Goal: Transaction & Acquisition: Purchase product/service

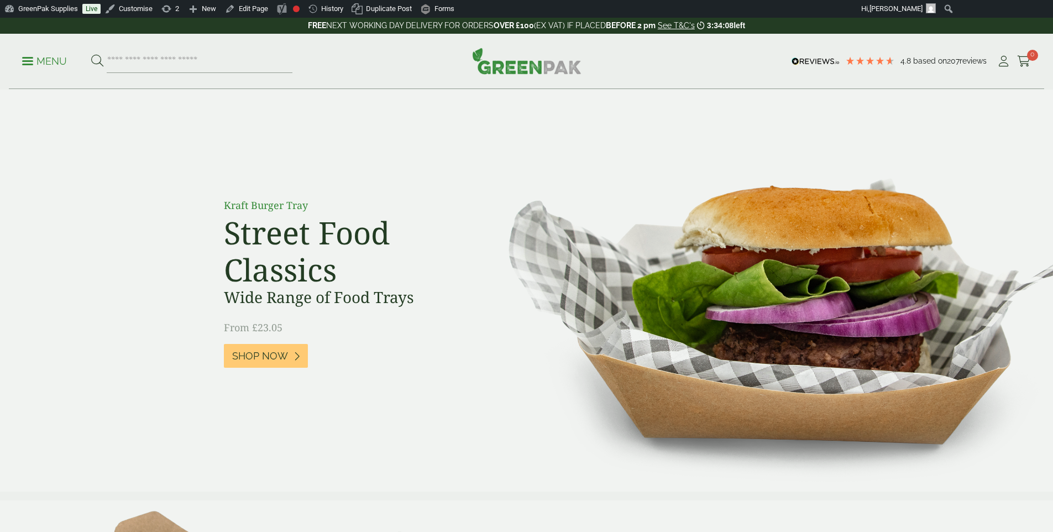
click at [442, 154] on section "Kraft Burger Tray Street Food Classics Wide Range of Food Trays From £23.05 Sho…" at bounding box center [526, 291] width 1053 height 402
click at [22, 54] on div "Menu 4.8 Based on 207 reviews My Account" at bounding box center [526, 61] width 1035 height 55
click at [39, 57] on p "Menu" at bounding box center [44, 61] width 45 height 13
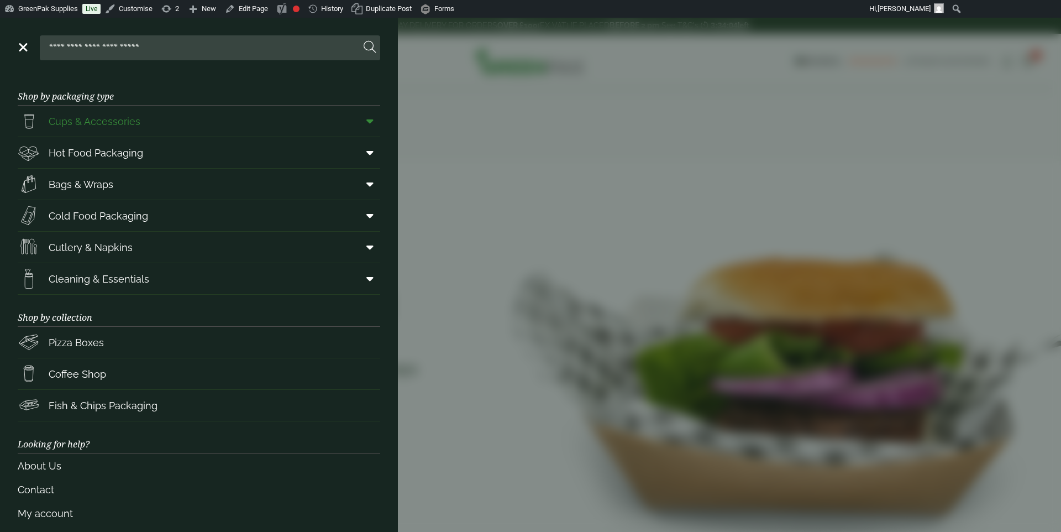
click at [106, 122] on span "Cups & Accessories" at bounding box center [95, 121] width 92 height 15
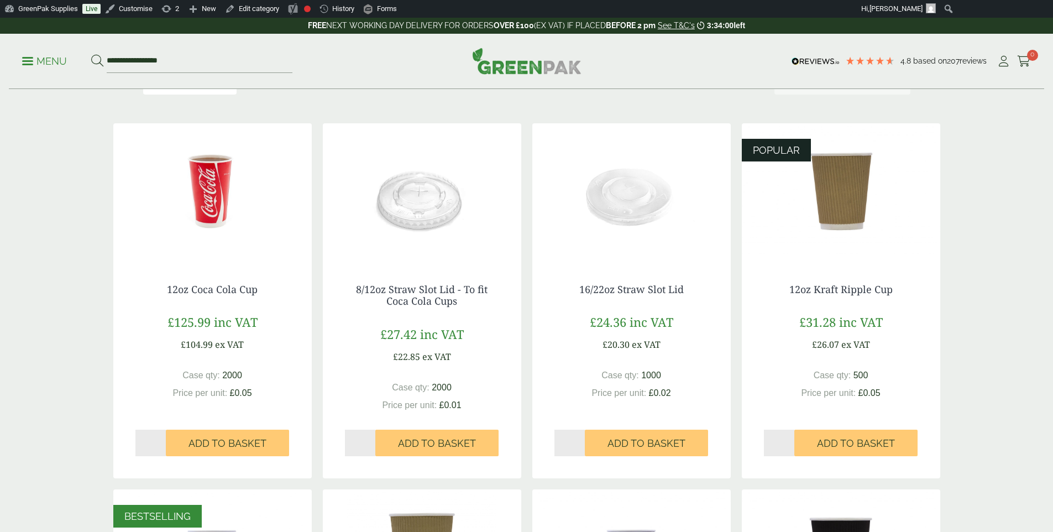
scroll to position [180, 0]
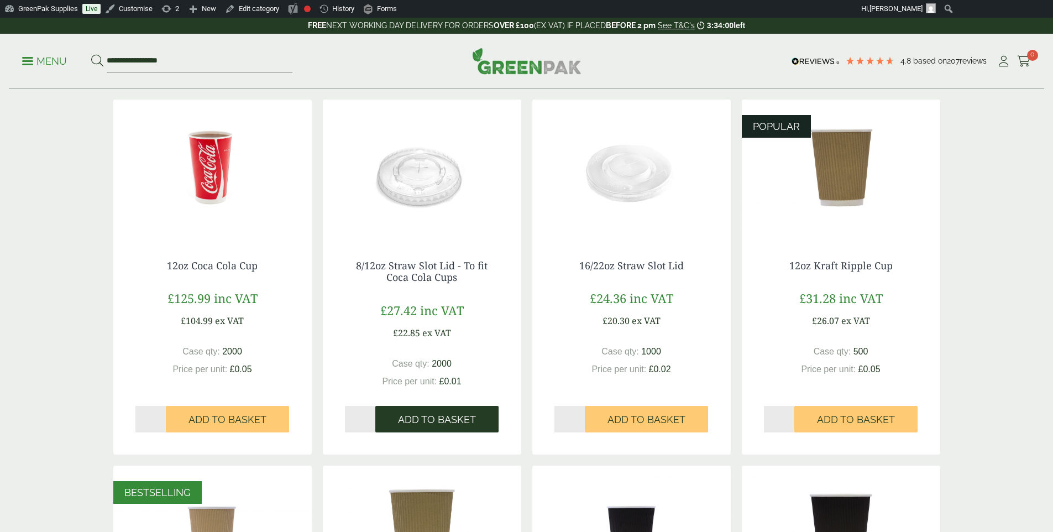
click at [448, 429] on button "Add to Basket" at bounding box center [436, 419] width 123 height 27
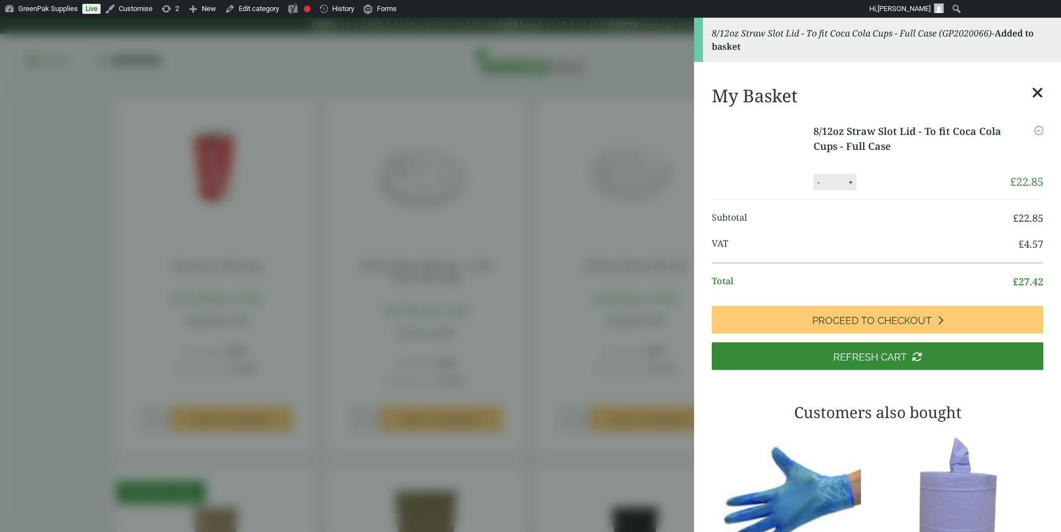
click at [1032, 93] on icon at bounding box center [1038, 92] width 12 height 15
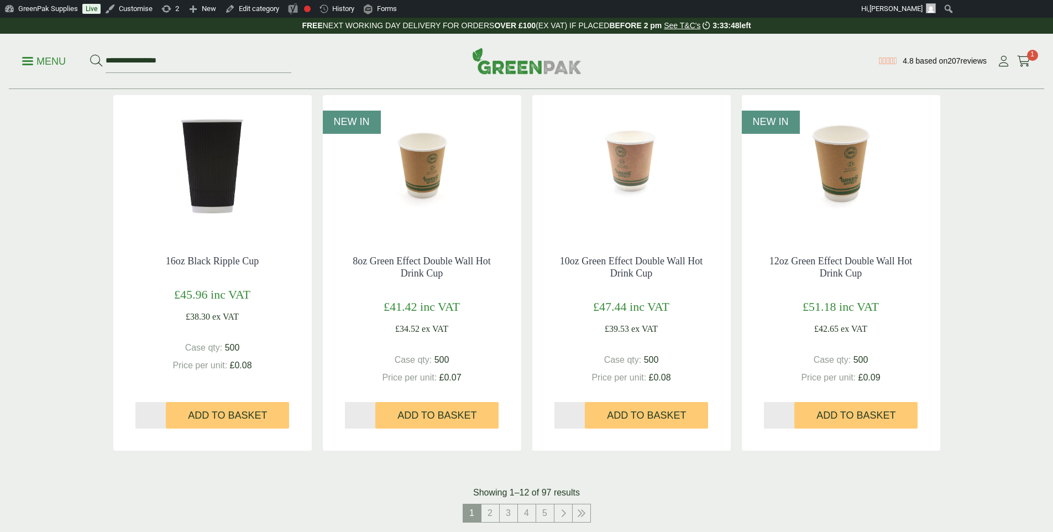
scroll to position [935, 0]
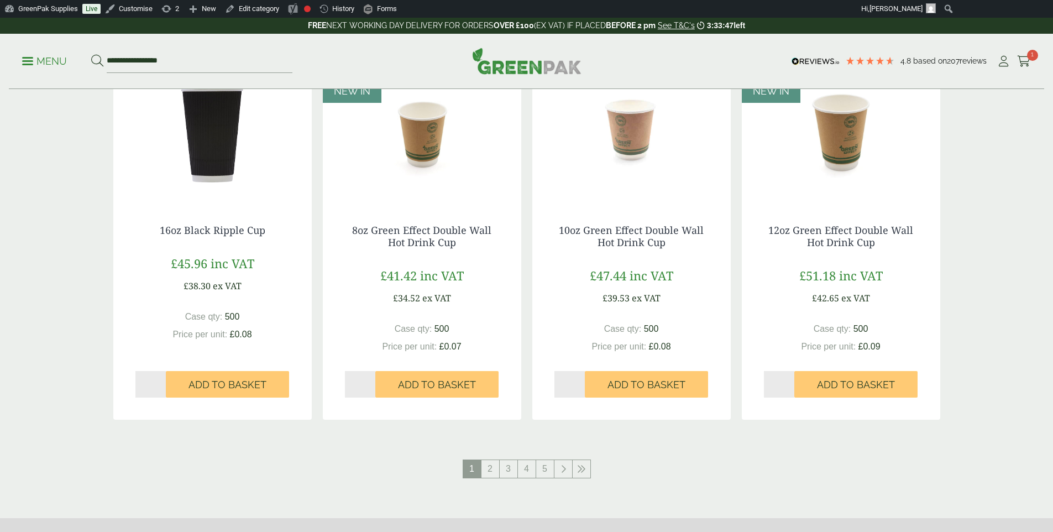
click at [532, 85] on div "**********" at bounding box center [526, 61] width 1035 height 55
click at [534, 75] on div "**********" at bounding box center [526, 61] width 1035 height 55
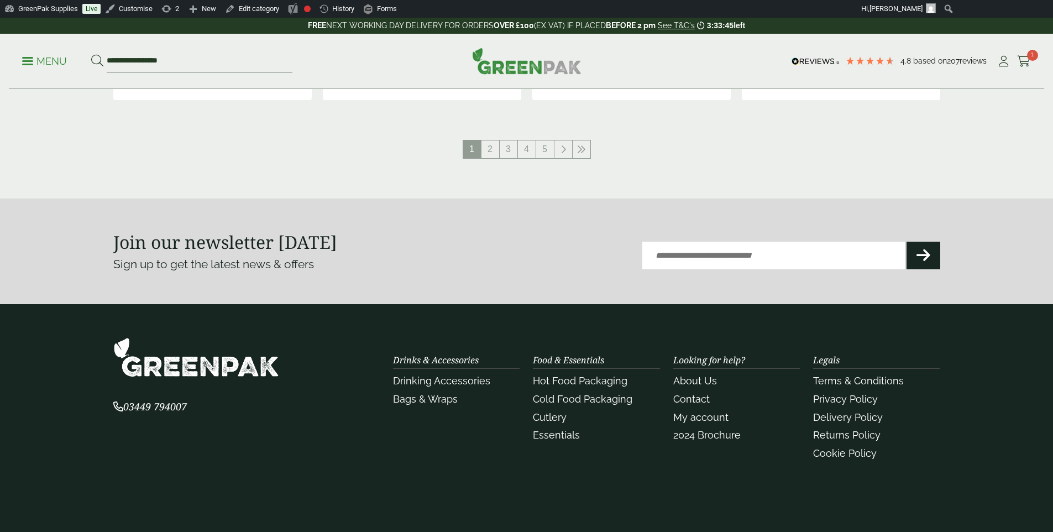
scroll to position [1256, 0]
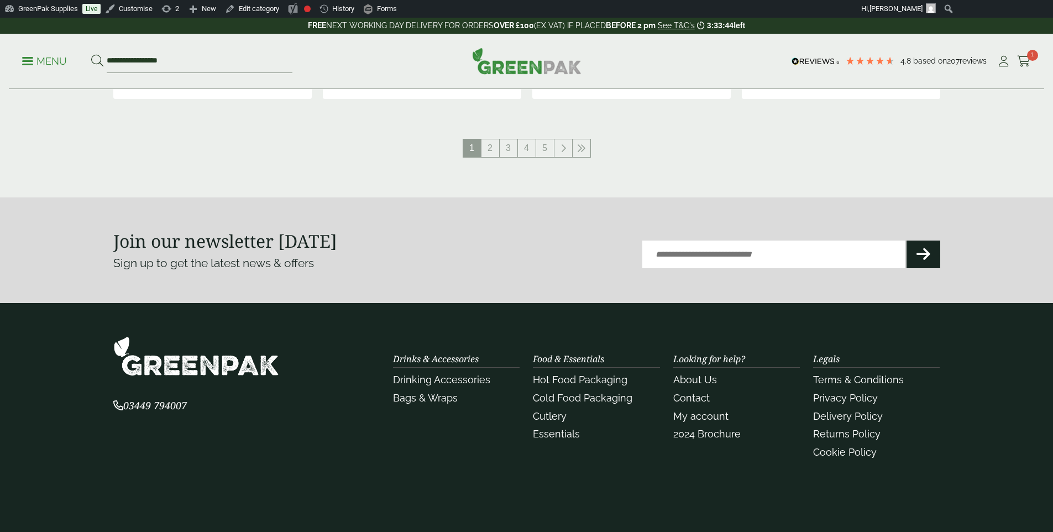
click at [547, 61] on img at bounding box center [526, 61] width 109 height 27
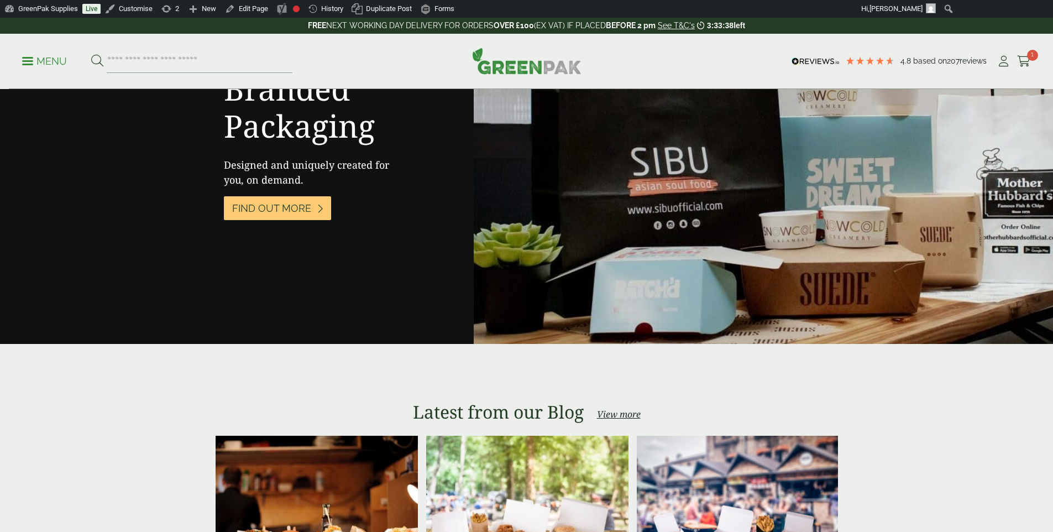
scroll to position [1917, 0]
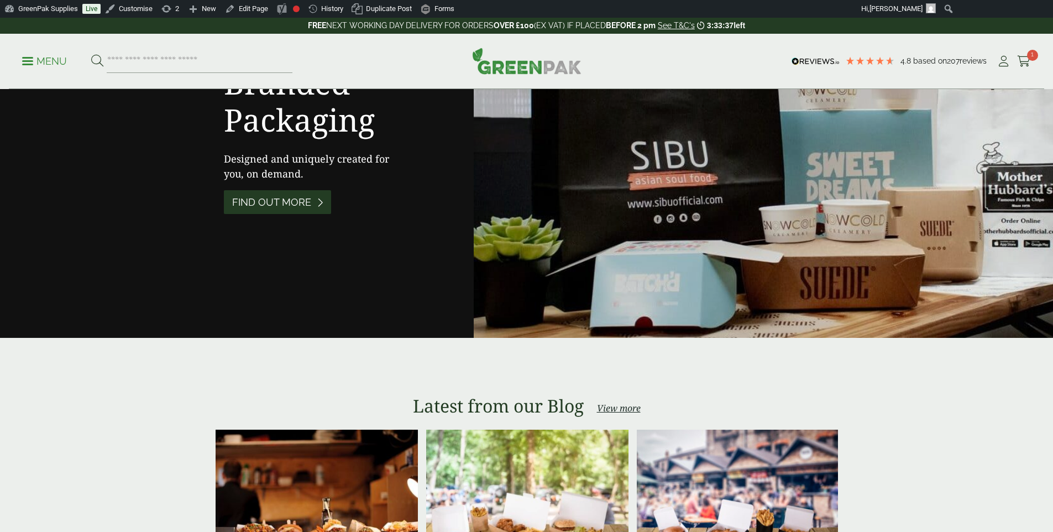
click at [323, 210] on link "Find out More" at bounding box center [277, 202] width 107 height 24
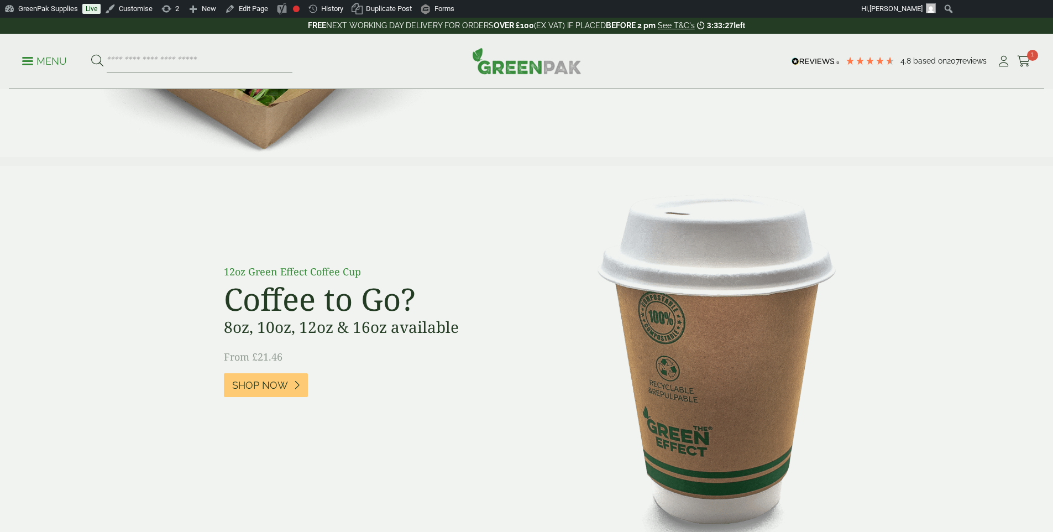
scroll to position [481, 0]
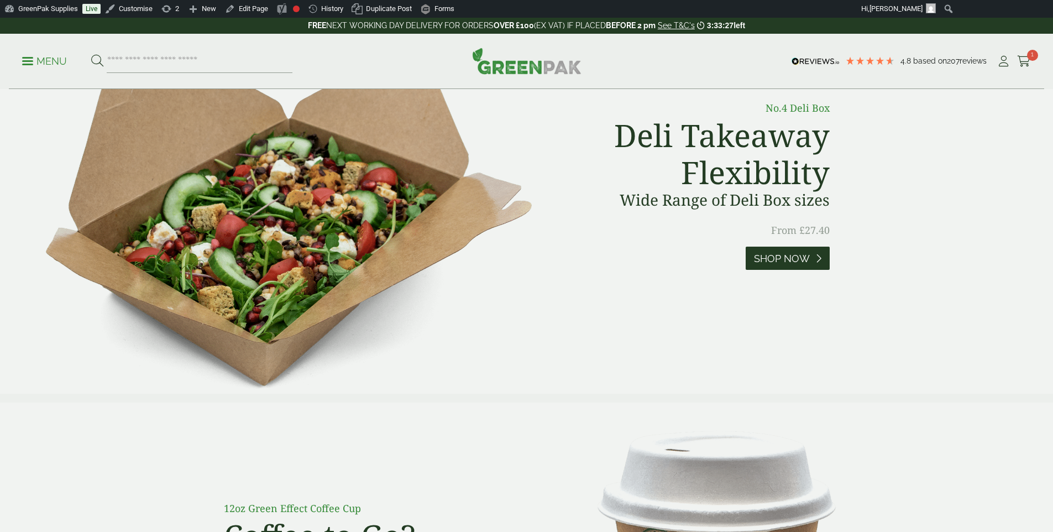
click at [776, 256] on span "Shop Now" at bounding box center [782, 259] width 56 height 12
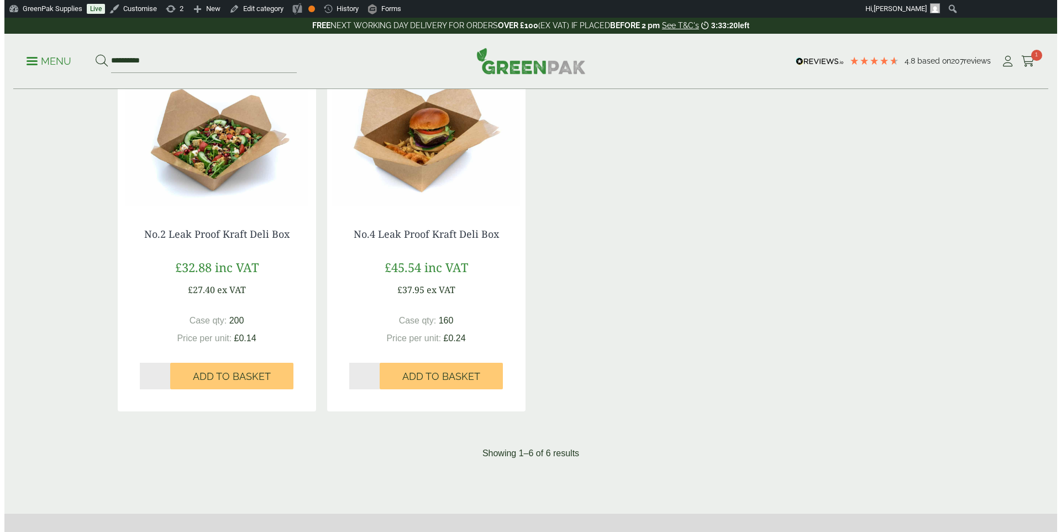
scroll to position [611, 0]
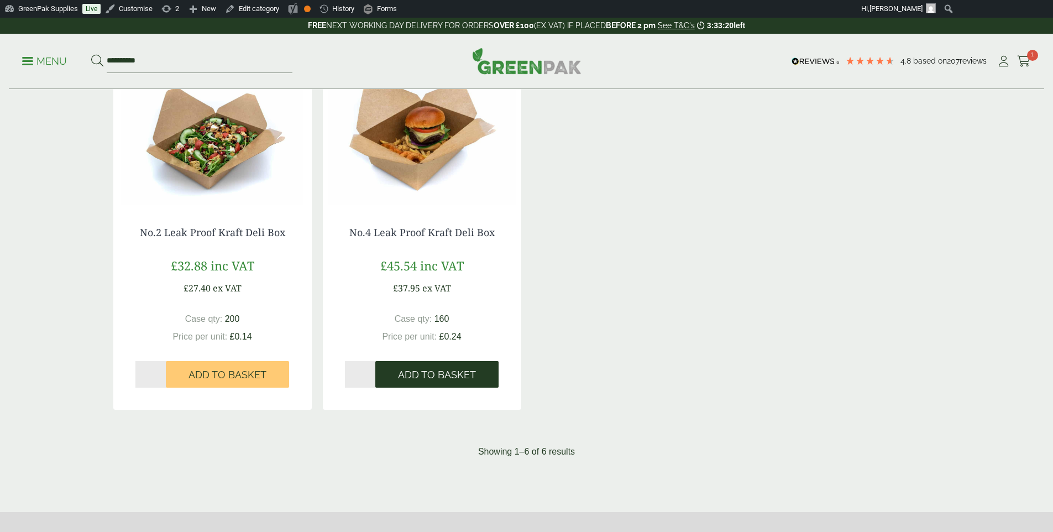
click at [449, 385] on button "Add to Basket" at bounding box center [436, 374] width 123 height 27
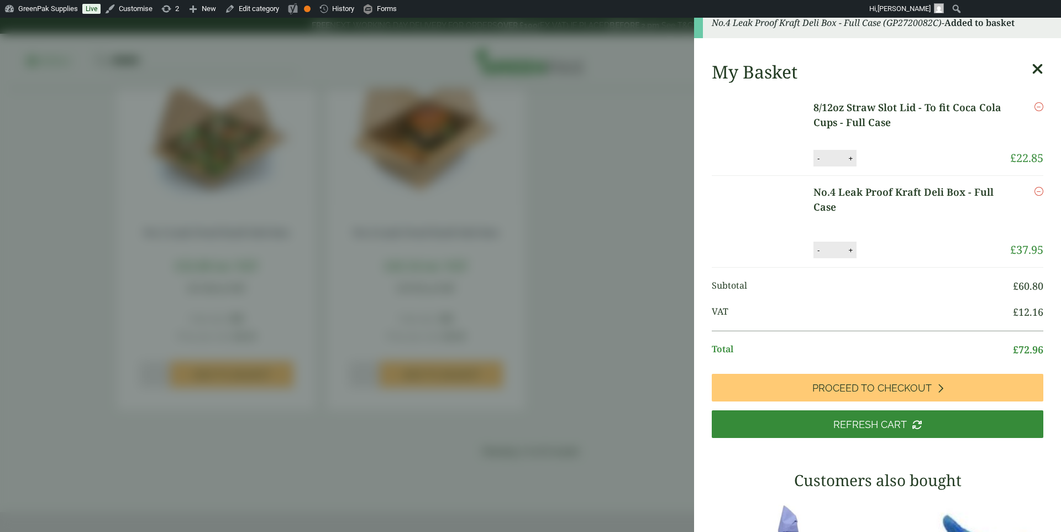
scroll to position [19, 0]
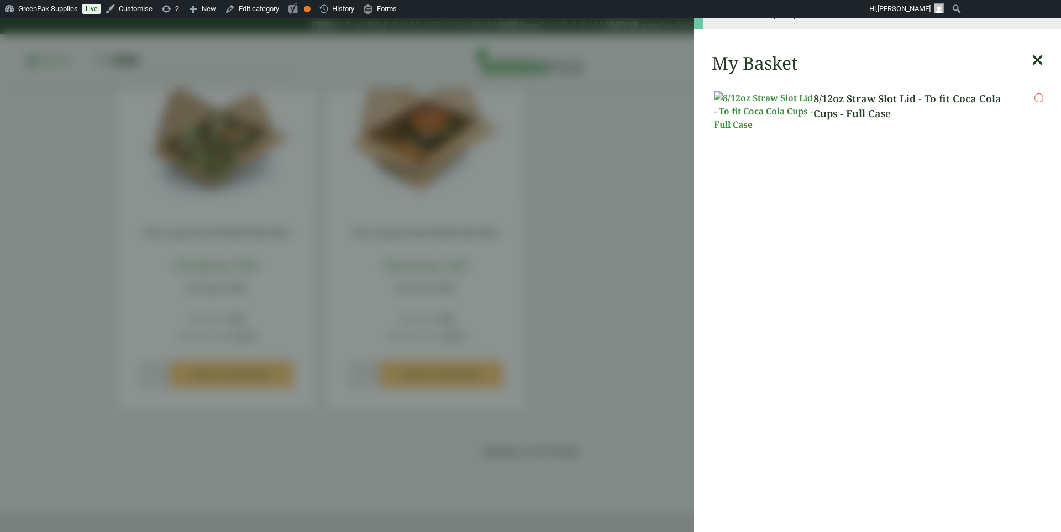
click at [1035, 98] on icon "Remove this item" at bounding box center [1039, 97] width 9 height 9
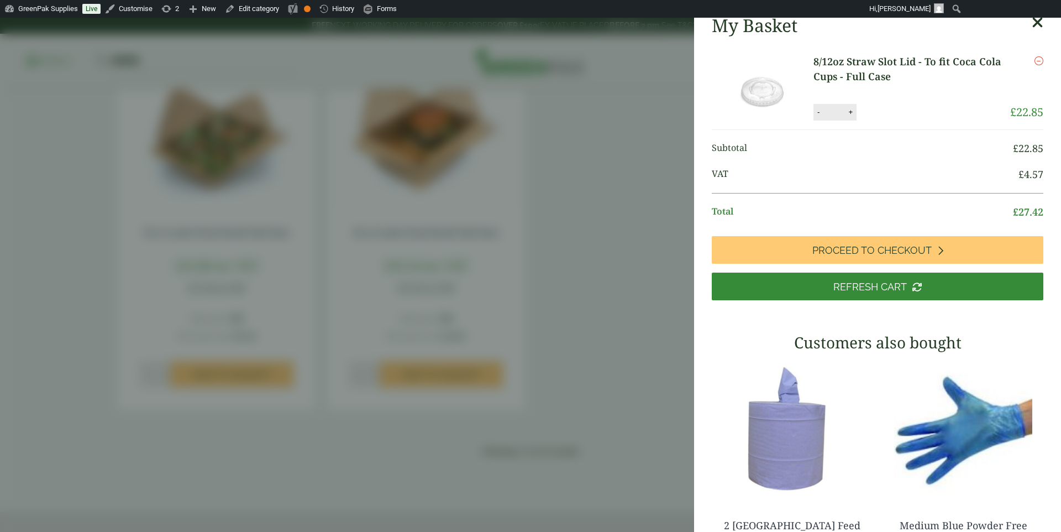
scroll to position [59, 0]
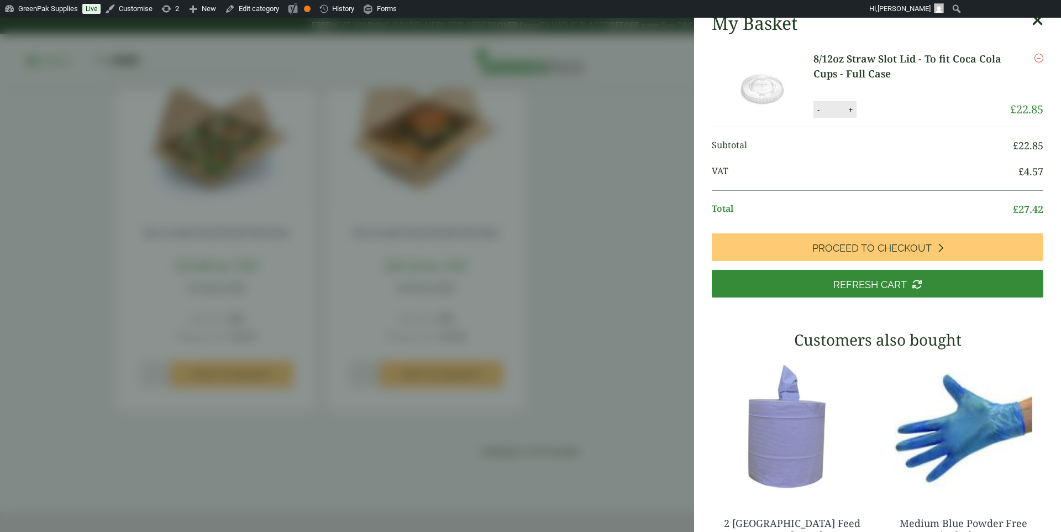
click at [1035, 59] on icon "Remove this item" at bounding box center [1039, 58] width 9 height 9
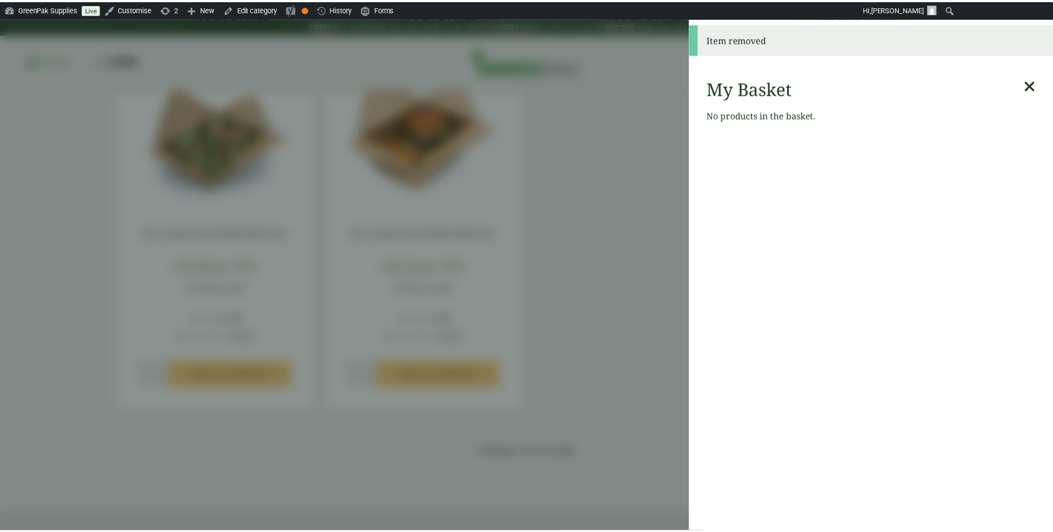
scroll to position [0, 0]
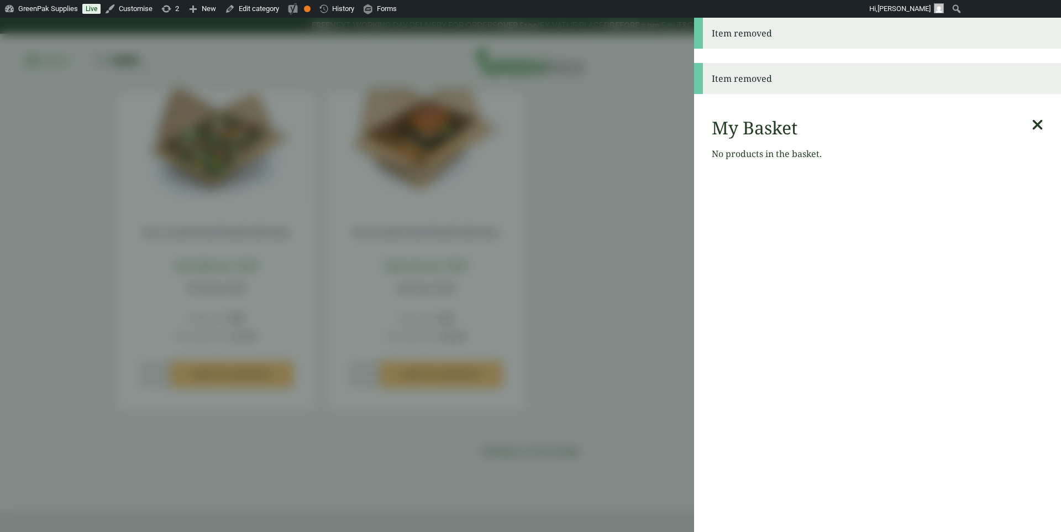
click at [1043, 119] on div "My Basket No products in the basket." at bounding box center [877, 143] width 367 height 70
click at [1033, 121] on div "My Basket No products in the basket." at bounding box center [877, 143] width 367 height 70
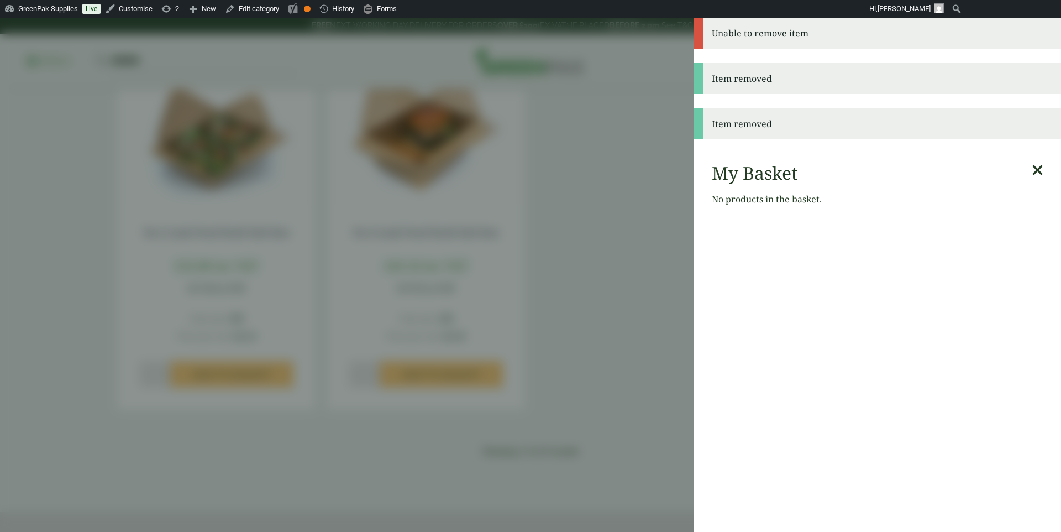
click at [1032, 171] on icon at bounding box center [1038, 170] width 12 height 15
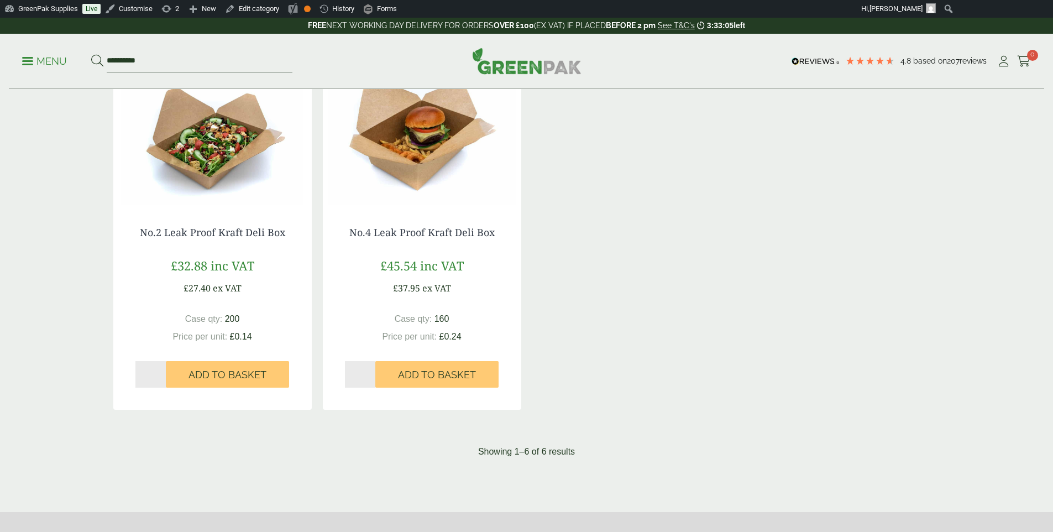
drag, startPoint x: 499, startPoint y: 154, endPoint x: 507, endPoint y: 151, distance: 8.7
click at [500, 154] on img at bounding box center [422, 135] width 198 height 138
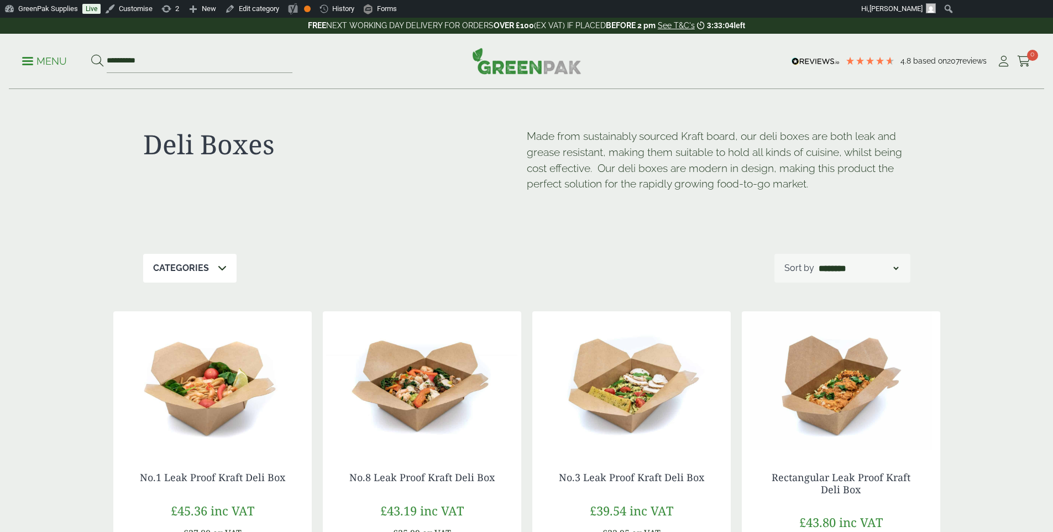
click at [517, 63] on img at bounding box center [526, 61] width 109 height 27
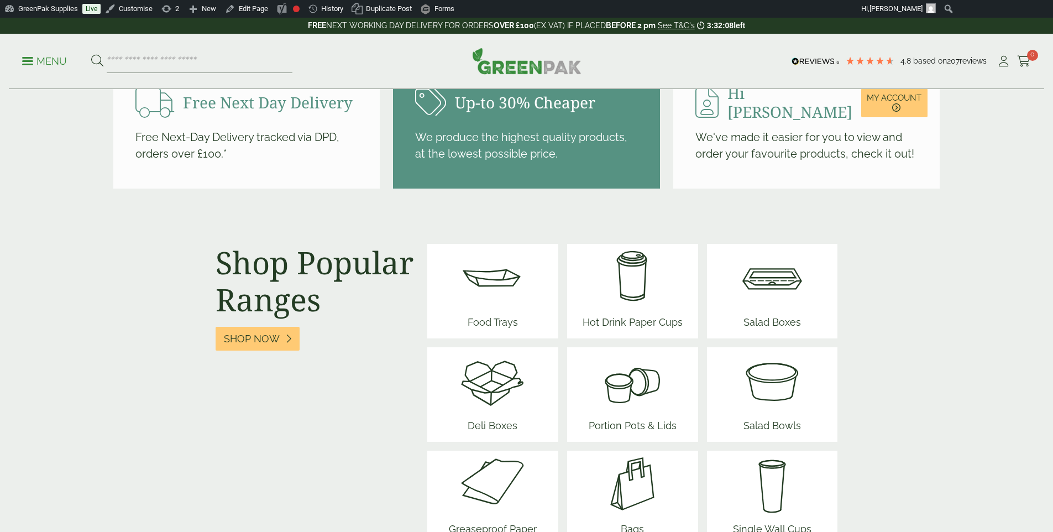
scroll to position [1263, 0]
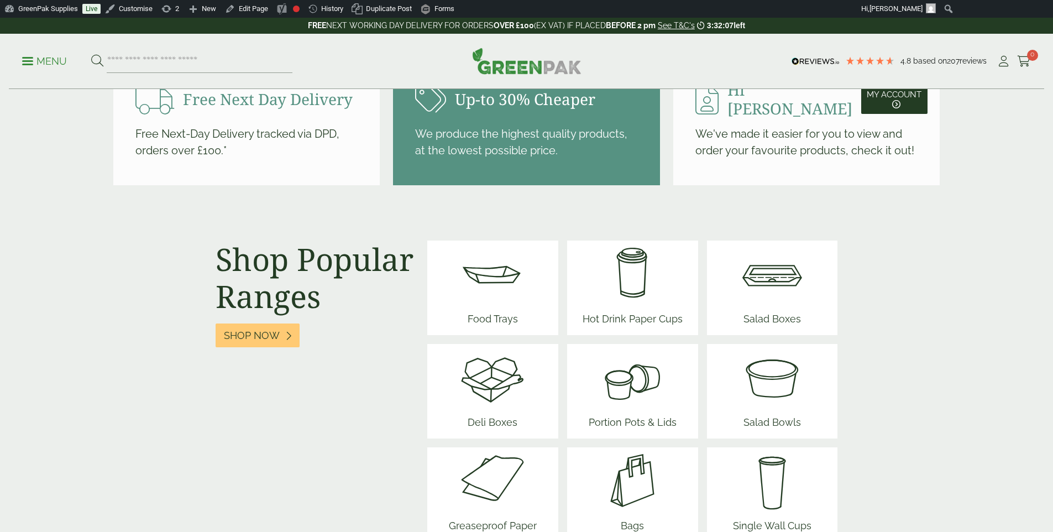
click at [989, 63] on div "4.8 Based on 207 reviews" at bounding box center [892, 61] width 208 height 17
click at [998, 61] on icon at bounding box center [1004, 61] width 14 height 11
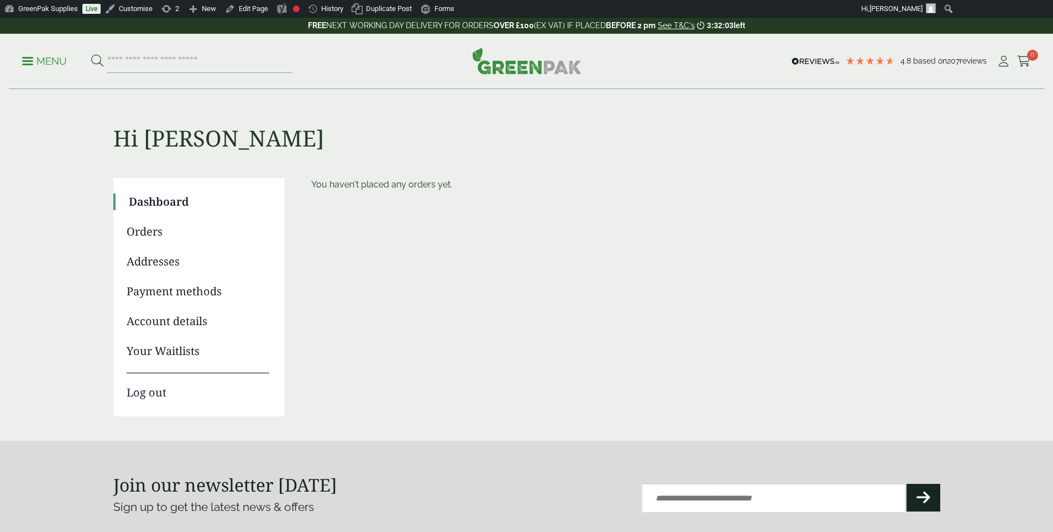
click at [158, 228] on link "Orders" at bounding box center [198, 231] width 143 height 17
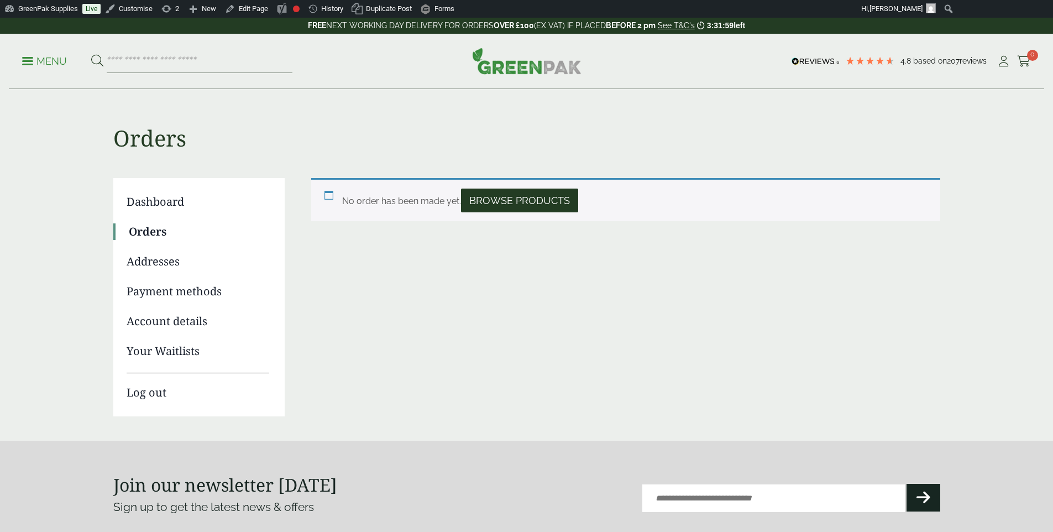
click at [142, 195] on link "Dashboard" at bounding box center [198, 201] width 143 height 17
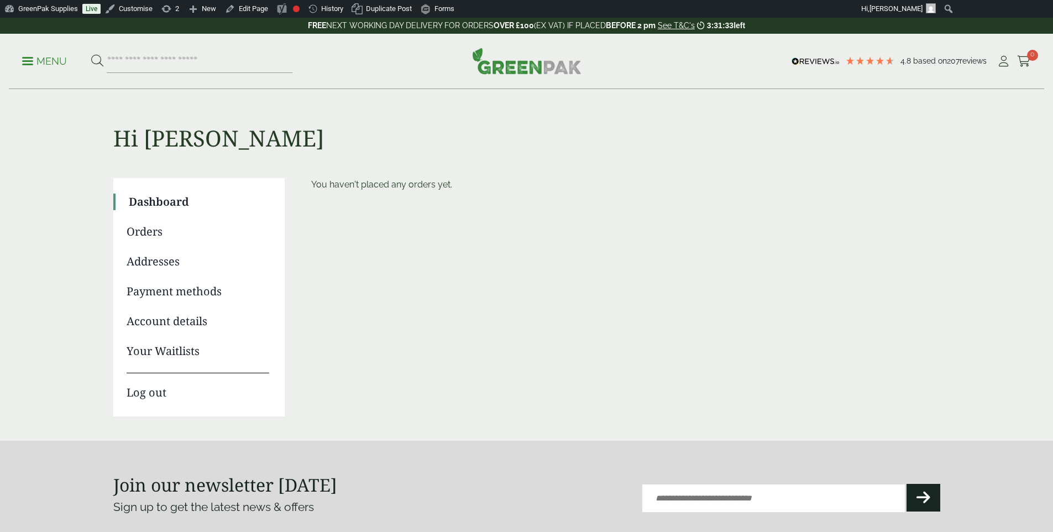
click at [46, 60] on p "Menu" at bounding box center [44, 61] width 45 height 13
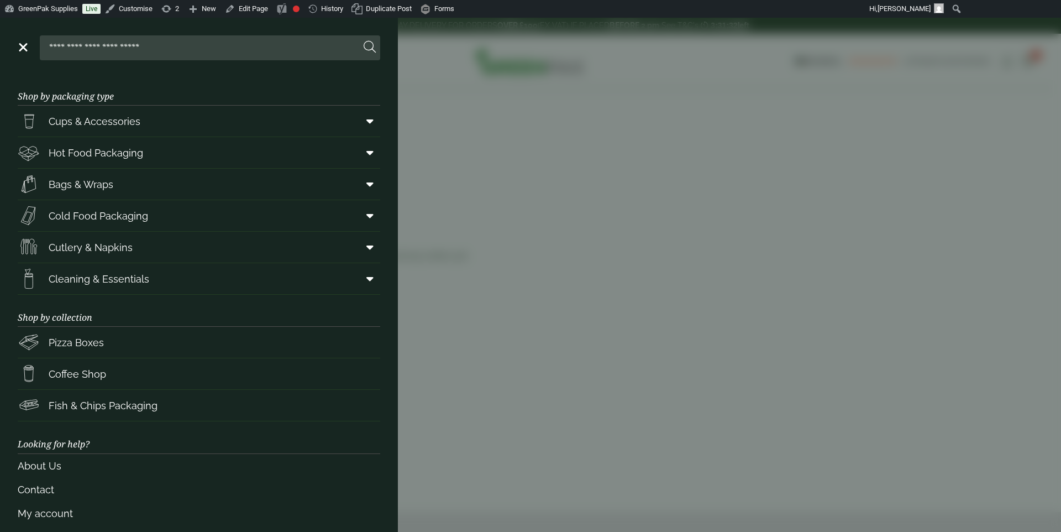
click at [27, 53] on div at bounding box center [199, 47] width 363 height 25
click at [21, 50] on link "Menu" at bounding box center [22, 46] width 11 height 11
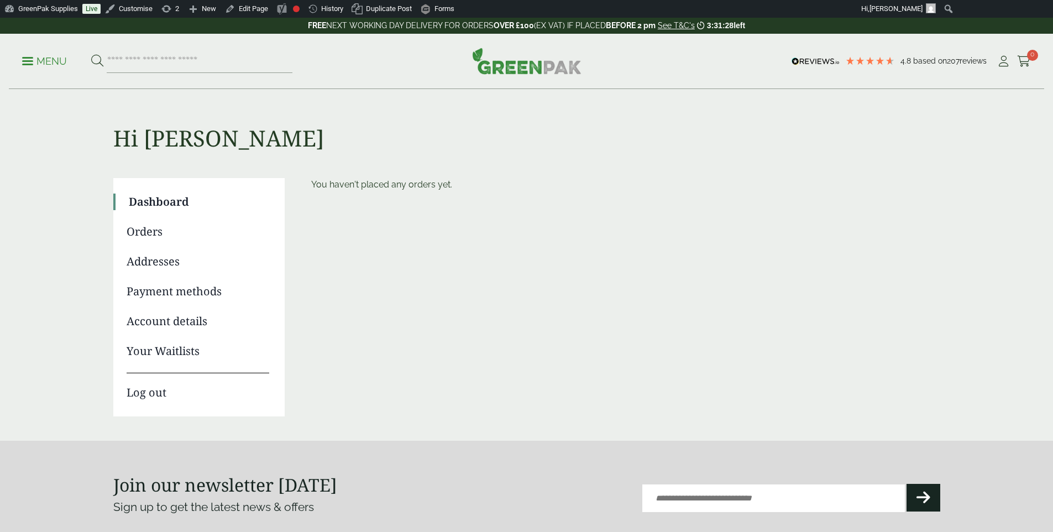
click at [151, 236] on link "Orders" at bounding box center [198, 231] width 143 height 17
click at [548, 65] on img at bounding box center [526, 61] width 109 height 27
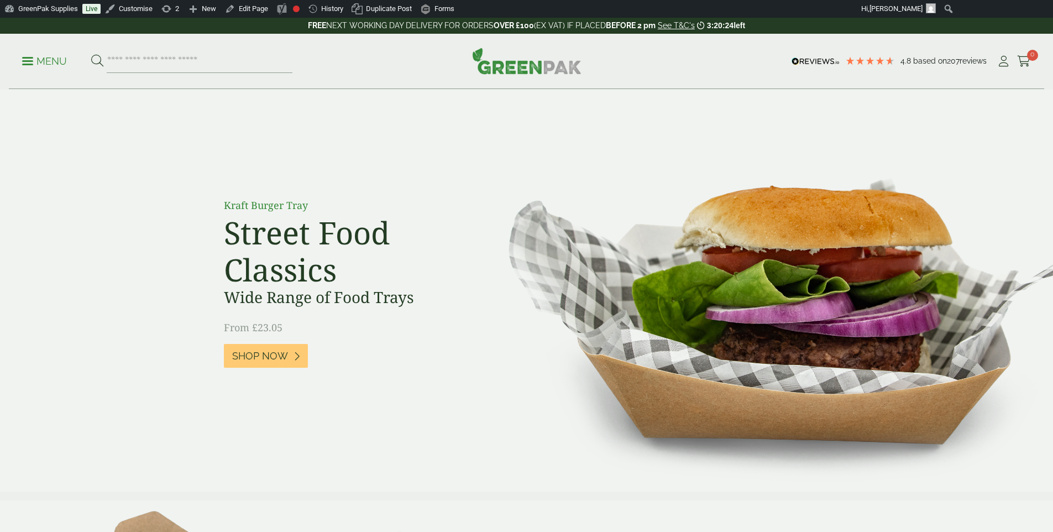
click at [597, 84] on div "Menu 4.8 Based on 207 reviews My Account" at bounding box center [526, 61] width 1035 height 55
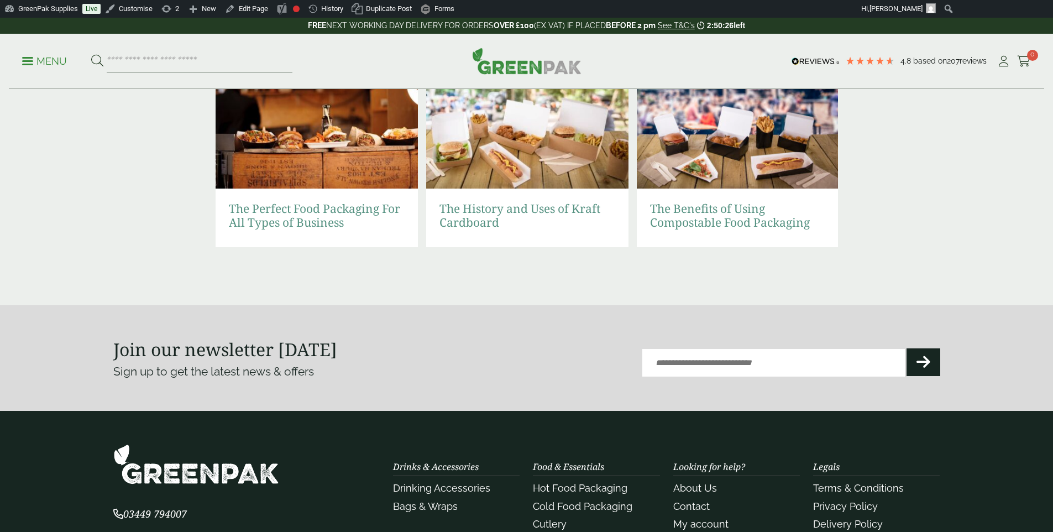
scroll to position [2349, 0]
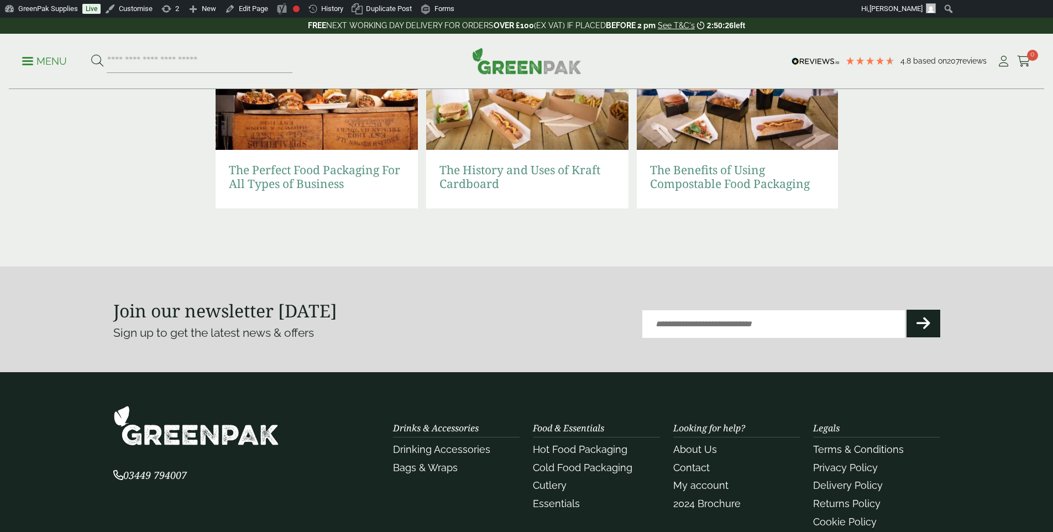
click at [704, 318] on input "Email (Required)" at bounding box center [773, 324] width 263 height 28
type input "**********"
click at [907, 310] on button "Submit" at bounding box center [924, 324] width 34 height 28
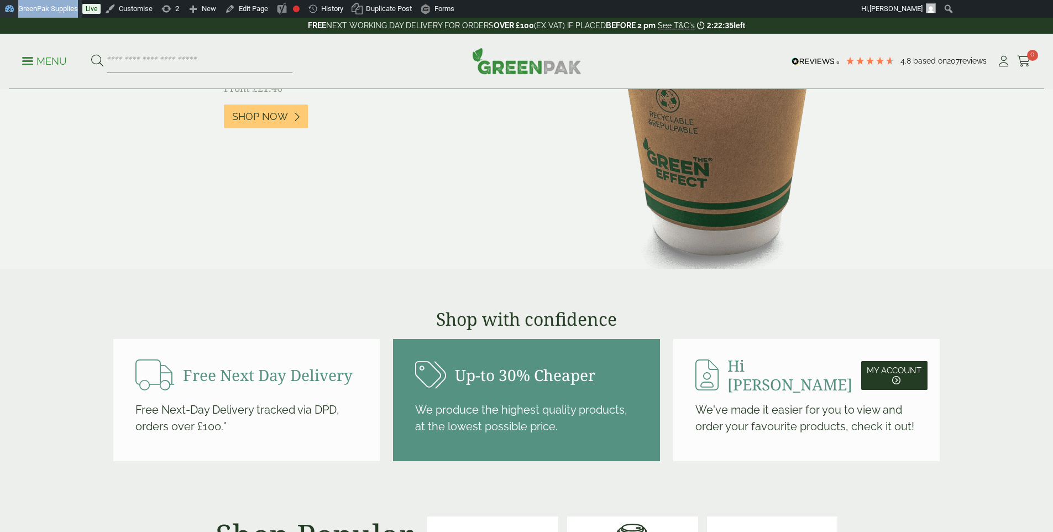
scroll to position [1280, 0]
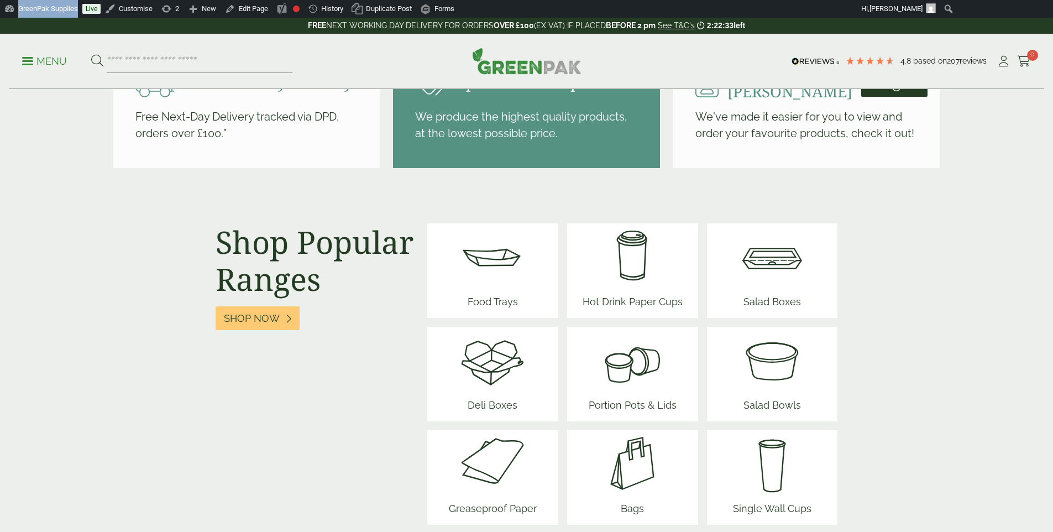
click at [470, 255] on img at bounding box center [492, 256] width 66 height 66
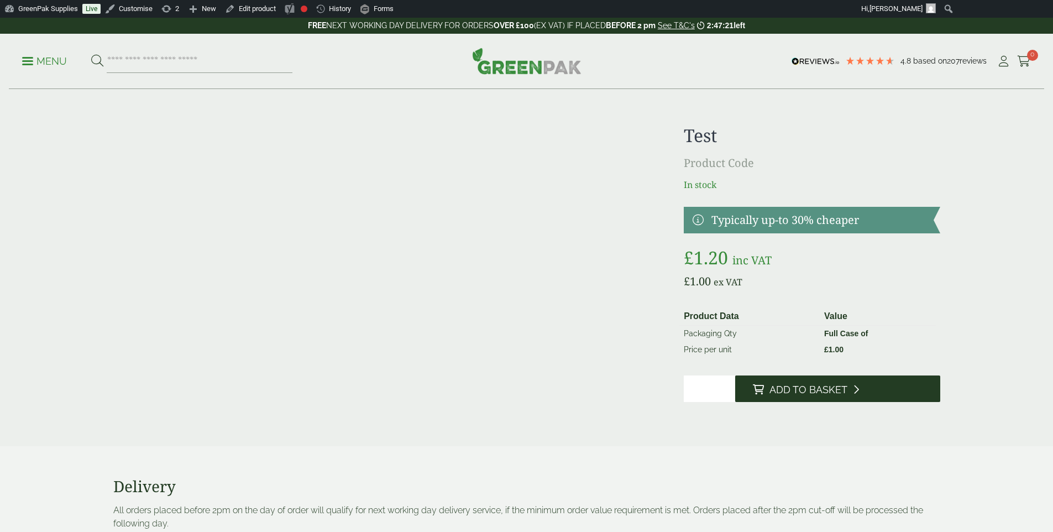
click at [809, 387] on span "Add to Basket" at bounding box center [808, 390] width 78 height 12
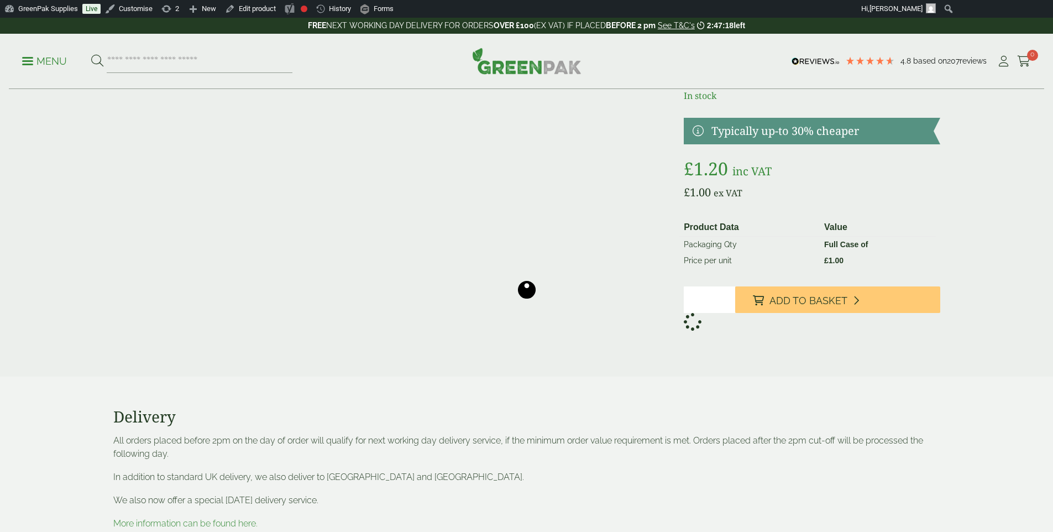
scroll to position [91, 0]
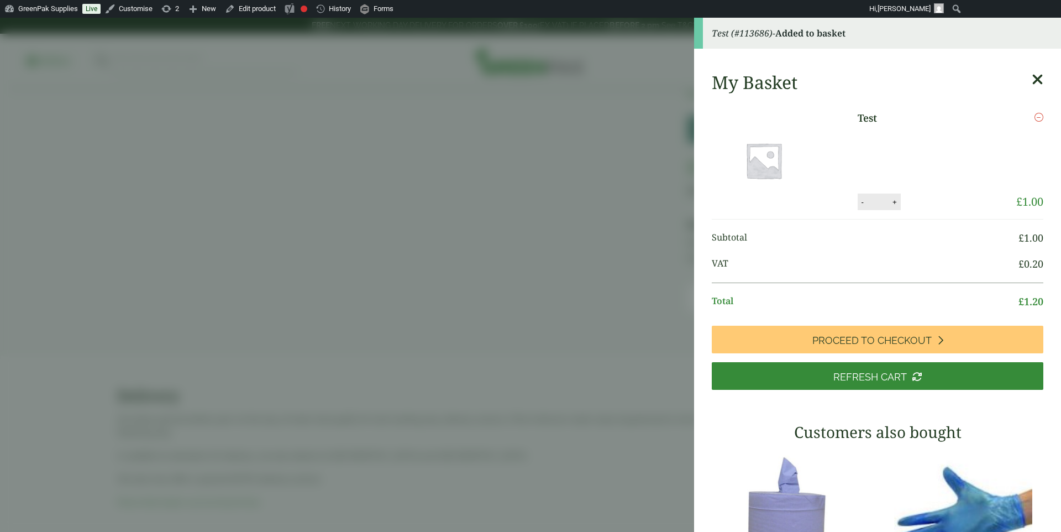
click at [577, 256] on aside "Test (#113686) - Added to basket My Basket Test Test quantity - * + Update Remo…" at bounding box center [530, 275] width 1061 height 514
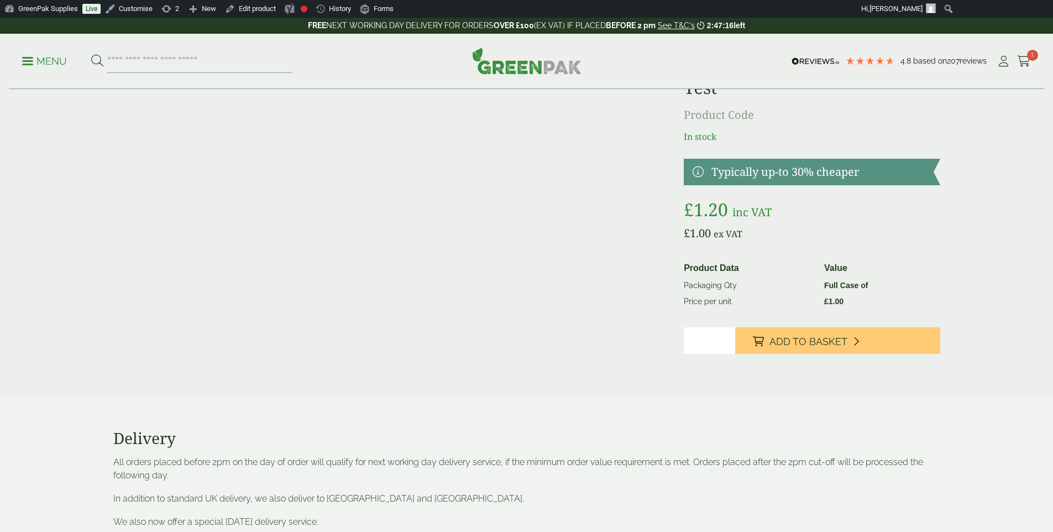
scroll to position [0, 0]
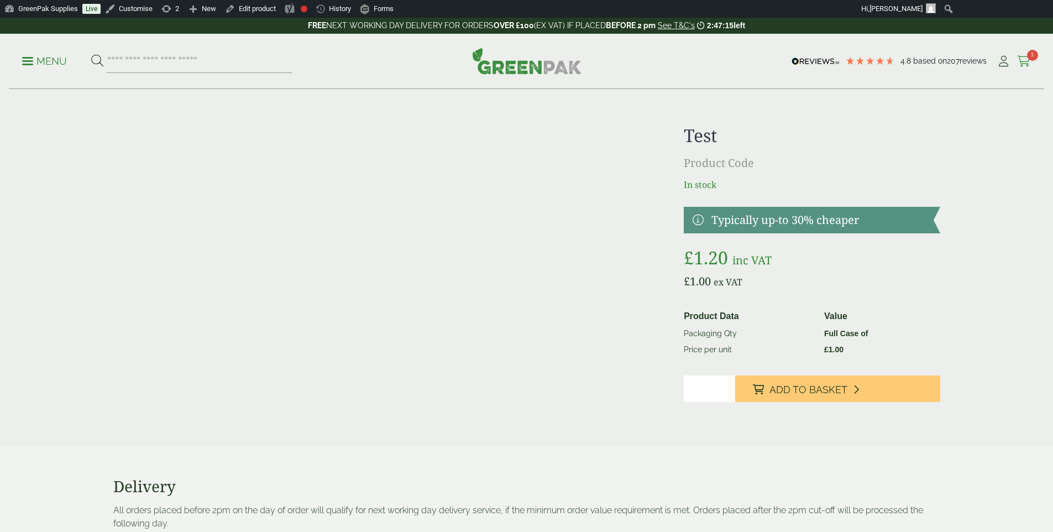
click at [1017, 64] on icon at bounding box center [1024, 61] width 14 height 11
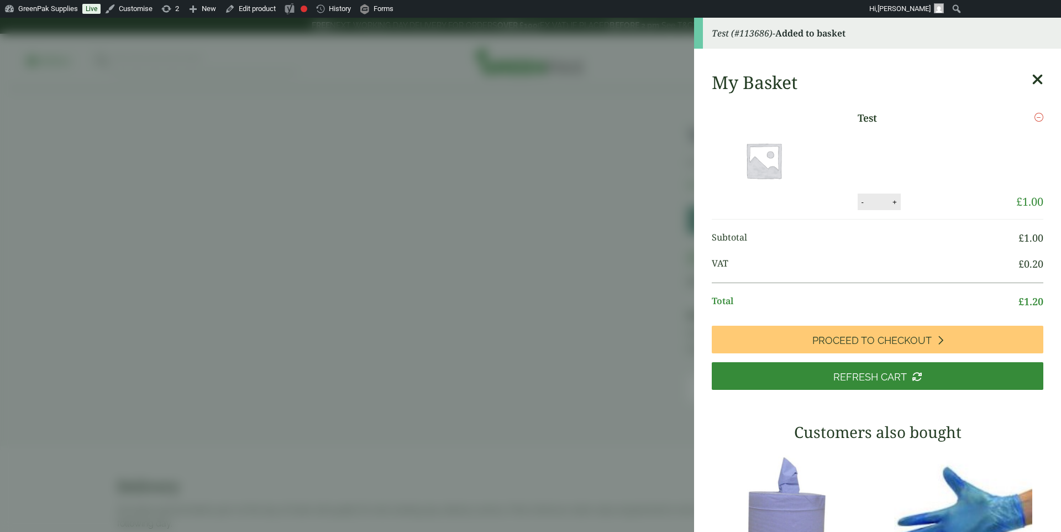
click at [519, 245] on aside "Test (#113686) - Added to basket My Basket Test Test quantity - * + Update Remo…" at bounding box center [530, 275] width 1061 height 514
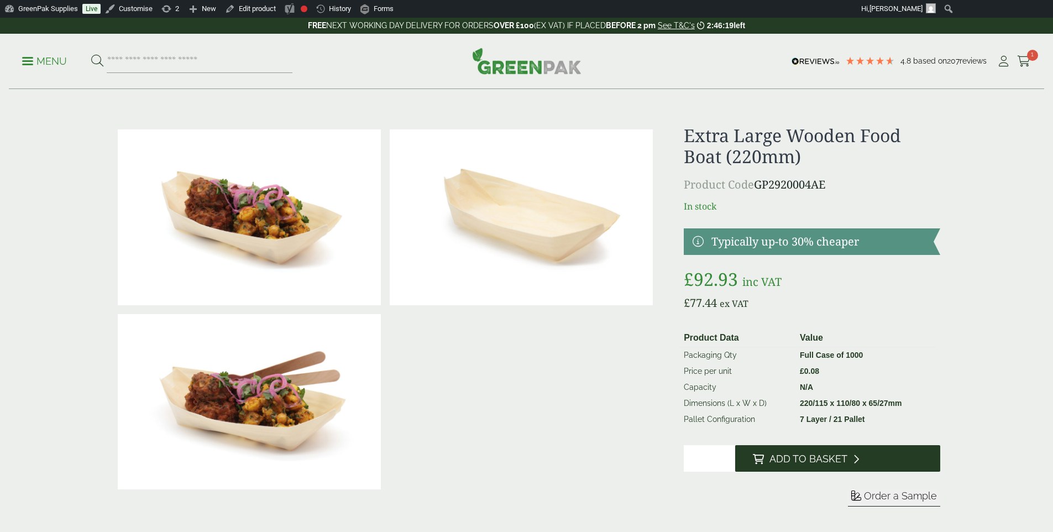
click at [855, 458] on icon at bounding box center [856, 459] width 6 height 10
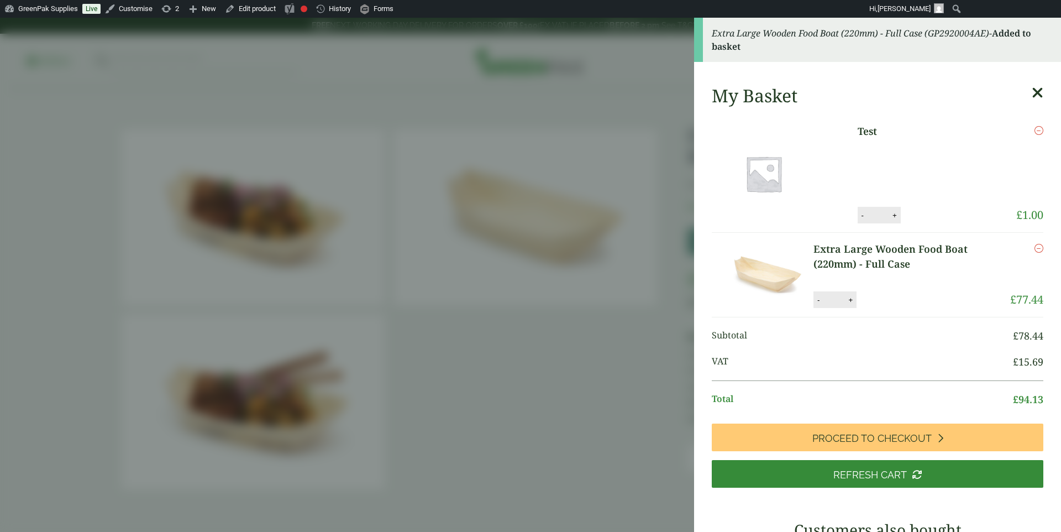
click at [472, 302] on aside "Extra Large Wooden Food Boat (220mm) - Full Case (GP2920004AE) - Added to baske…" at bounding box center [530, 275] width 1061 height 514
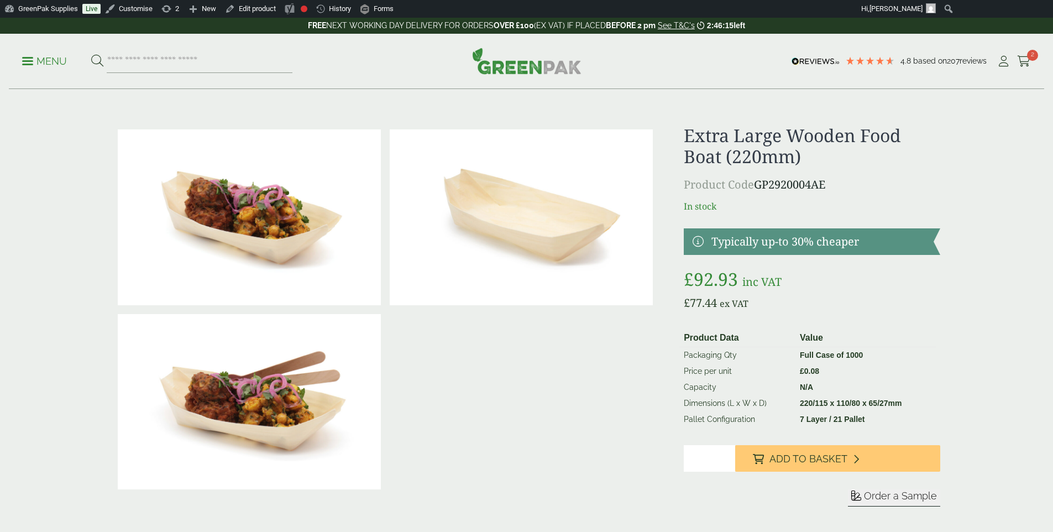
click at [1024, 46] on div "Menu 4.8 Based on 207 reviews My Account 2" at bounding box center [526, 61] width 1035 height 55
click at [1020, 59] on icon at bounding box center [1024, 61] width 14 height 11
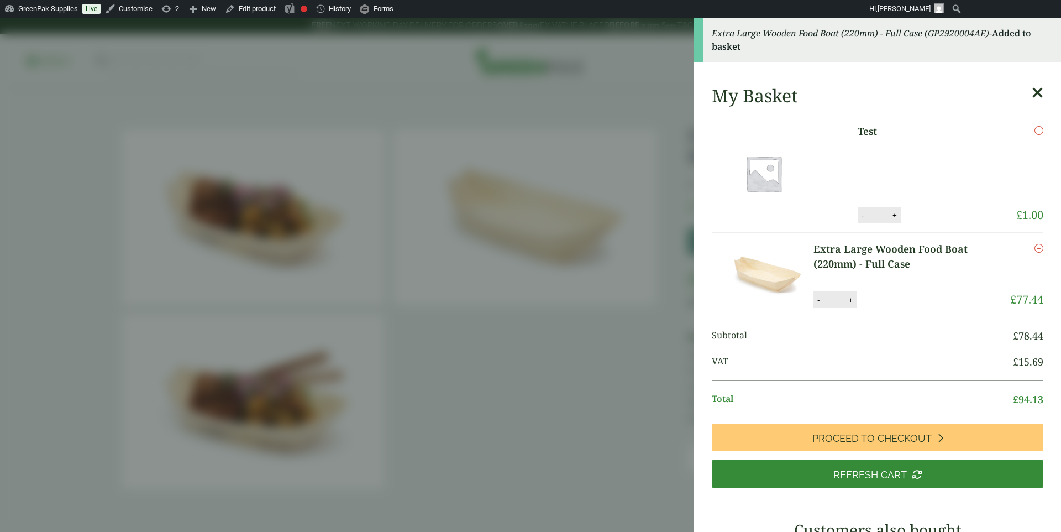
click at [1035, 243] on link "Remove" at bounding box center [1039, 248] width 9 height 13
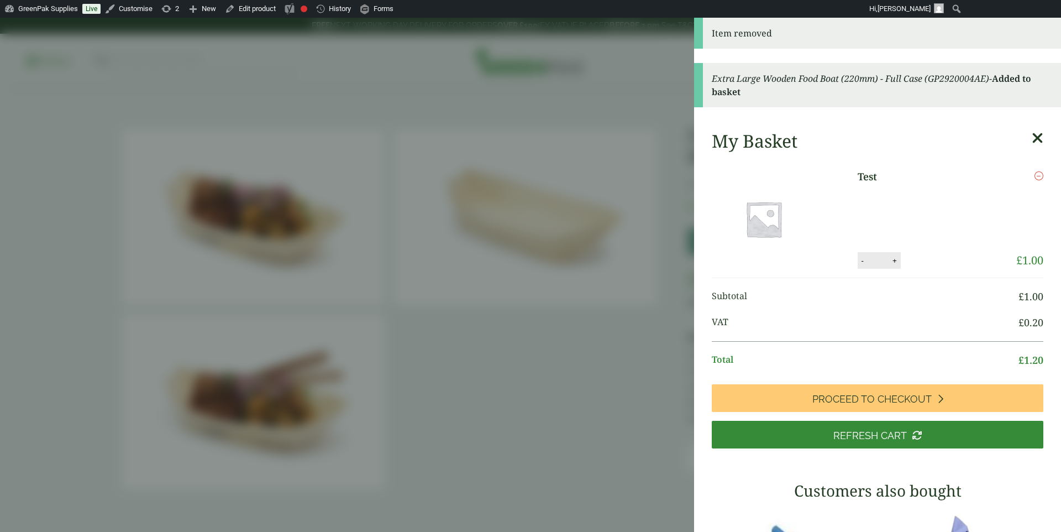
click at [484, 217] on aside "Item removed Extra Large Wooden Food Boat (220mm) - Full Case (GP2920004AE) - A…" at bounding box center [530, 275] width 1061 height 514
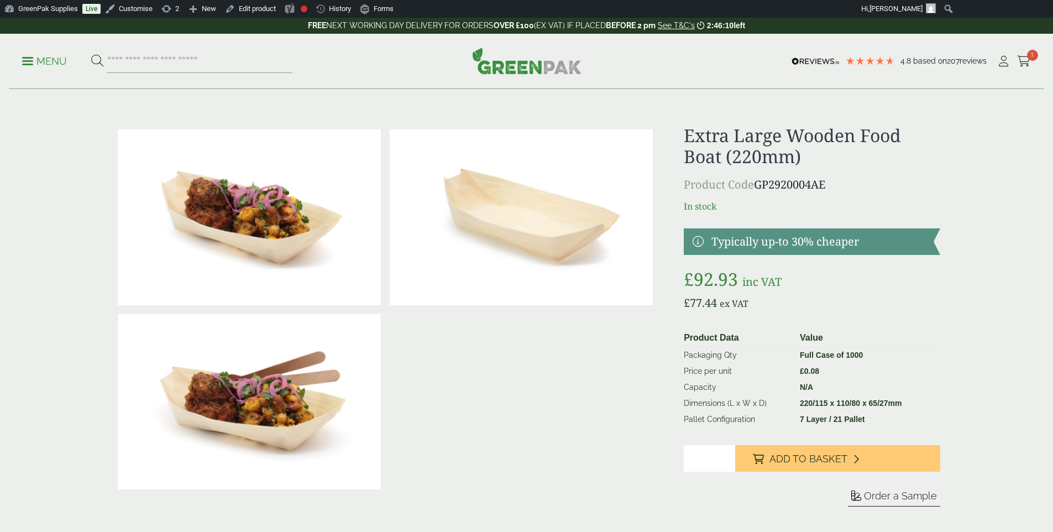
click at [569, 72] on img at bounding box center [526, 61] width 109 height 27
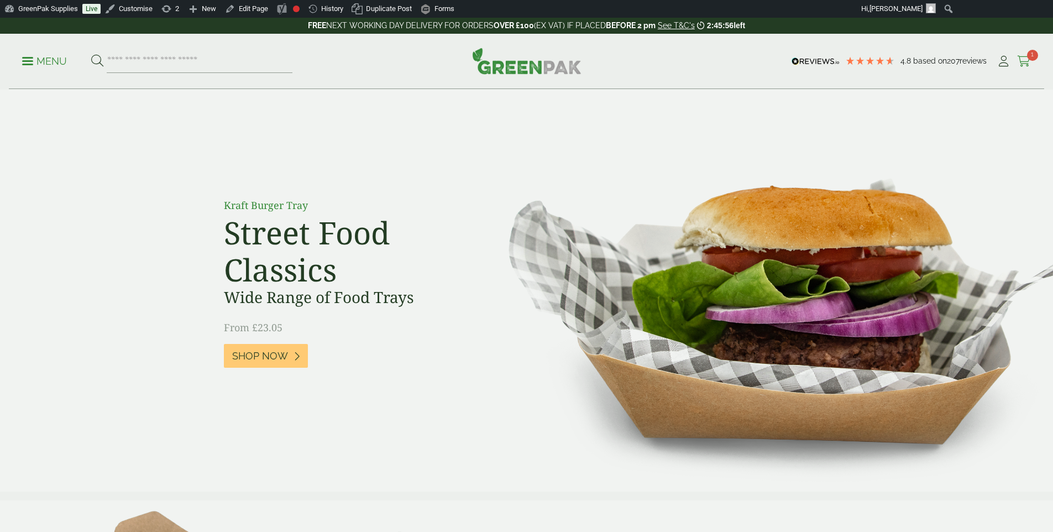
click at [1017, 65] on icon at bounding box center [1024, 61] width 14 height 11
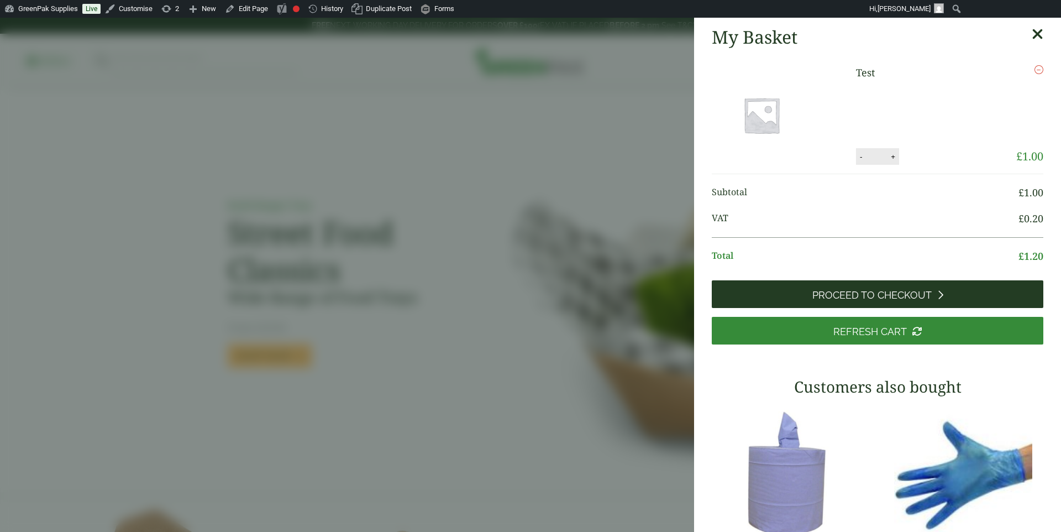
click at [944, 291] on link "Proceed to Checkout" at bounding box center [878, 294] width 332 height 28
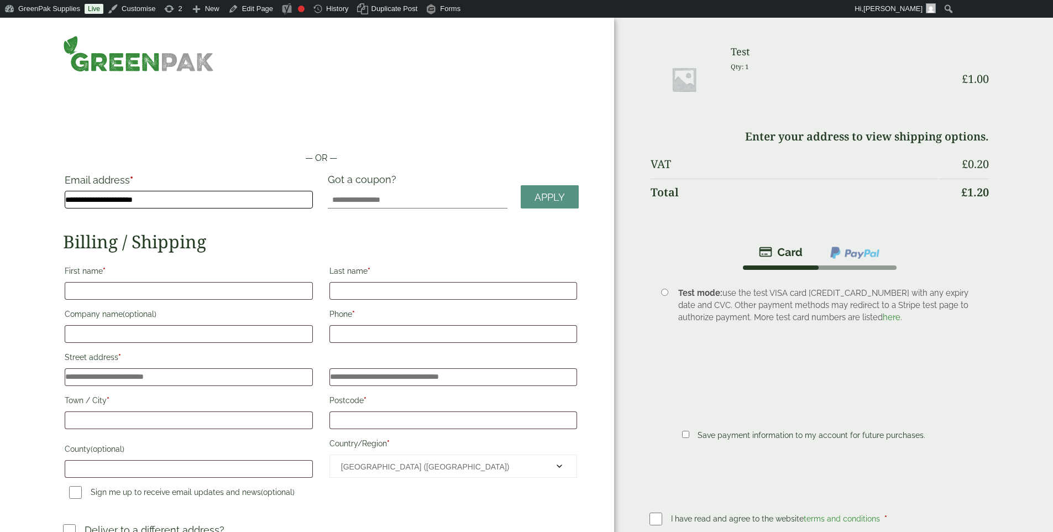
click at [303, 192] on input "**********" at bounding box center [189, 200] width 248 height 18
click at [452, 220] on div "**********" at bounding box center [321, 360] width 516 height 372
click at [428, 195] on input "Got a coupon?" at bounding box center [418, 200] width 180 height 18
click at [429, 197] on input "Got a coupon?" at bounding box center [418, 200] width 180 height 18
click at [454, 192] on input "Got a coupon?" at bounding box center [418, 200] width 180 height 18
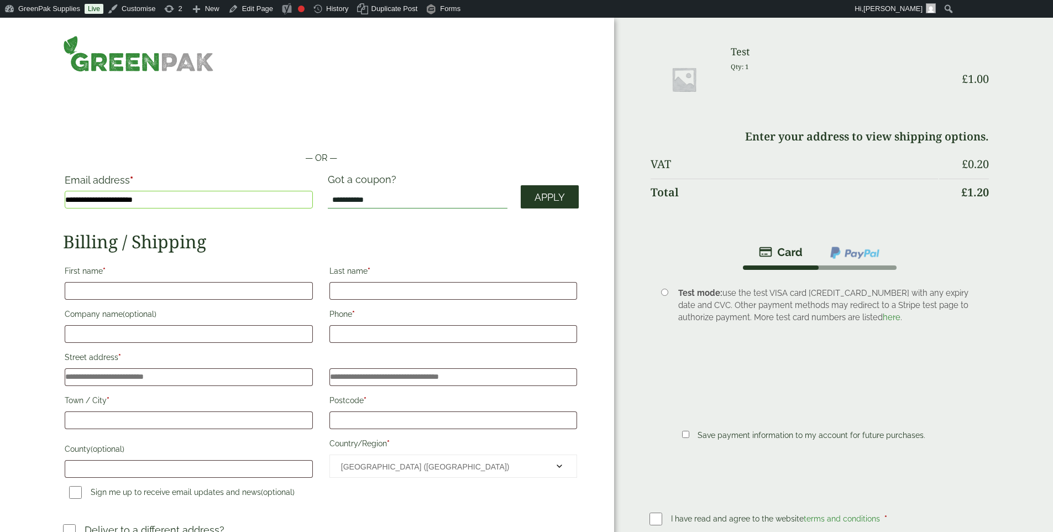
type input "**********"
click at [581, 56] on div at bounding box center [320, 53] width 529 height 36
click at [477, 191] on input "**********" at bounding box center [418, 200] width 180 height 18
click at [490, 191] on input "**********" at bounding box center [418, 200] width 180 height 18
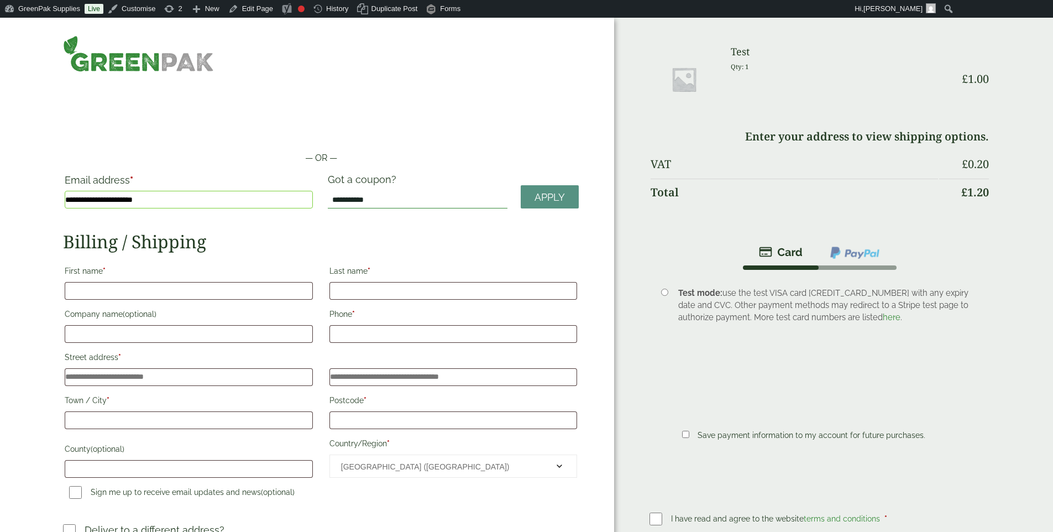
click at [490, 191] on input "**********" at bounding box center [418, 200] width 180 height 18
click at [545, 192] on span "Apply" at bounding box center [550, 197] width 30 height 12
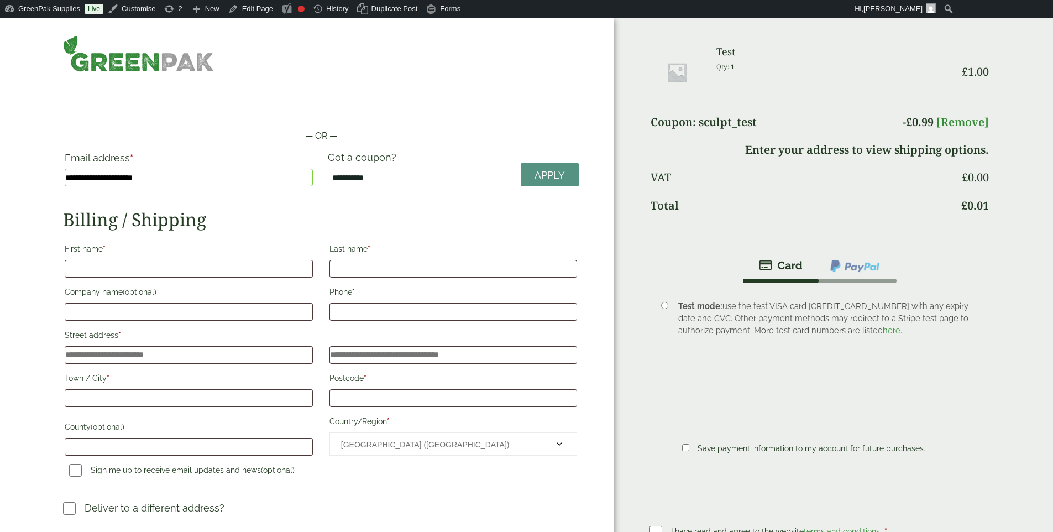
click at [936, 122] on link "[Remove]" at bounding box center [962, 121] width 53 height 15
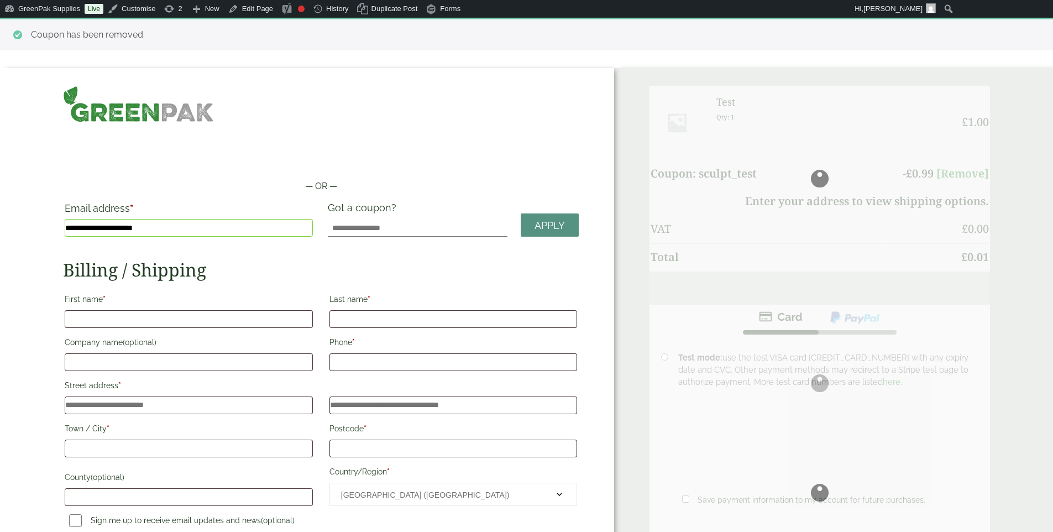
click at [276, 265] on h2 "Billing / Shipping" at bounding box center [321, 269] width 516 height 21
click at [271, 299] on label "First name *" at bounding box center [189, 300] width 248 height 19
click at [271, 310] on input "First name *" at bounding box center [189, 319] width 248 height 18
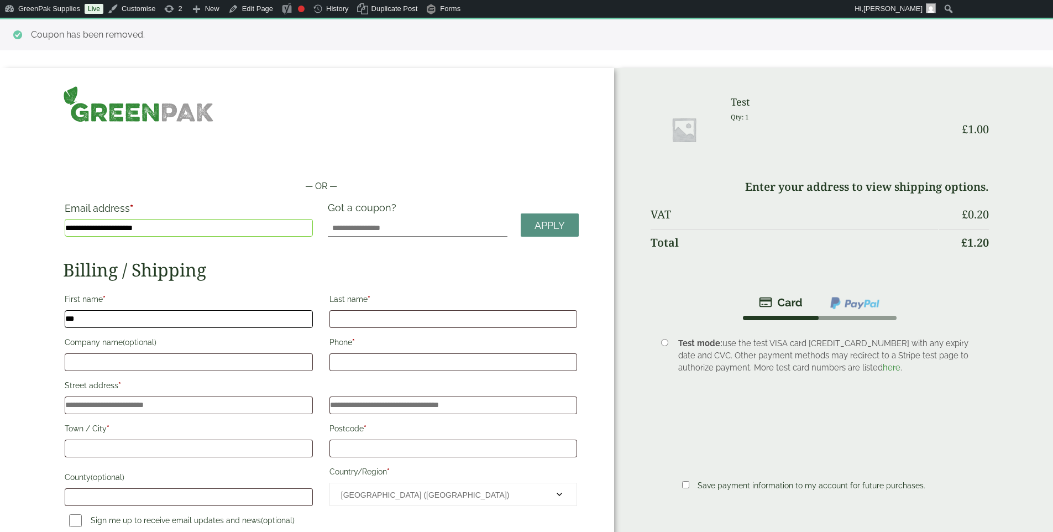
type input "***"
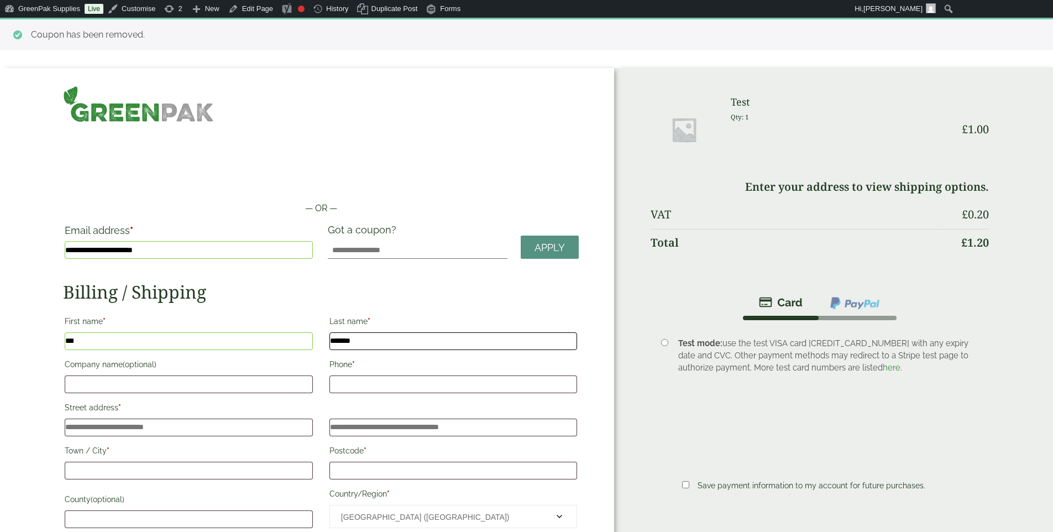
type input "*******"
click at [433, 384] on input "Phone *" at bounding box center [453, 384] width 248 height 18
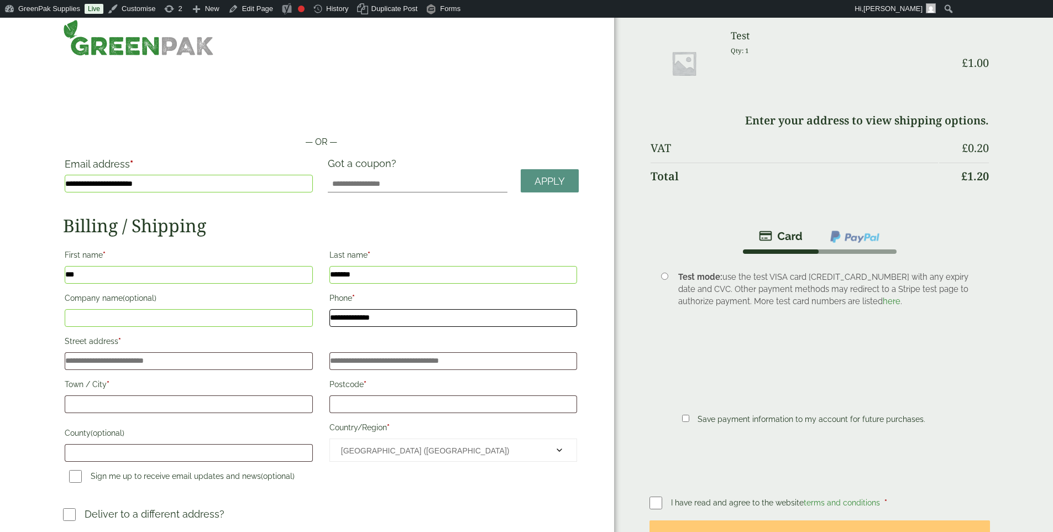
scroll to position [80, 0]
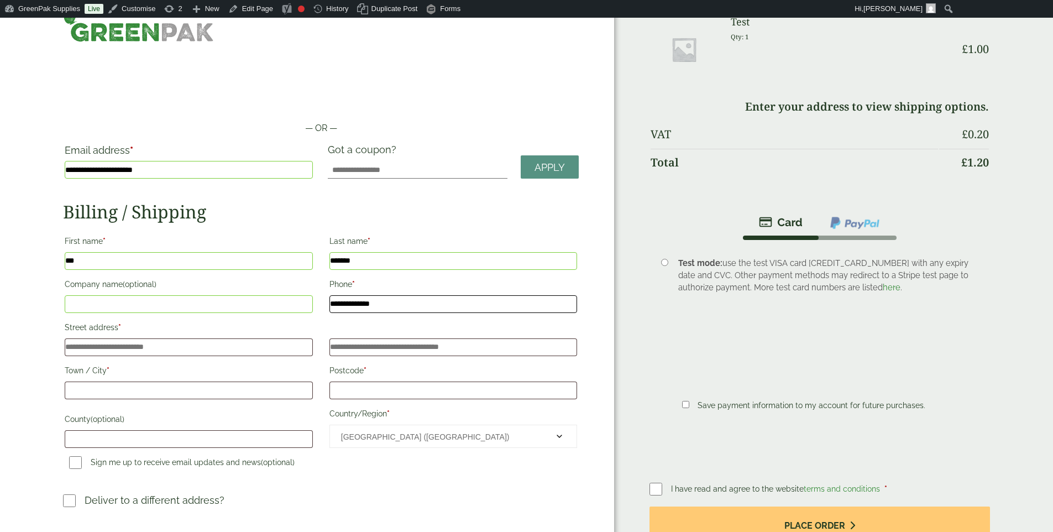
type input "**********"
click at [269, 350] on input "Street address *" at bounding box center [189, 347] width 248 height 18
click at [270, 343] on input "Street address *" at bounding box center [189, 347] width 248 height 18
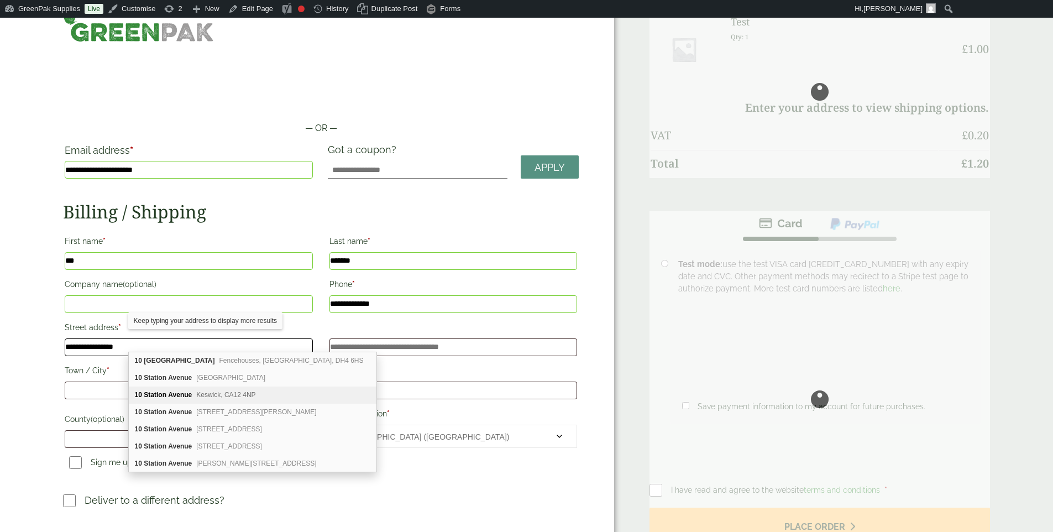
type input "**********"
click at [181, 394] on b "Avenue" at bounding box center [180, 395] width 24 height 8
type input "*******"
type input "********"
type input "*******"
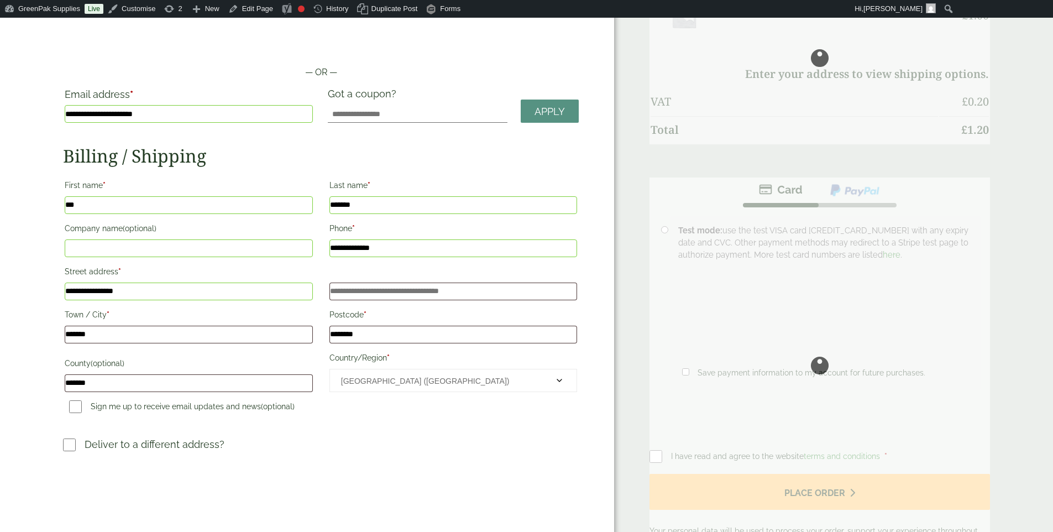
scroll to position [181, 0]
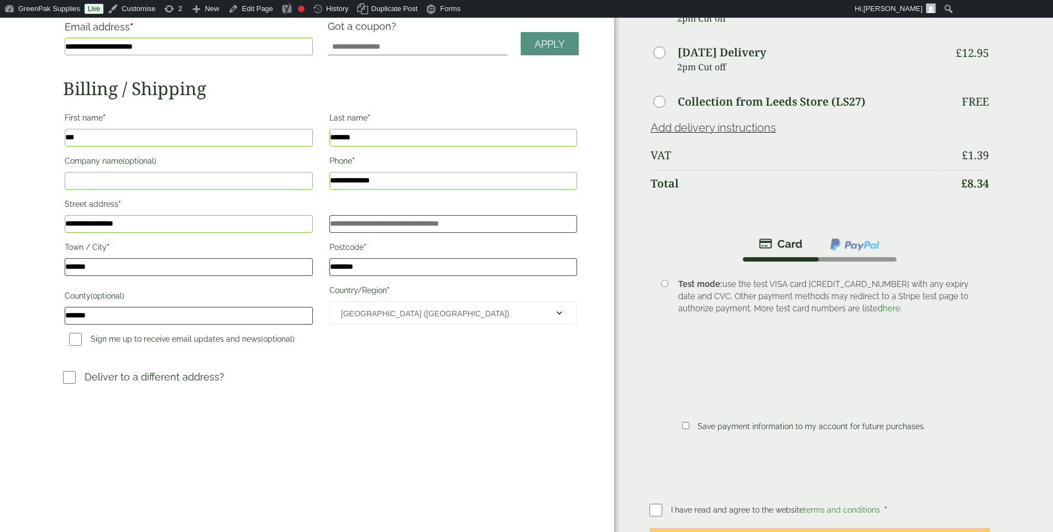
click at [432, 352] on div "**********" at bounding box center [320, 229] width 529 height 243
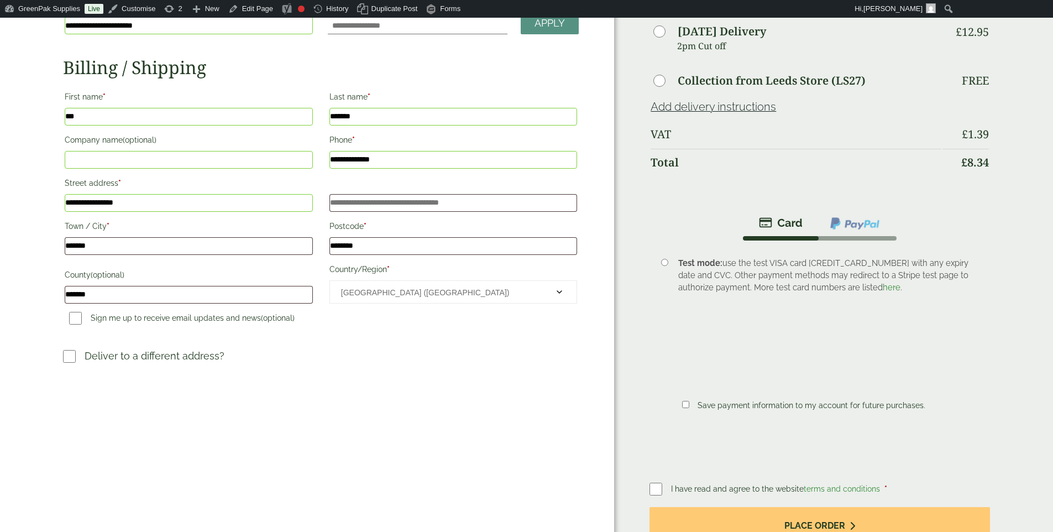
scroll to position [203, 0]
click at [917, 370] on div "Test mode: use the test VISA card 4242424242424242 with any expiry date and CVC…" at bounding box center [825, 351] width 311 height 205
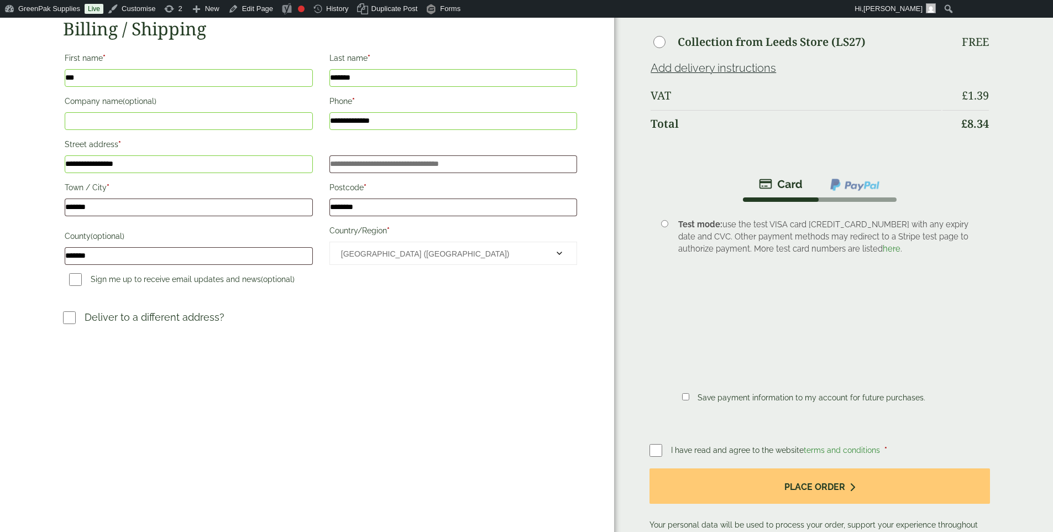
scroll to position [293, 0]
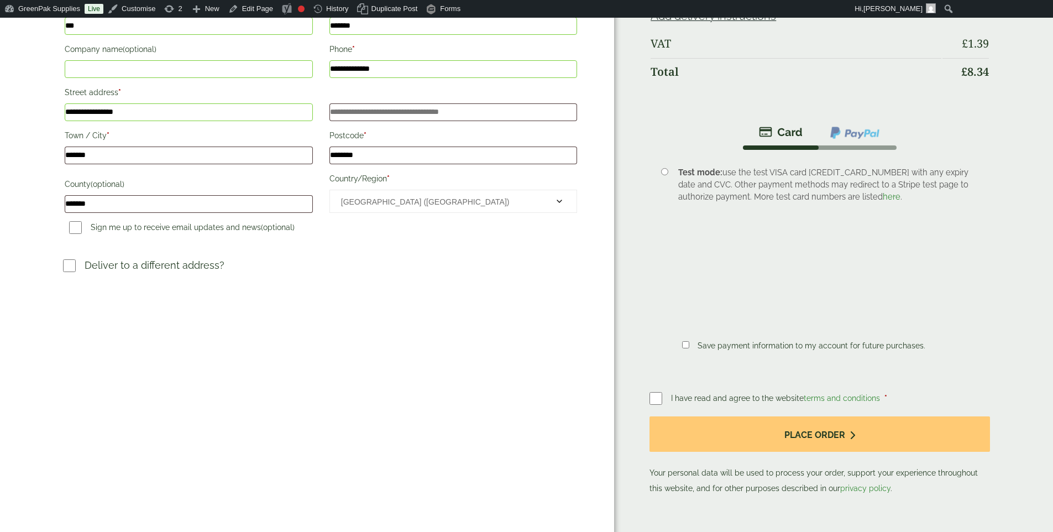
click at [662, 380] on li "Test mode: use the test VISA card 4242424242424242 with any expiry date and CVC…" at bounding box center [820, 265] width 340 height 231
drag, startPoint x: 659, startPoint y: 388, endPoint x: 632, endPoint y: 393, distance: 27.6
click at [659, 380] on li "Test mode: use the test VISA card 4242424242424242 with any expiry date and CVC…" at bounding box center [820, 265] width 340 height 231
click at [653, 380] on li "Test mode: use the test VISA card 4242424242424242 with any expiry date and CVC…" at bounding box center [820, 265] width 340 height 231
click at [659, 380] on li "Test mode: use the test VISA card 4242424242424242 with any expiry date and CVC…" at bounding box center [820, 265] width 340 height 231
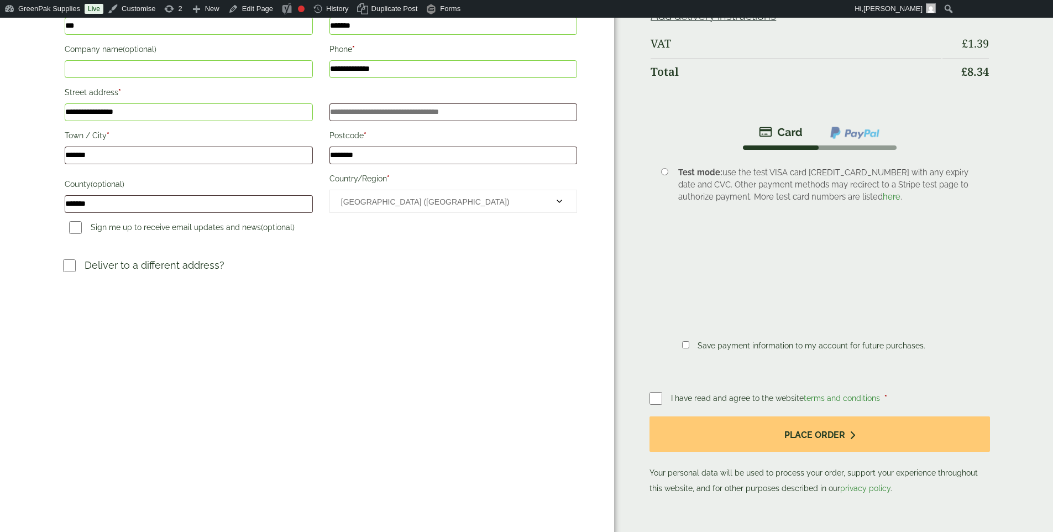
click at [656, 380] on li "Test mode: use the test VISA card 4242424242424242 with any expiry date and CVC…" at bounding box center [820, 265] width 340 height 231
drag, startPoint x: 656, startPoint y: 389, endPoint x: 678, endPoint y: 389, distance: 22.1
click at [657, 380] on li "Test mode: use the test VISA card 4242424242424242 with any expiry date and CVC…" at bounding box center [820, 265] width 340 height 231
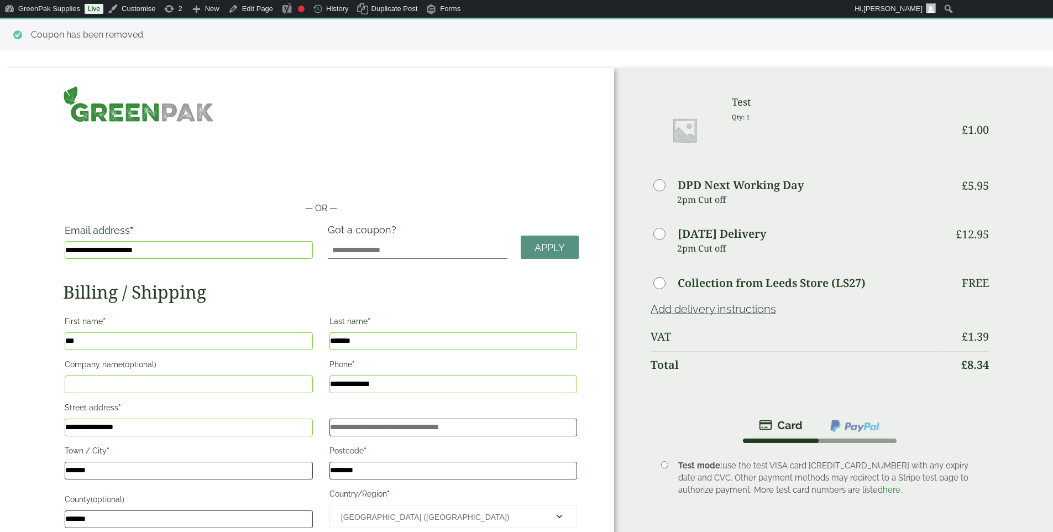
scroll to position [217, 0]
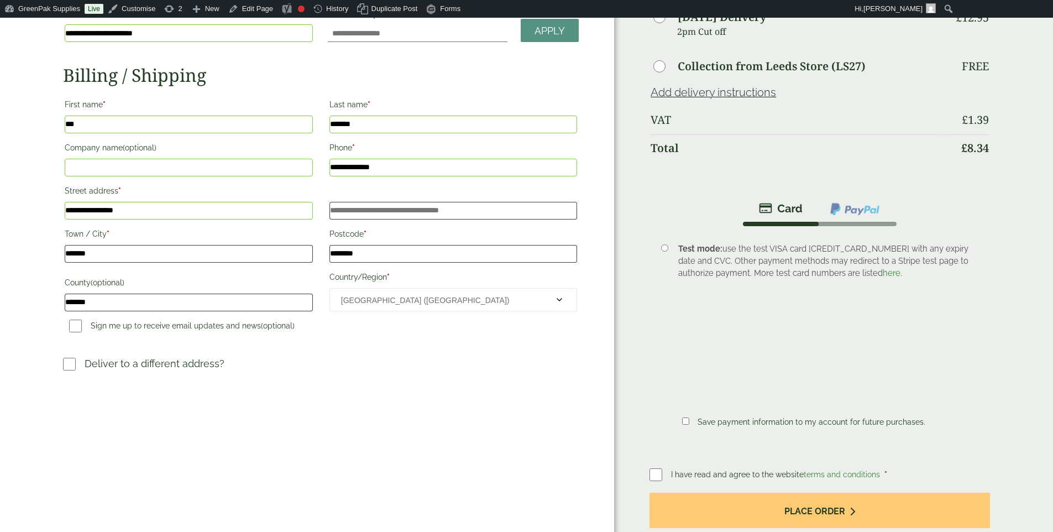
click at [654, 457] on li "Test mode: use the test VISA card 4242424242424242 with any expiry date and CVC…" at bounding box center [820, 341] width 340 height 231
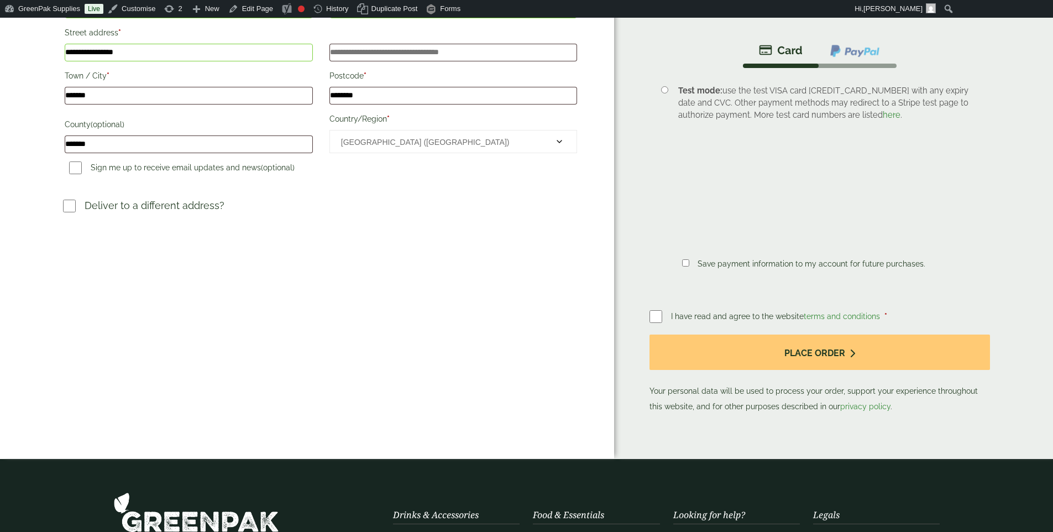
scroll to position [454, 0]
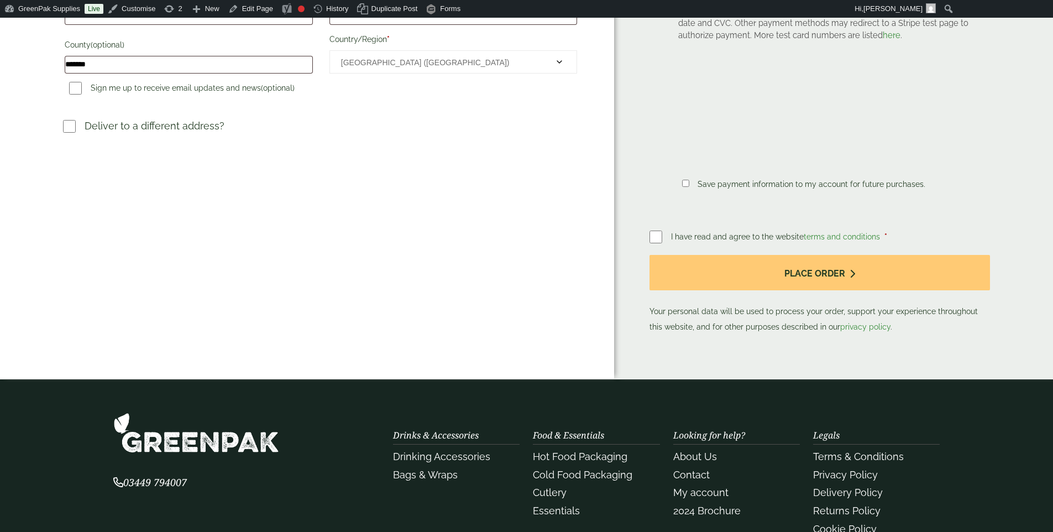
click at [653, 219] on li "Test mode: use the test VISA card 4242424242424242 with any expiry date and CVC…" at bounding box center [820, 103] width 340 height 231
click at [656, 219] on li "Test mode: use the test VISA card 4242424242424242 with any expiry date and CVC…" at bounding box center [820, 103] width 340 height 231
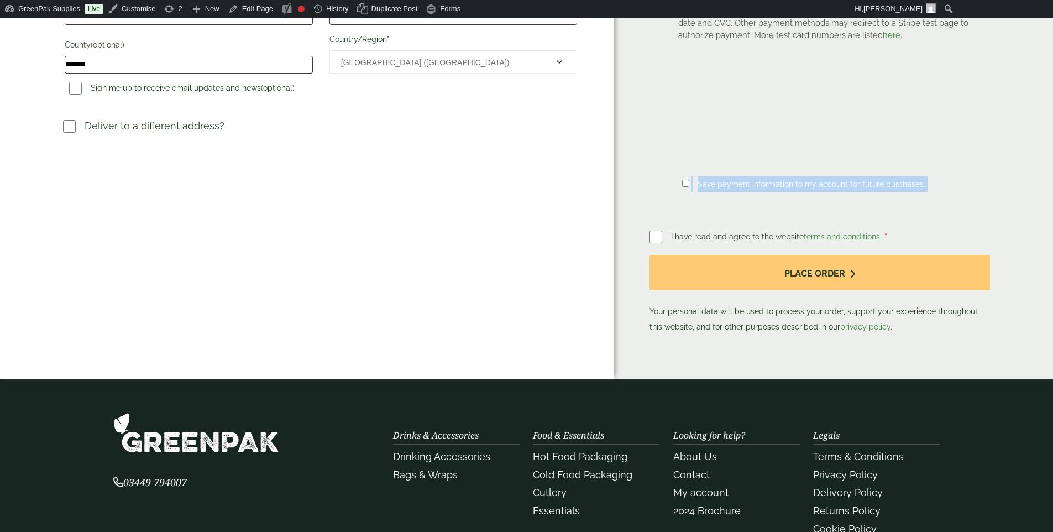
click at [656, 219] on li "Test mode: use the test VISA card 4242424242424242 with any expiry date and CVC…" at bounding box center [820, 103] width 340 height 231
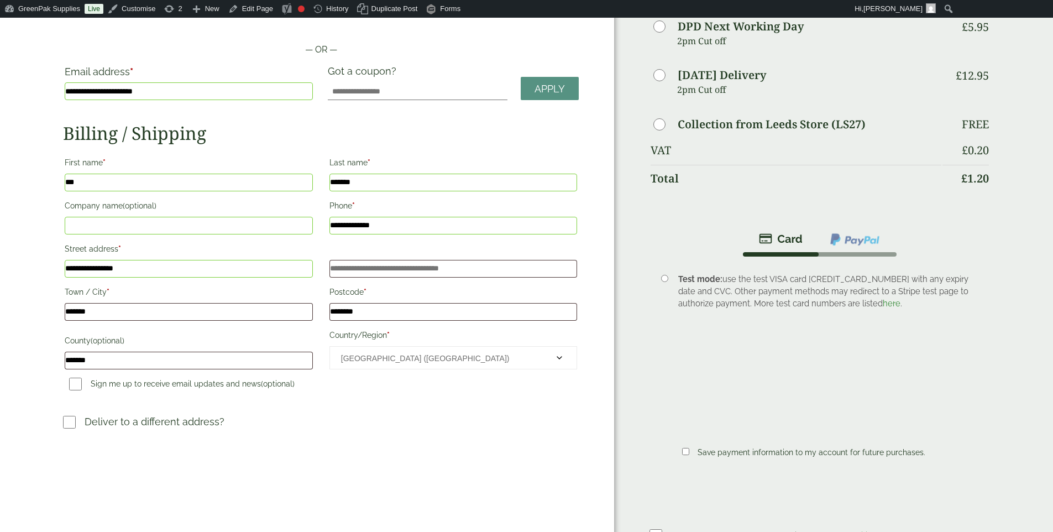
scroll to position [114, 0]
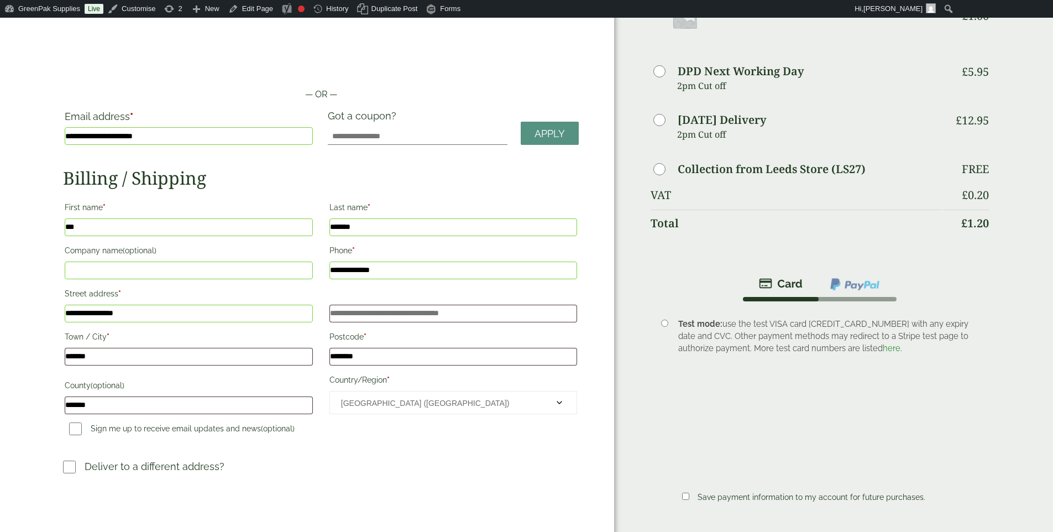
click at [598, 283] on div "**********" at bounding box center [307, 338] width 614 height 768
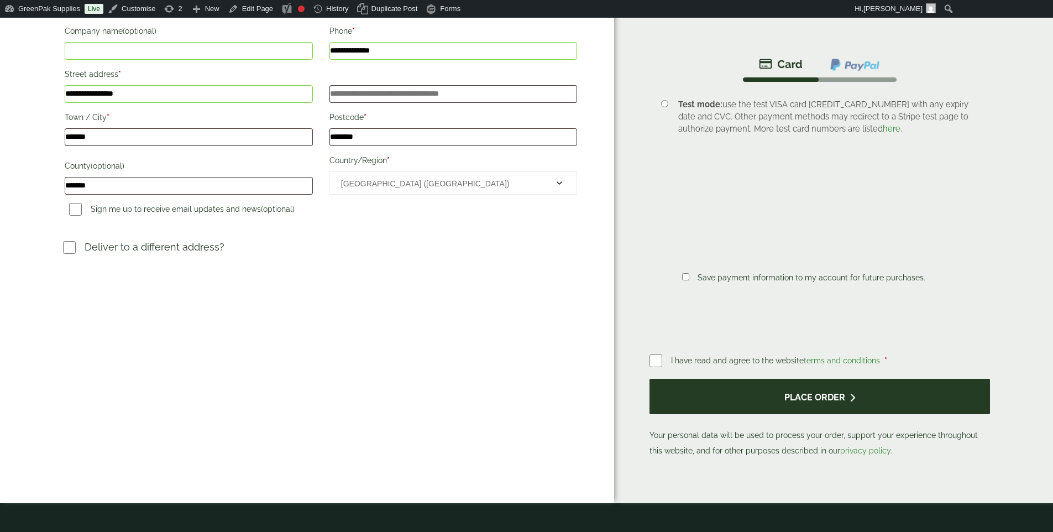
scroll to position [335, 0]
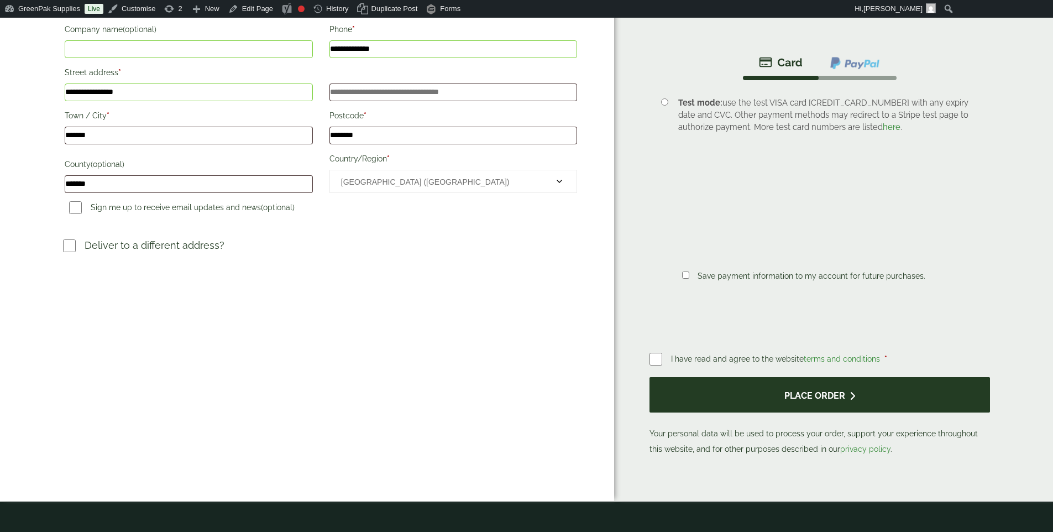
click at [761, 391] on button "Place order" at bounding box center [820, 395] width 340 height 36
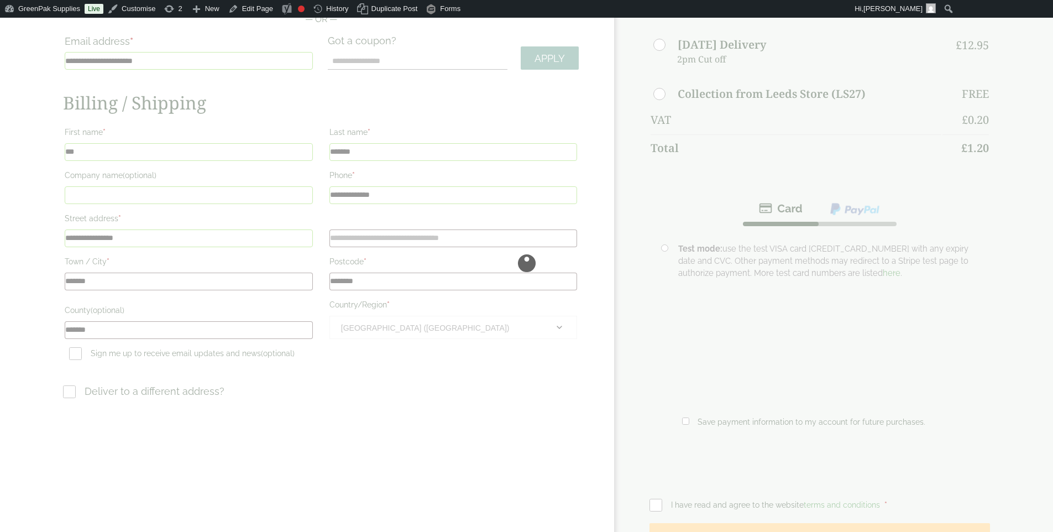
scroll to position [167, 0]
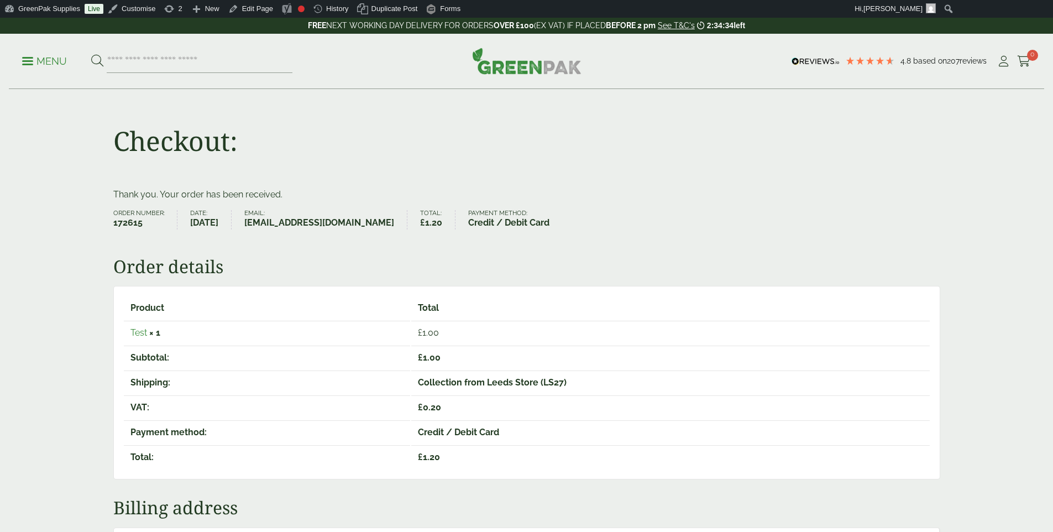
click at [538, 57] on img at bounding box center [526, 61] width 109 height 27
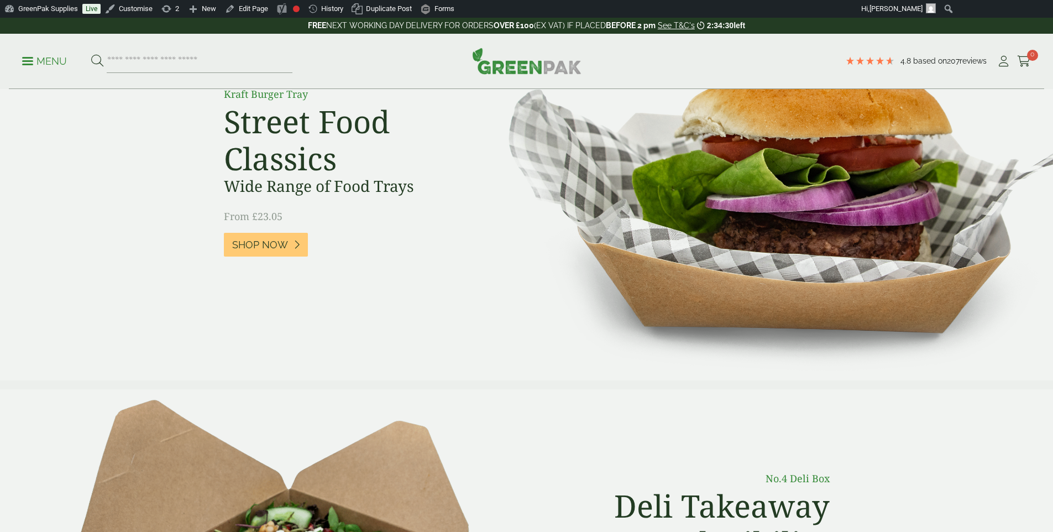
scroll to position [107, 0]
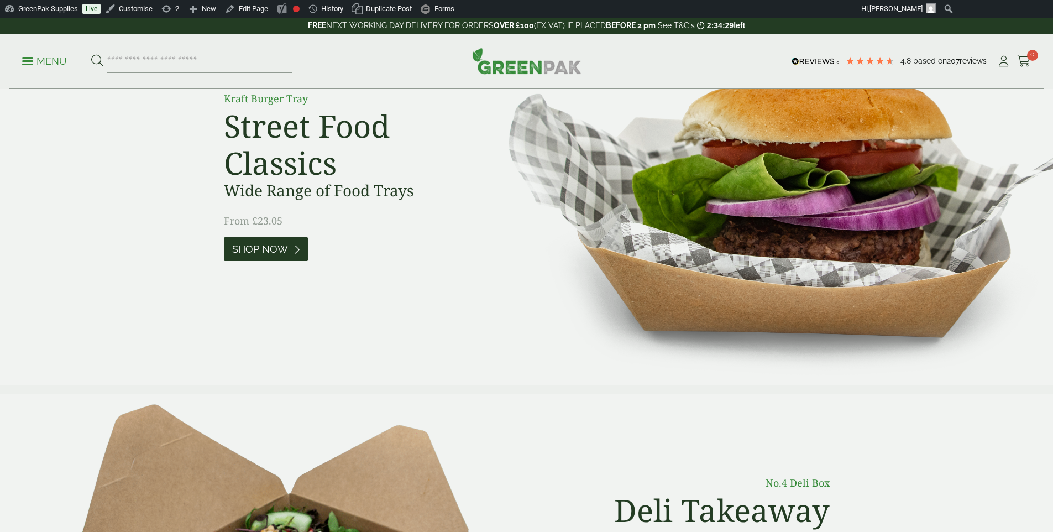
click at [291, 253] on link "Shop Now" at bounding box center [266, 249] width 84 height 24
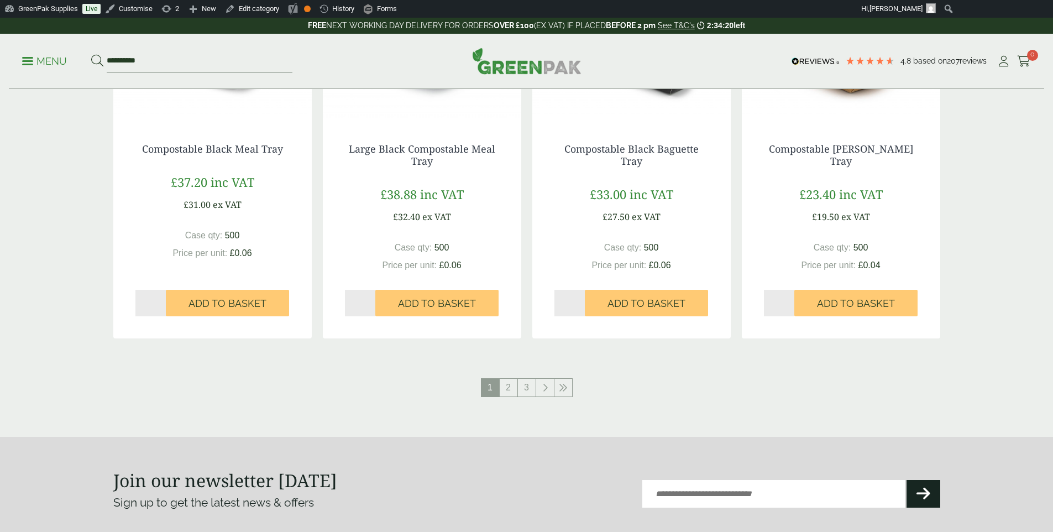
scroll to position [1086, 0]
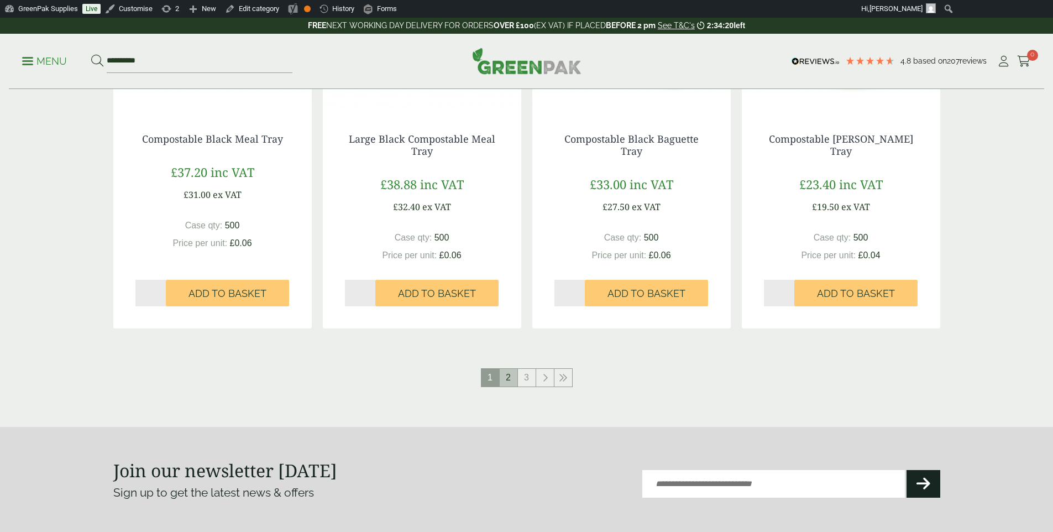
click at [501, 383] on link "2" at bounding box center [509, 378] width 18 height 18
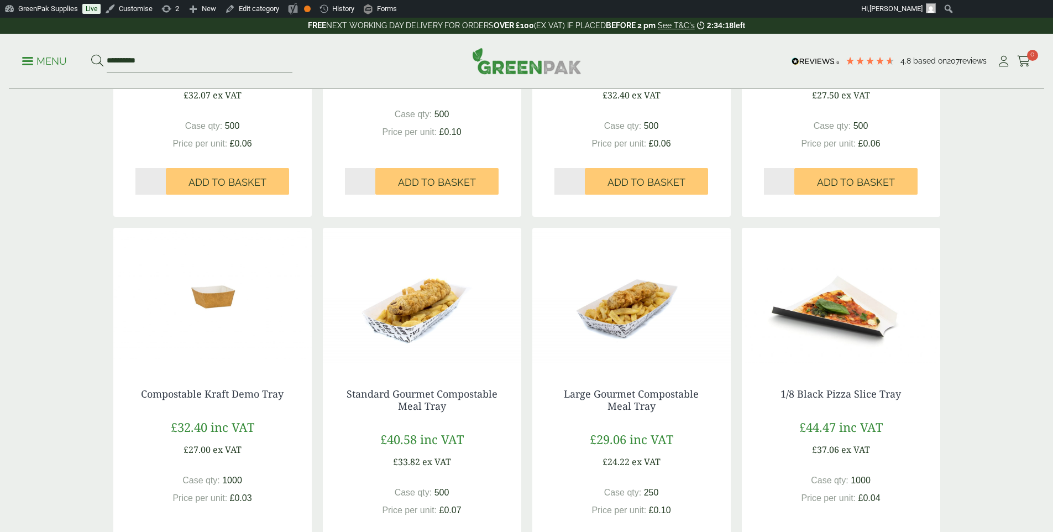
scroll to position [714, 0]
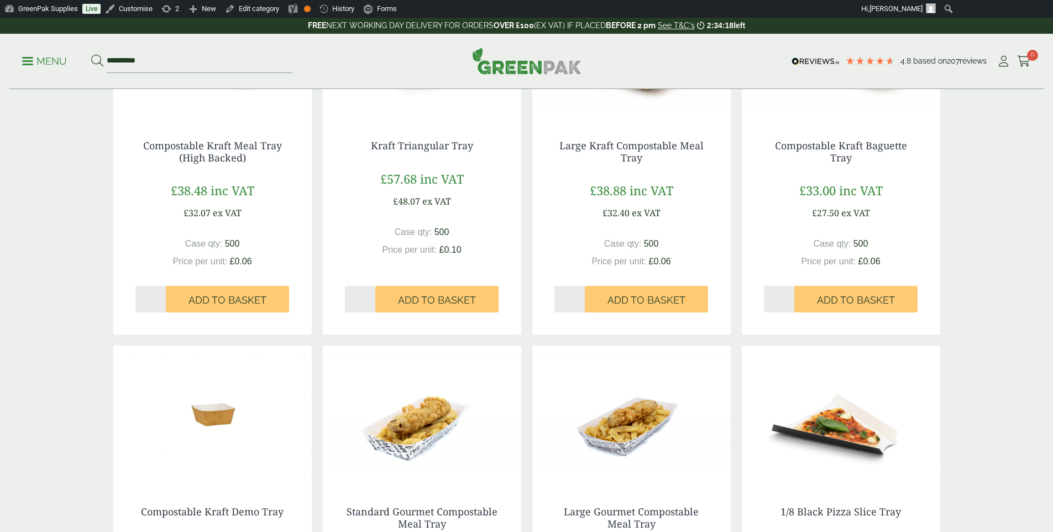
click at [517, 70] on img at bounding box center [526, 61] width 109 height 27
click at [1000, 64] on icon at bounding box center [1004, 61] width 14 height 11
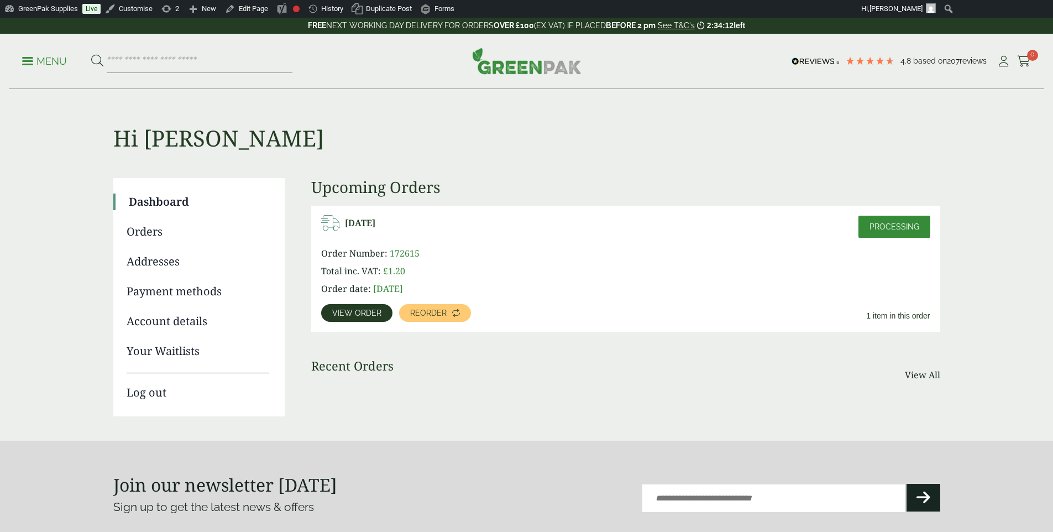
click at [451, 322] on div "September 30, 2025 Processing Order Number: 172615 Total inc. VAT: £ 1.20 Order…" at bounding box center [625, 269] width 629 height 126
click at [455, 317] on link "Reorder" at bounding box center [435, 313] width 72 height 18
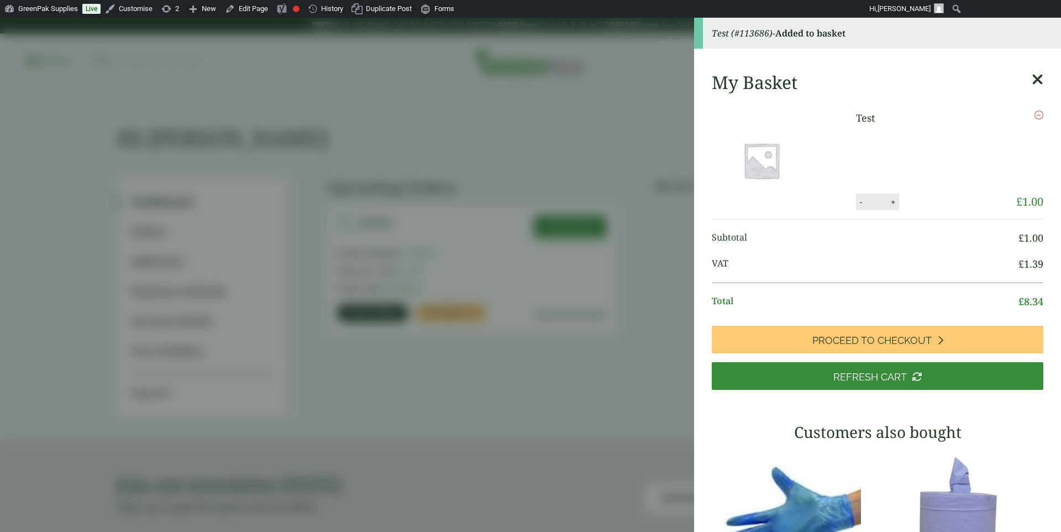
click at [557, 321] on aside "Test (#113686) - Added to basket My Basket Test Test quantity - * + Update Remo…" at bounding box center [530, 275] width 1061 height 514
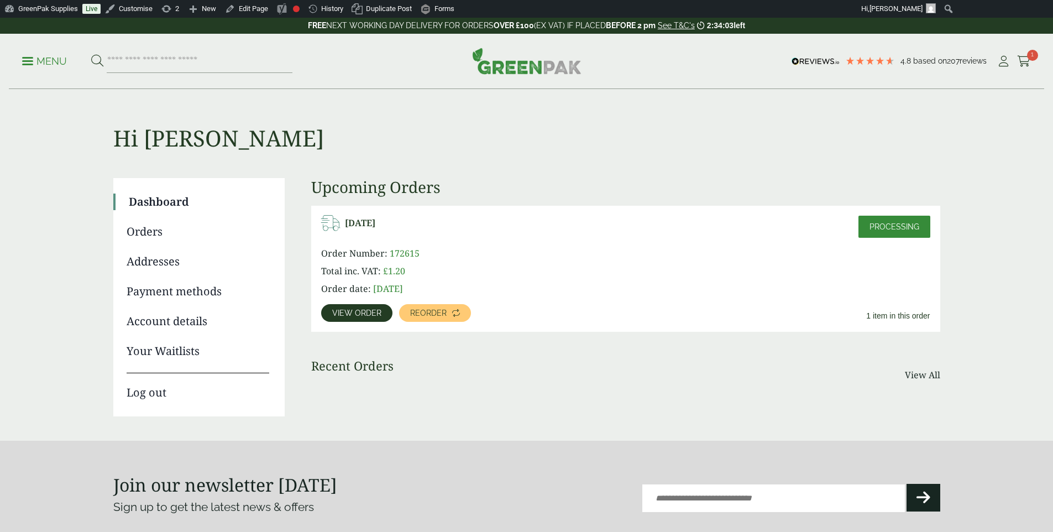
click at [179, 229] on link "Orders" at bounding box center [198, 231] width 143 height 17
click at [152, 230] on link "Orders" at bounding box center [198, 231] width 143 height 17
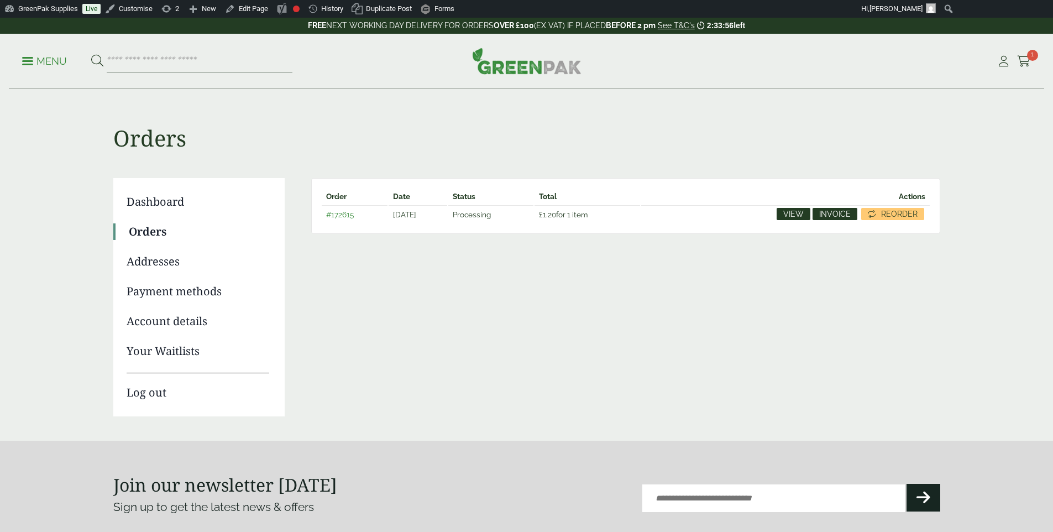
click at [847, 215] on span "Invoice" at bounding box center [835, 214] width 32 height 8
click at [805, 212] on link "View" at bounding box center [794, 214] width 34 height 12
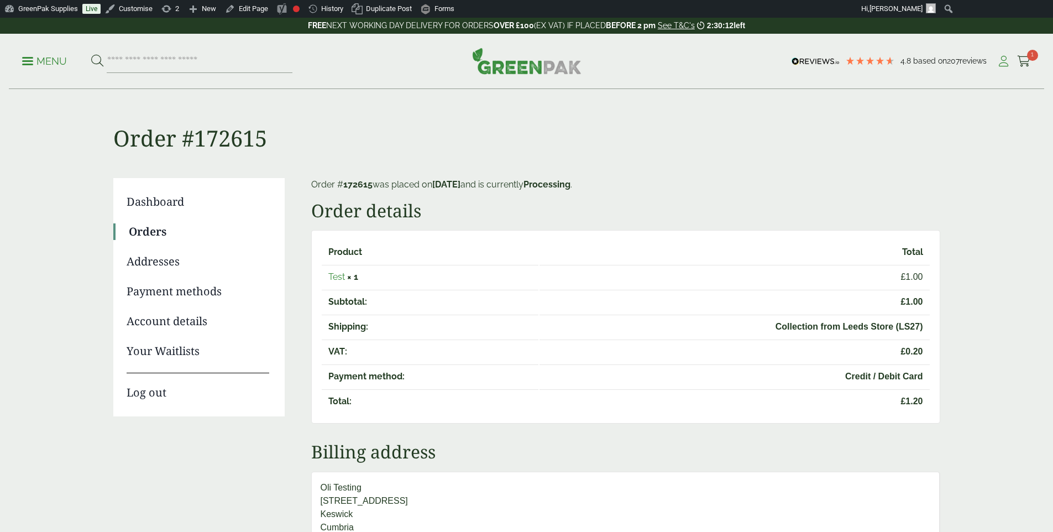
click at [997, 61] on icon at bounding box center [1004, 61] width 14 height 11
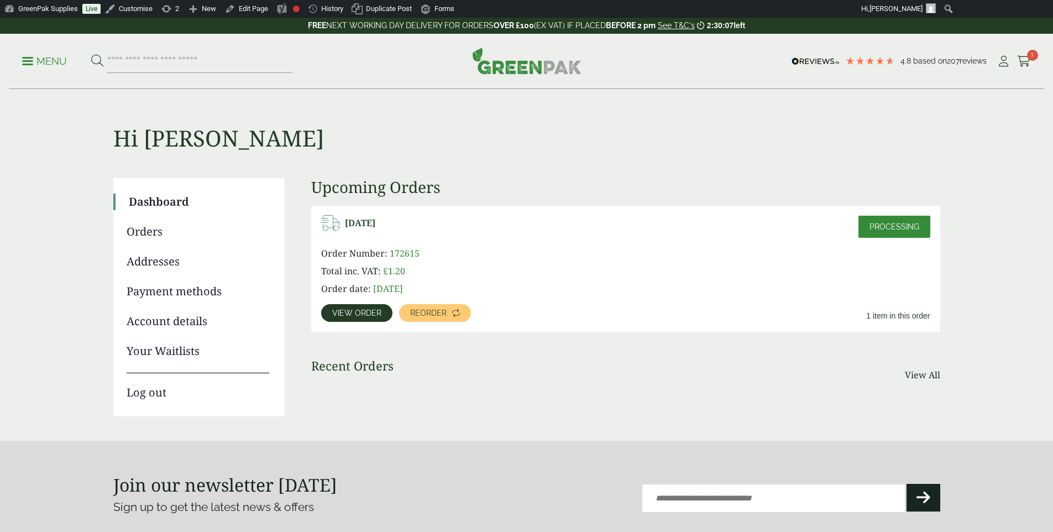
click at [165, 348] on link "Your Waitlists" at bounding box center [198, 351] width 143 height 17
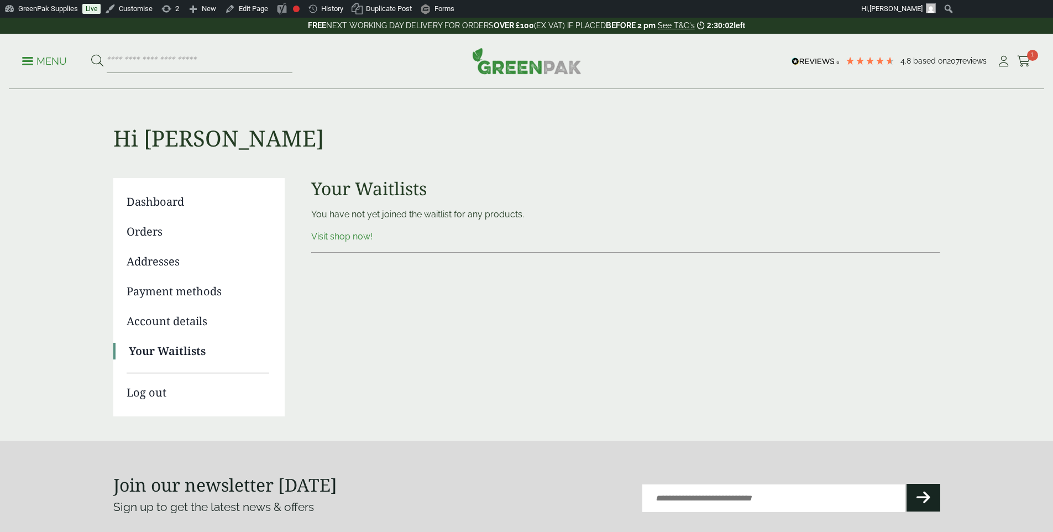
click at [360, 234] on link "Visit shop now!" at bounding box center [341, 236] width 61 height 11
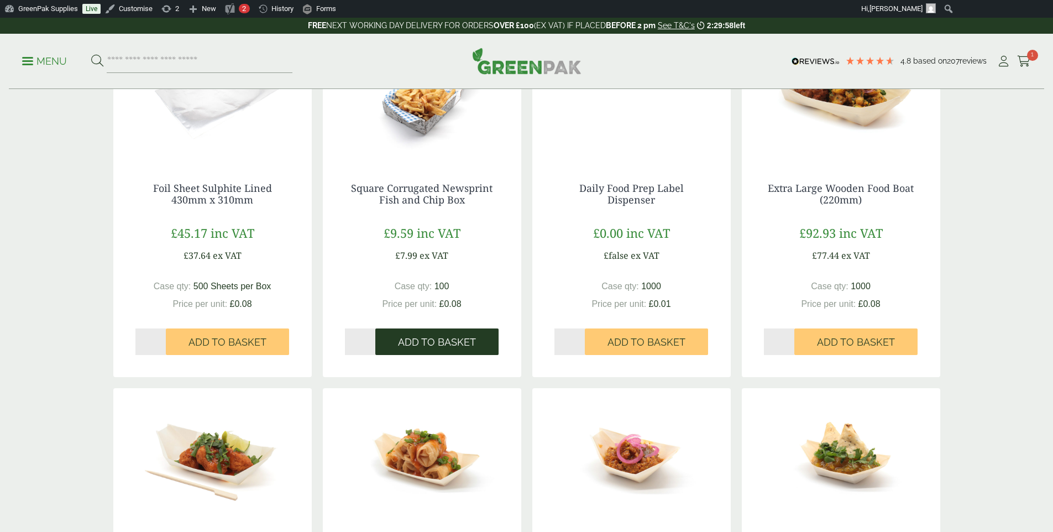
scroll to position [246, 0]
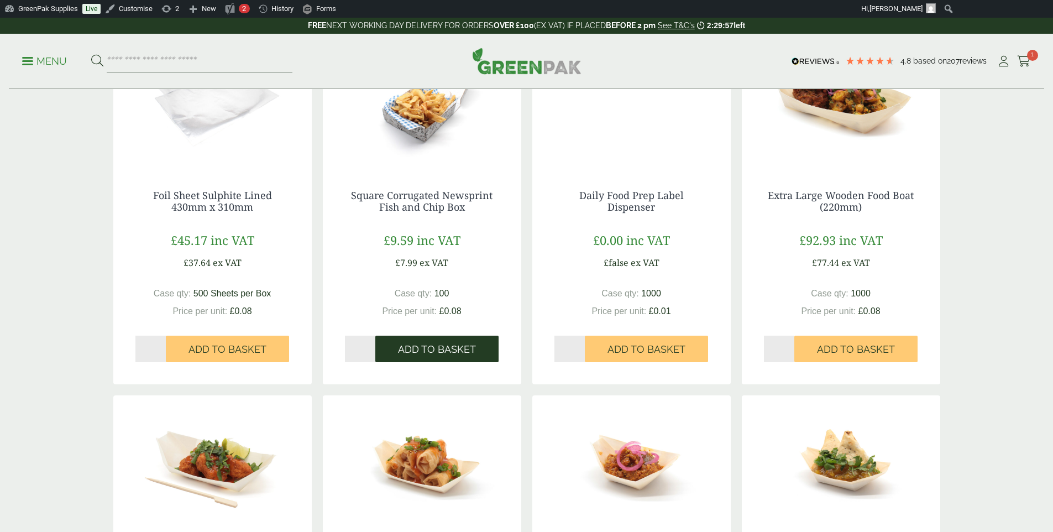
click at [453, 355] on span "Add to Basket" at bounding box center [437, 349] width 78 height 12
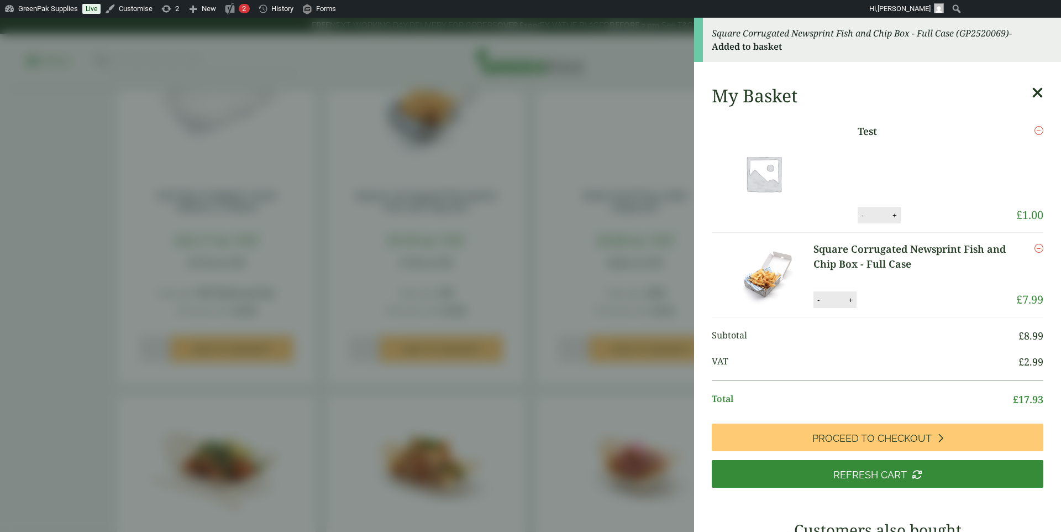
click at [587, 300] on aside "Square Corrugated Newsprint Fish and Chip Box - Full Case (GP2520069) - Added t…" at bounding box center [530, 275] width 1061 height 514
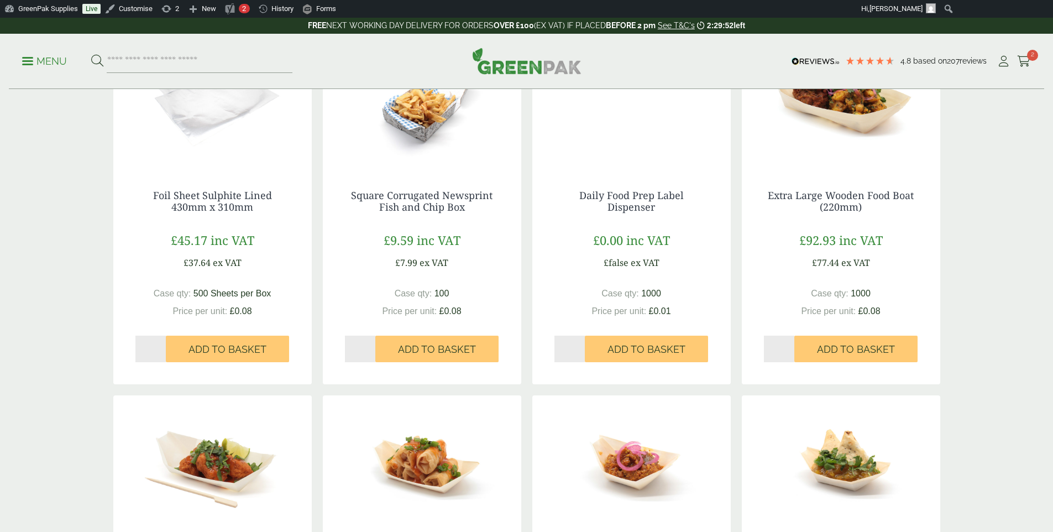
scroll to position [34, 0]
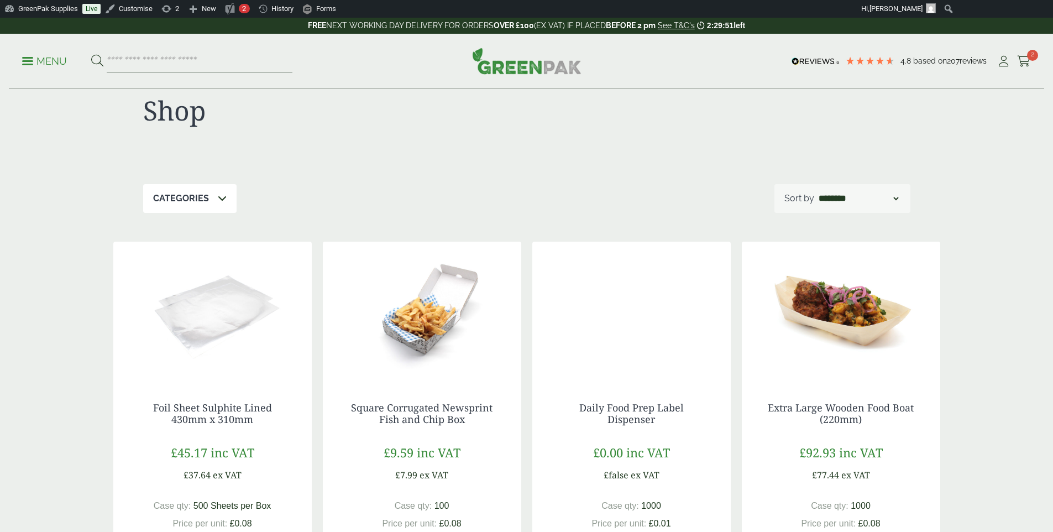
click at [965, 64] on span "reviews" at bounding box center [973, 60] width 27 height 9
click at [998, 63] on icon at bounding box center [1004, 61] width 14 height 11
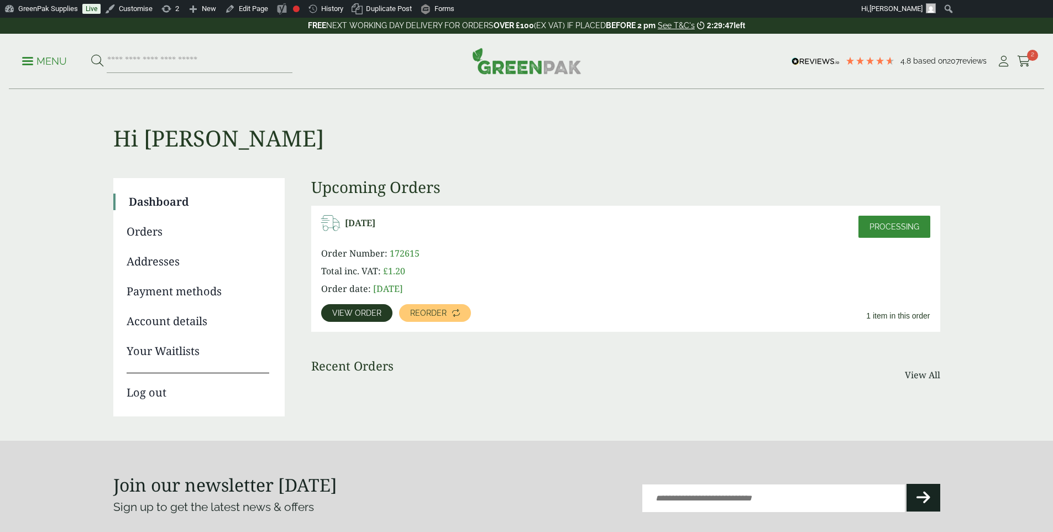
click at [152, 257] on link "Addresses" at bounding box center [198, 261] width 143 height 17
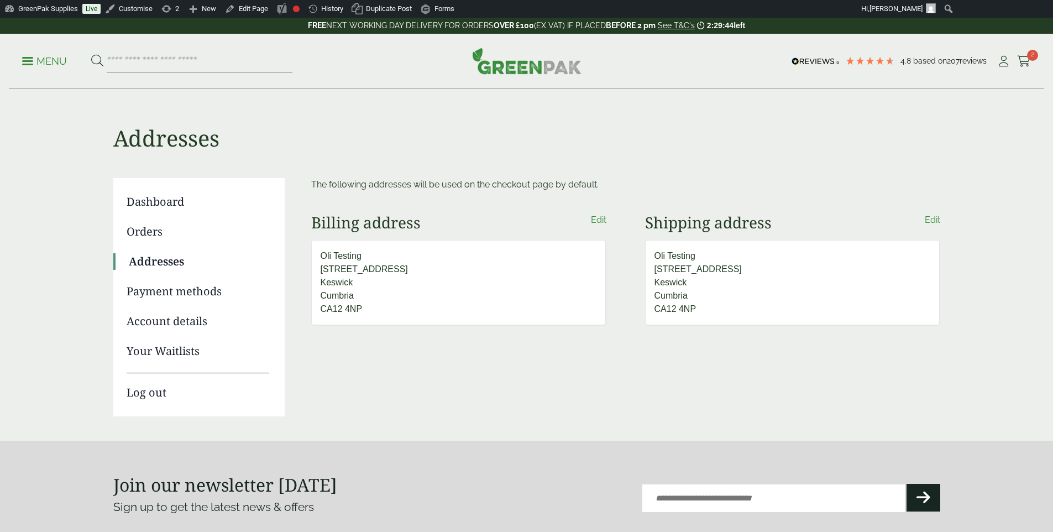
click at [166, 290] on link "Payment methods" at bounding box center [198, 291] width 143 height 17
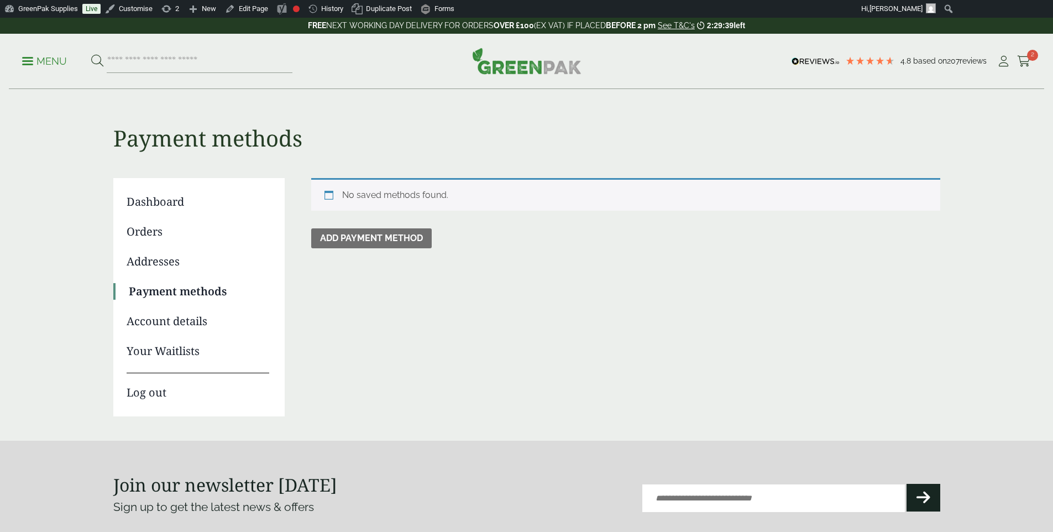
click at [33, 60] on span at bounding box center [27, 61] width 11 height 2
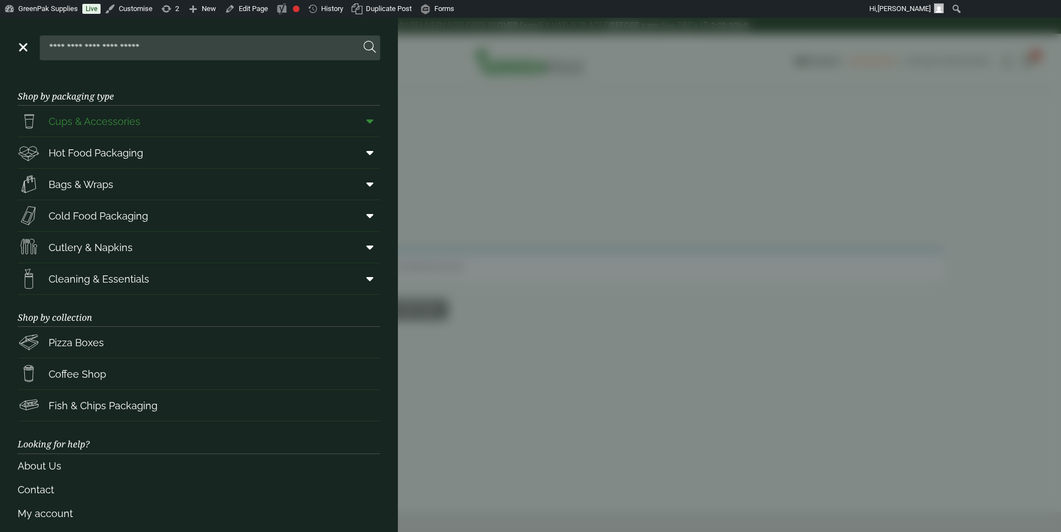
click at [51, 121] on span "Cups & Accessories" at bounding box center [95, 121] width 92 height 15
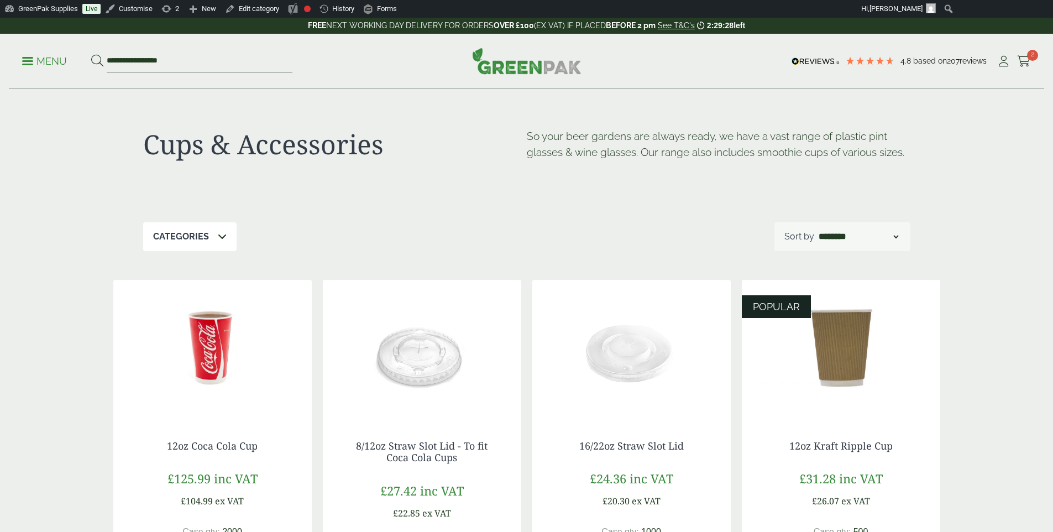
click at [33, 60] on span at bounding box center [27, 61] width 11 height 2
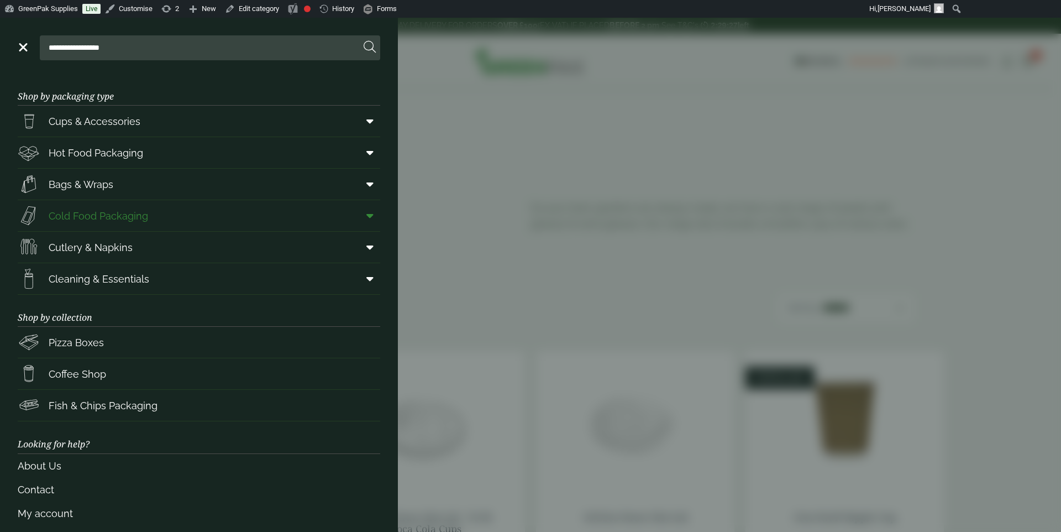
click at [92, 208] on span "Cold Food Packaging" at bounding box center [99, 215] width 100 height 15
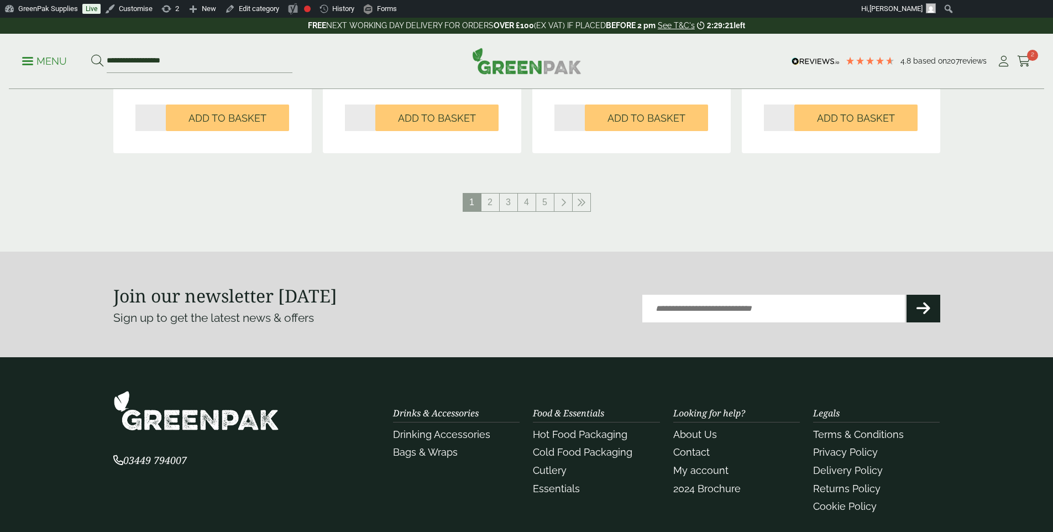
scroll to position [1259, 0]
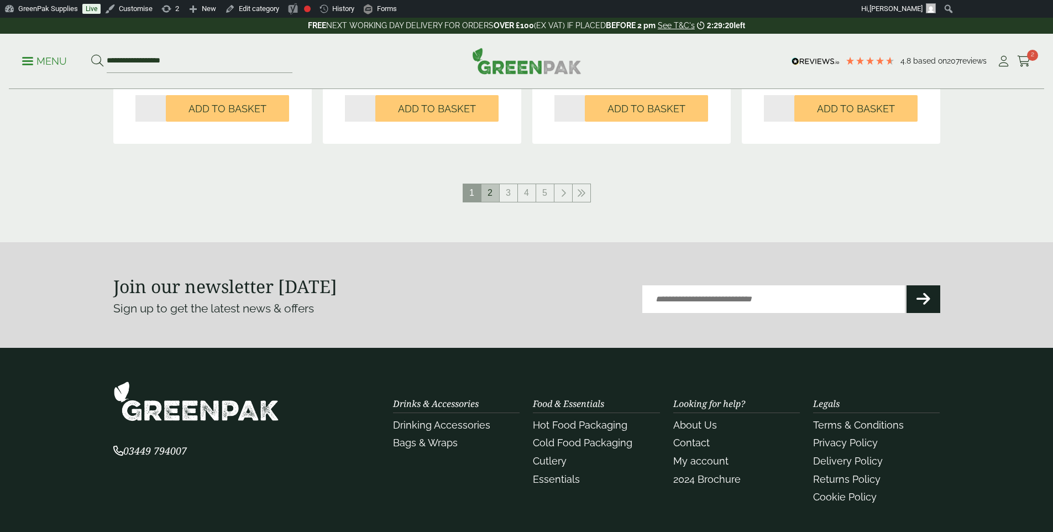
click at [496, 198] on link "2" at bounding box center [490, 193] width 18 height 18
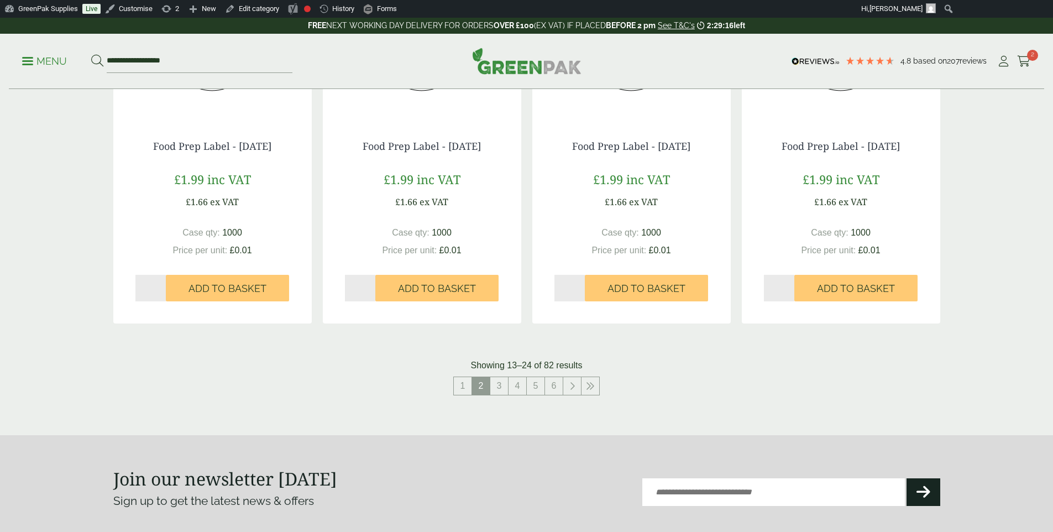
scroll to position [1000, 0]
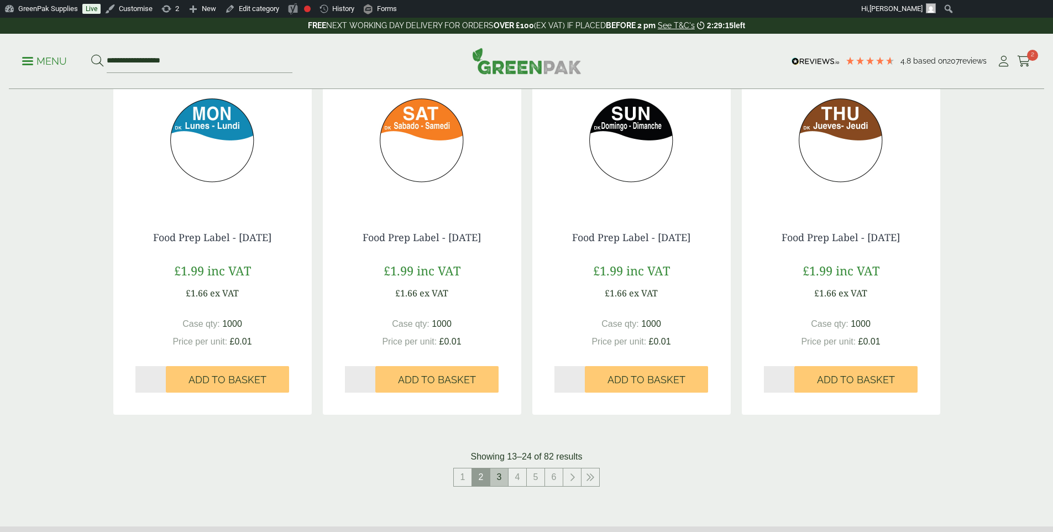
click at [498, 472] on link "3" at bounding box center [499, 477] width 18 height 18
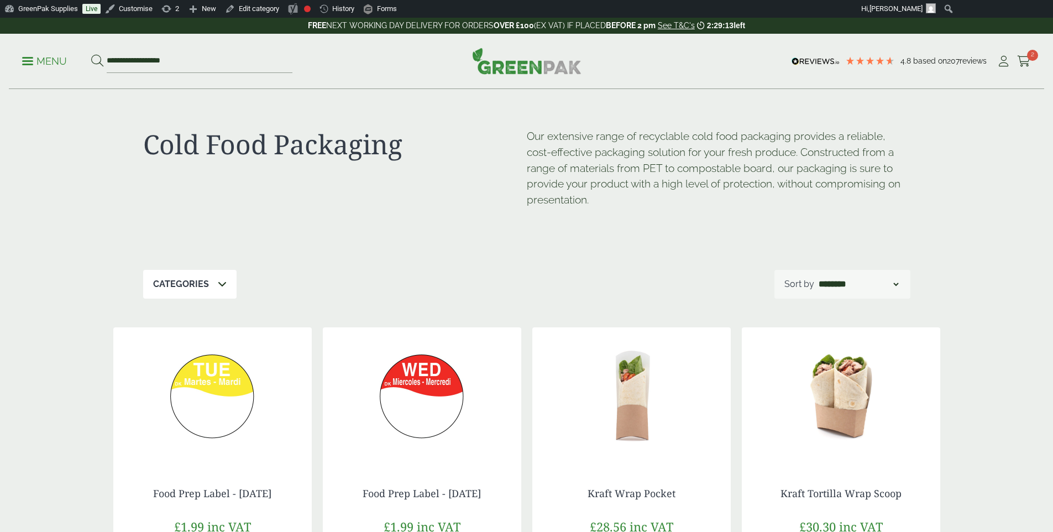
click at [64, 62] on p "Menu" at bounding box center [44, 61] width 45 height 13
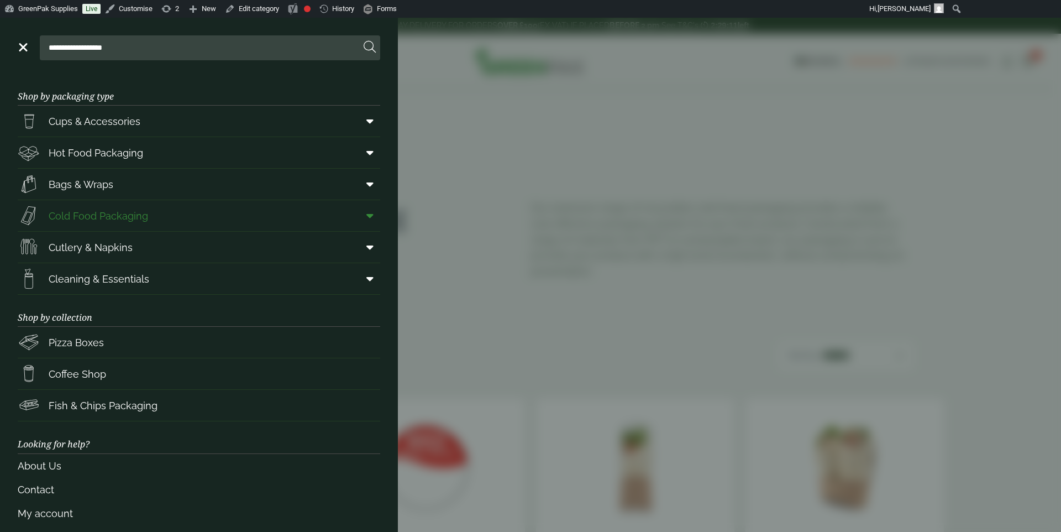
click at [113, 223] on span "Cold Food Packaging" at bounding box center [99, 215] width 100 height 15
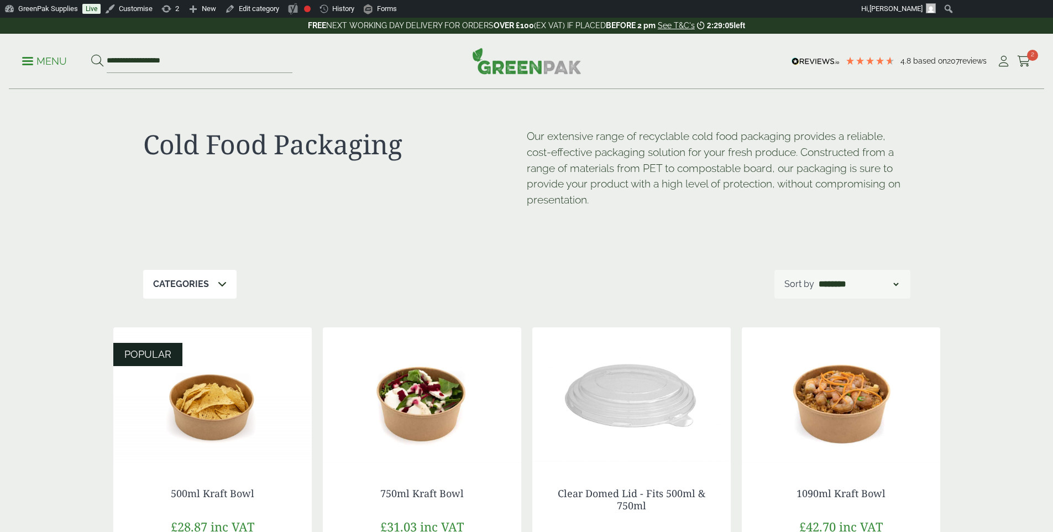
click at [524, 74] on img at bounding box center [526, 61] width 109 height 27
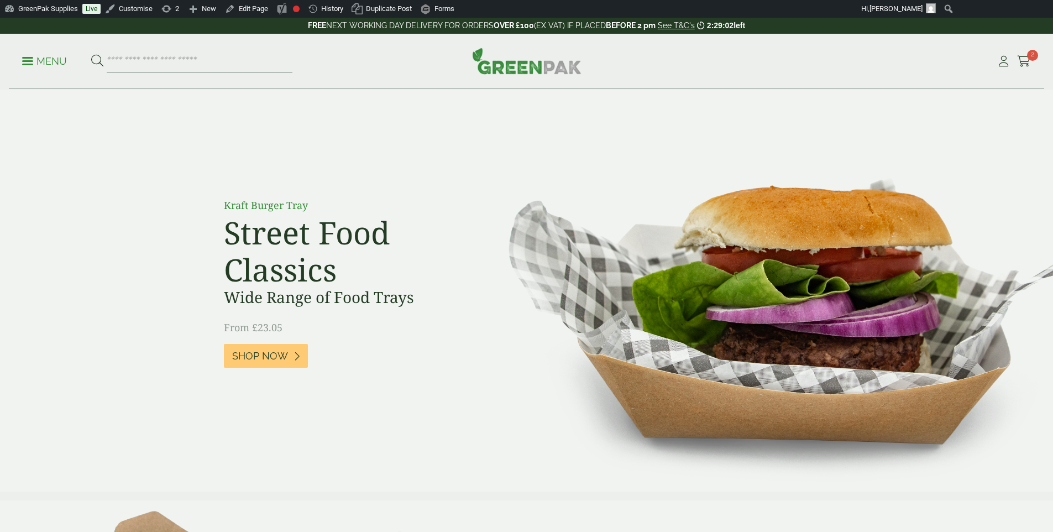
click at [701, 27] on icon at bounding box center [701, 26] width 8 height 8
click at [689, 29] on link "See T&C's" at bounding box center [676, 25] width 37 height 9
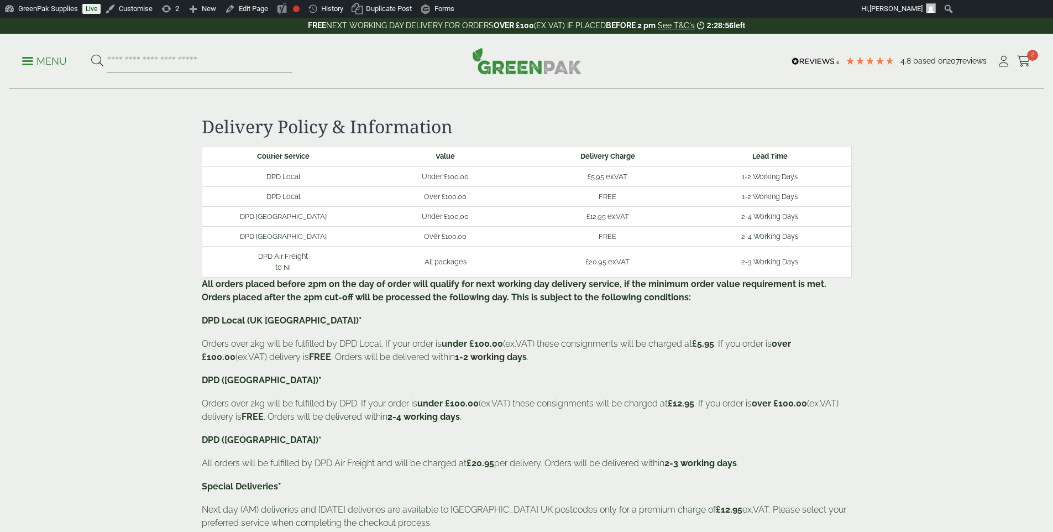
click at [40, 56] on p "Menu" at bounding box center [44, 61] width 45 height 13
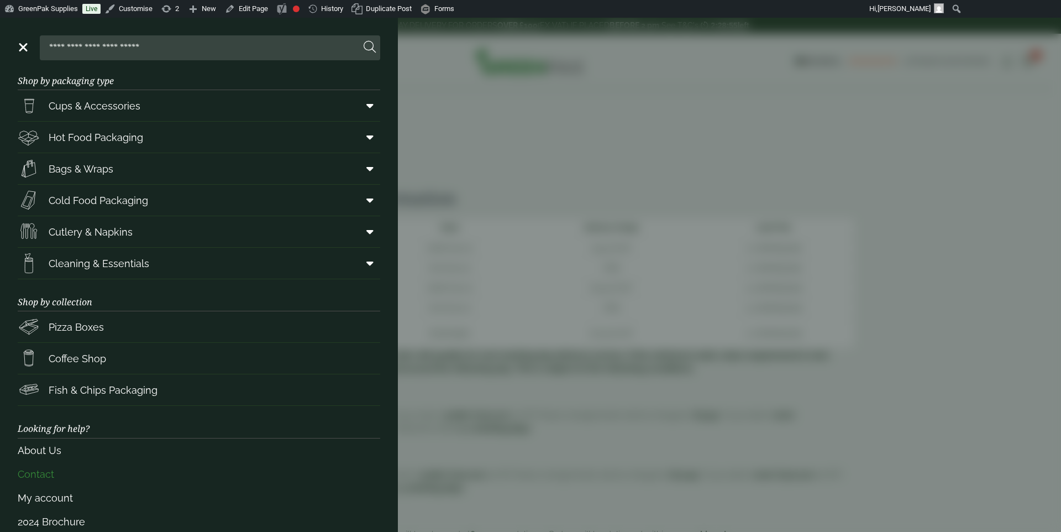
scroll to position [21, 0]
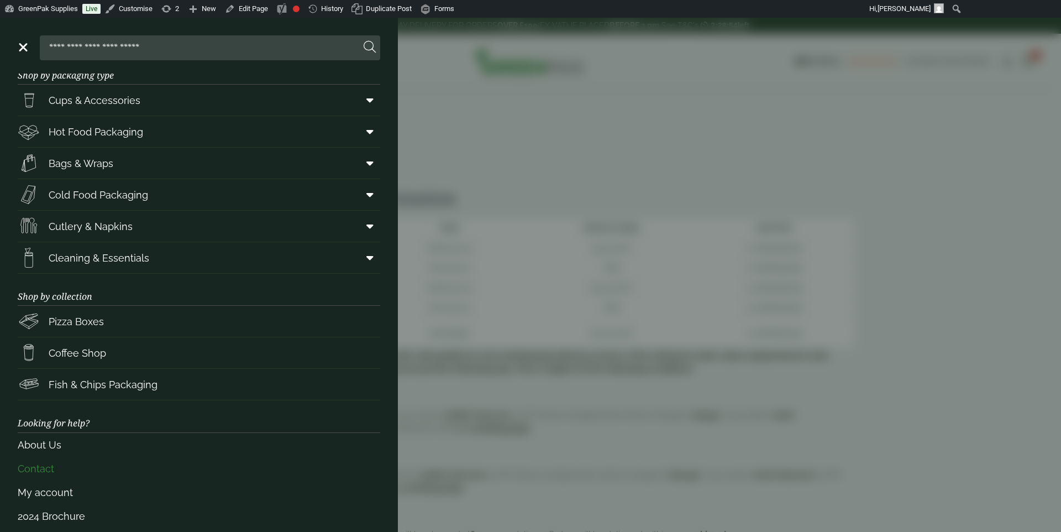
click at [64, 463] on link "Contact" at bounding box center [199, 469] width 363 height 24
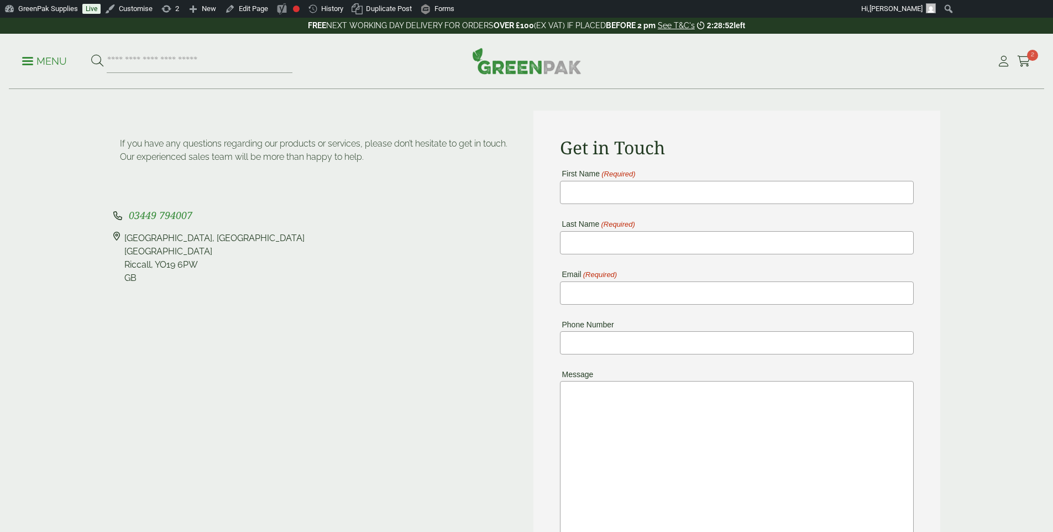
scroll to position [80, 0]
click at [607, 193] on input "First Name (Required)" at bounding box center [737, 189] width 354 height 23
type input "****"
click at [606, 229] on input "Last Name (Required)" at bounding box center [737, 239] width 354 height 23
type input "*******"
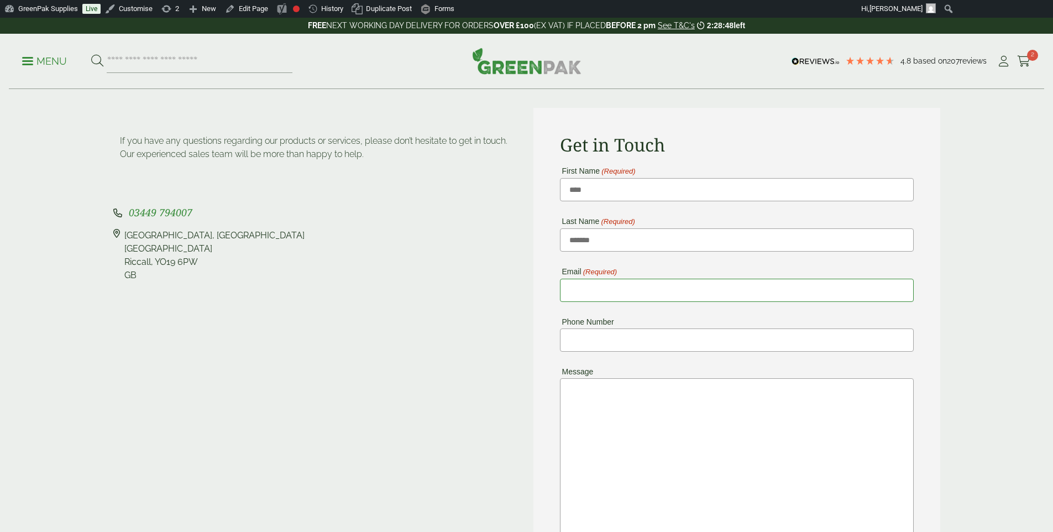
click at [620, 290] on input "Email (Required)" at bounding box center [737, 290] width 354 height 23
type input "**********"
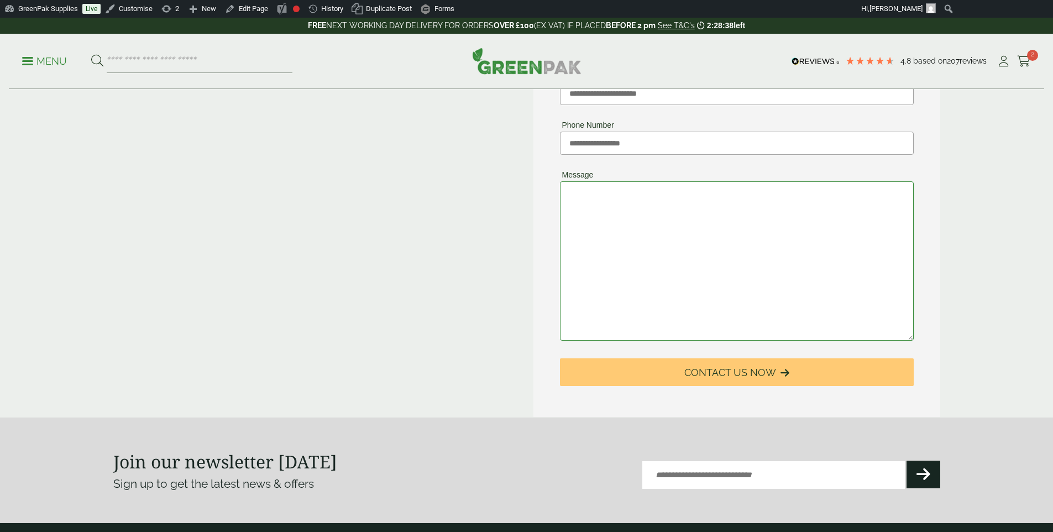
click at [628, 239] on textarea "Message" at bounding box center [737, 260] width 354 height 159
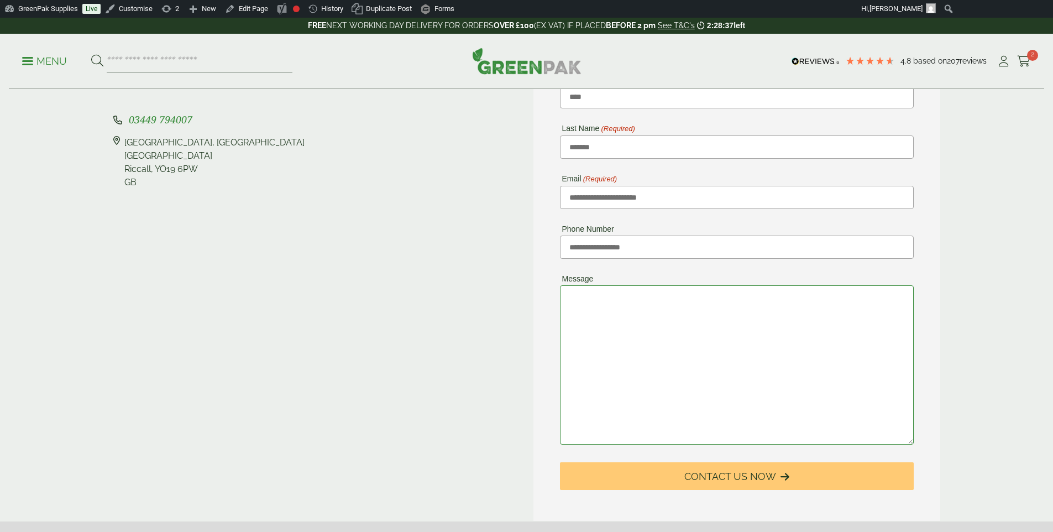
scroll to position [167, 0]
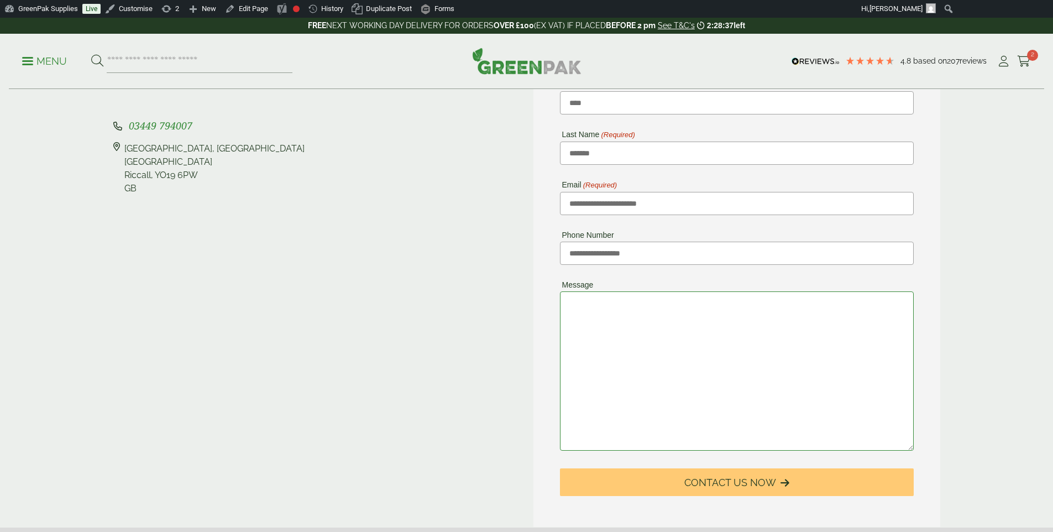
click at [637, 311] on textarea "Message" at bounding box center [737, 370] width 354 height 159
type textarea "*"
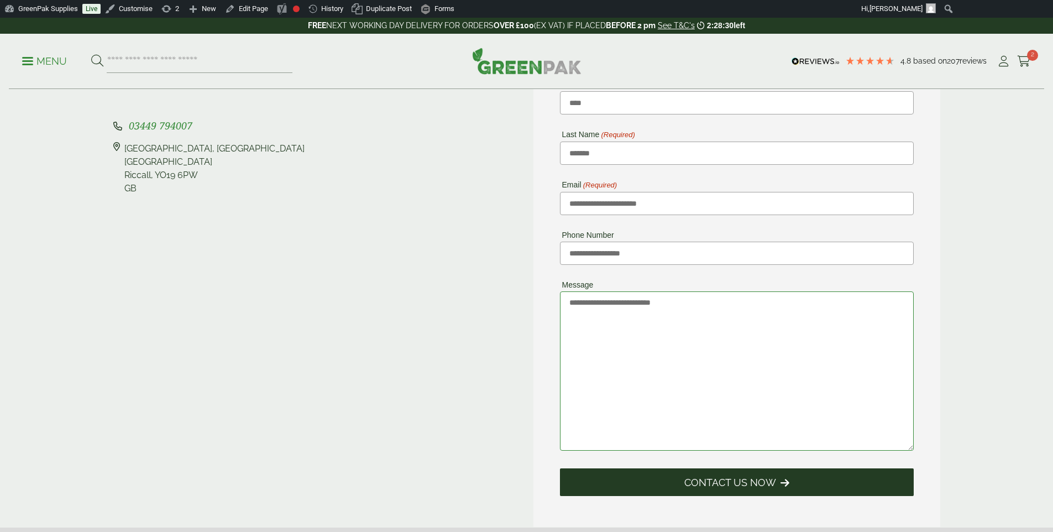
type textarea "**********"
click at [694, 494] on button "Contact Us Now" at bounding box center [737, 482] width 354 height 28
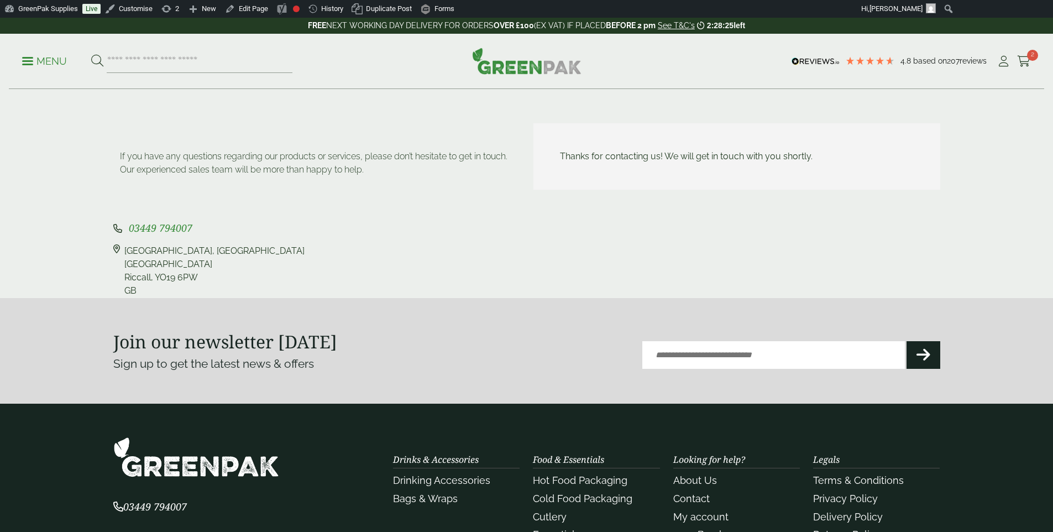
scroll to position [0, 0]
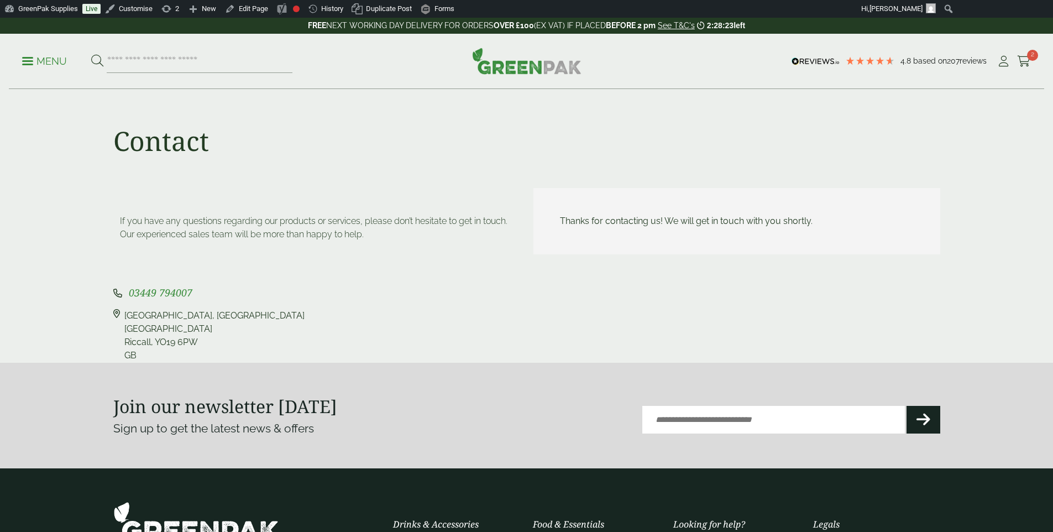
click at [525, 75] on div "Menu 4.8 Based on 207 reviews My Account" at bounding box center [526, 61] width 1035 height 55
click at [523, 67] on img at bounding box center [526, 61] width 109 height 27
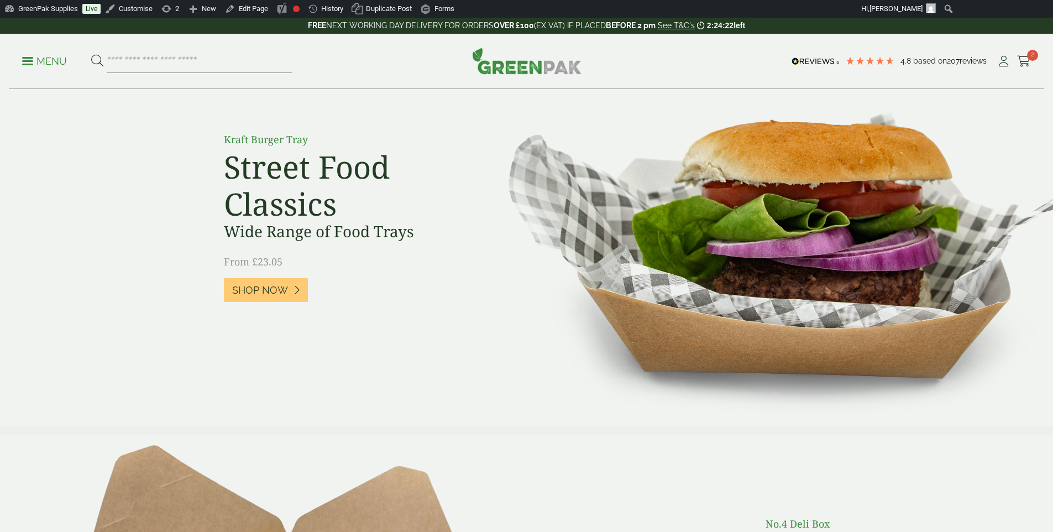
scroll to position [69, 0]
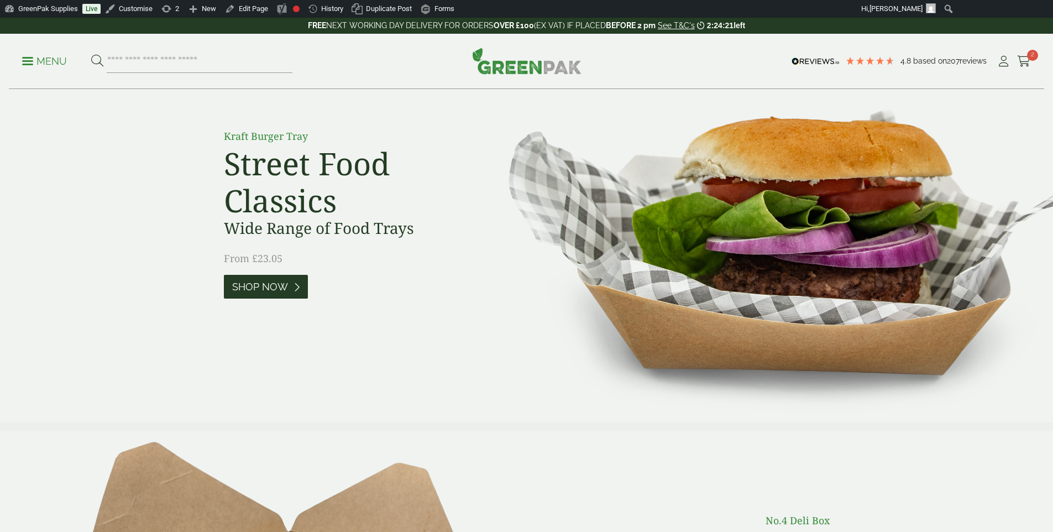
click at [252, 284] on span "Shop Now" at bounding box center [260, 287] width 56 height 12
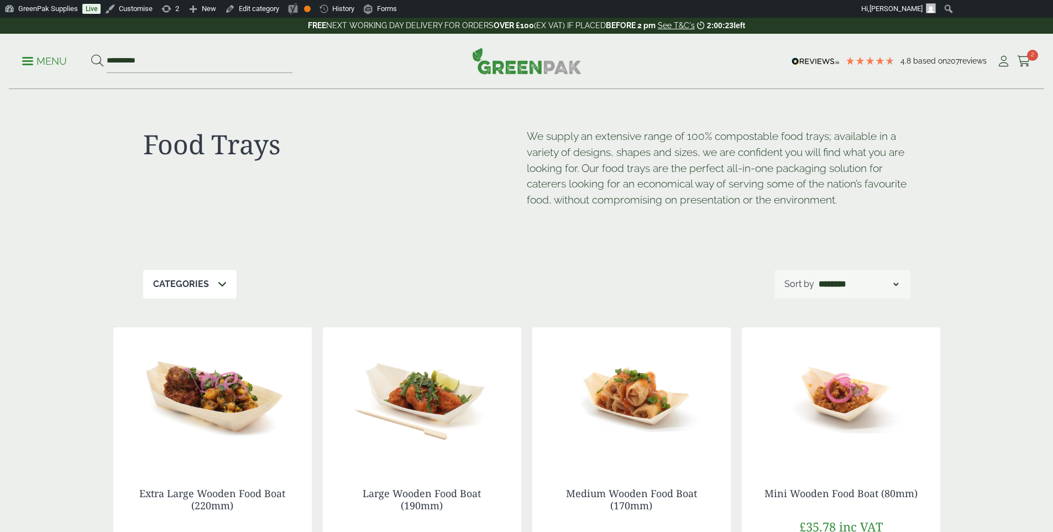
click at [520, 57] on img at bounding box center [526, 61] width 109 height 27
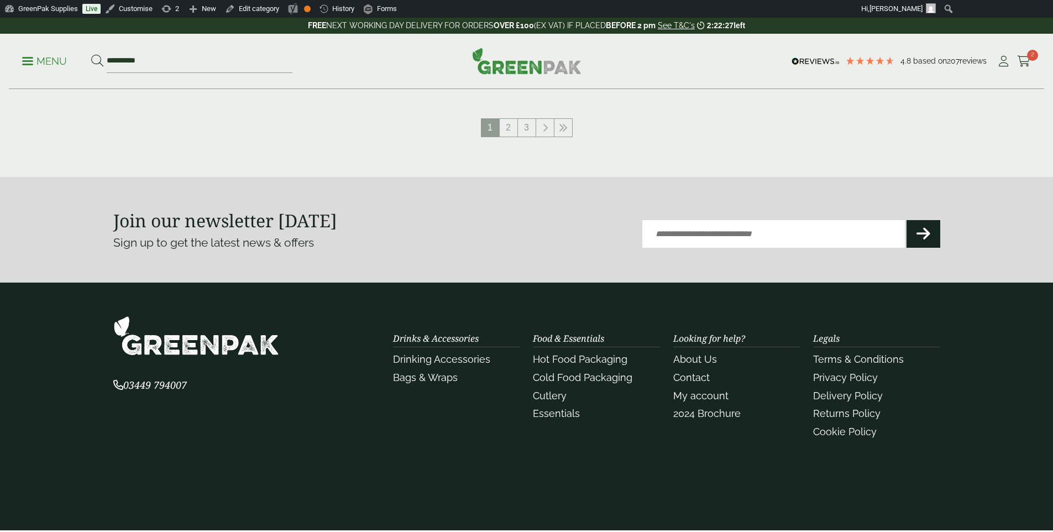
scroll to position [1281, 0]
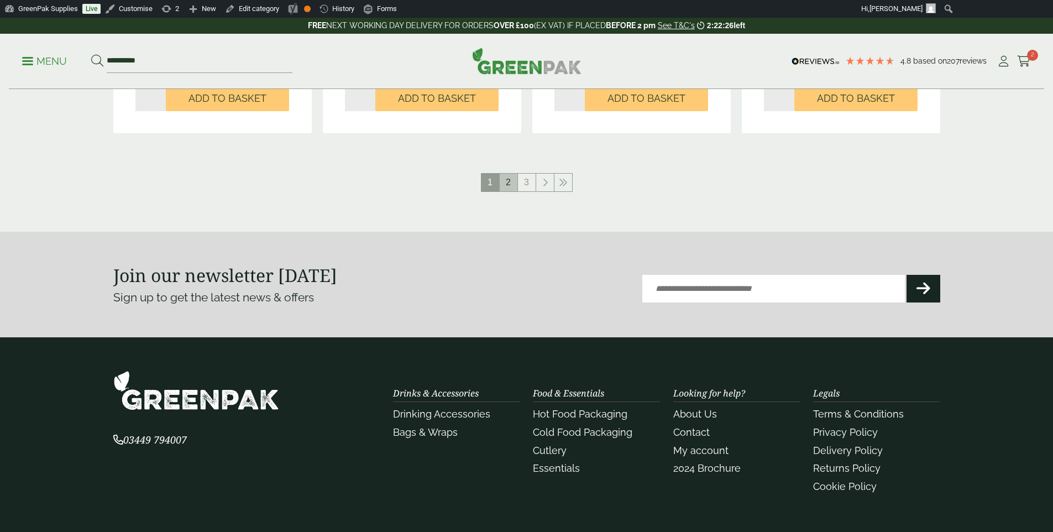
click at [510, 187] on link "2" at bounding box center [509, 183] width 18 height 18
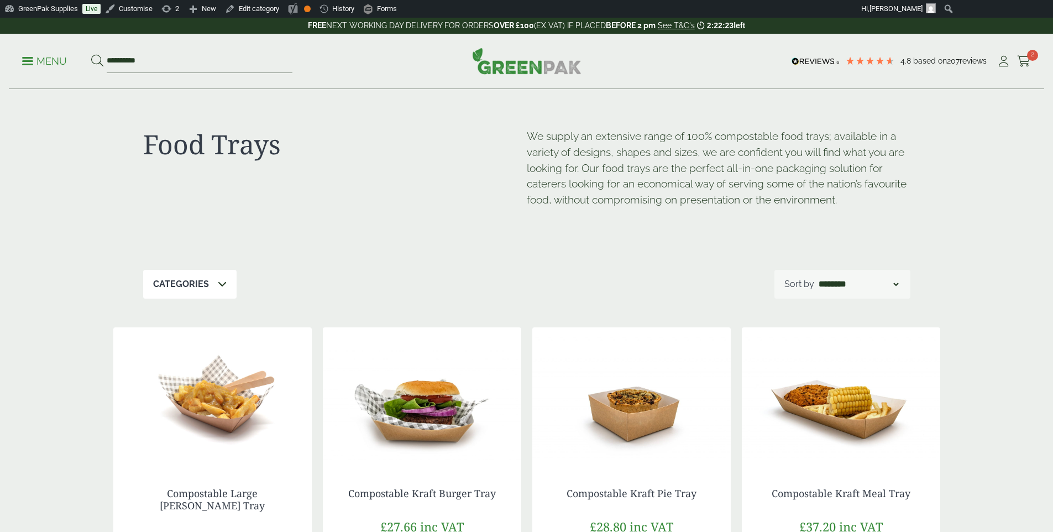
click at [520, 36] on div "**********" at bounding box center [526, 61] width 1035 height 55
click at [520, 48] on img at bounding box center [526, 61] width 109 height 27
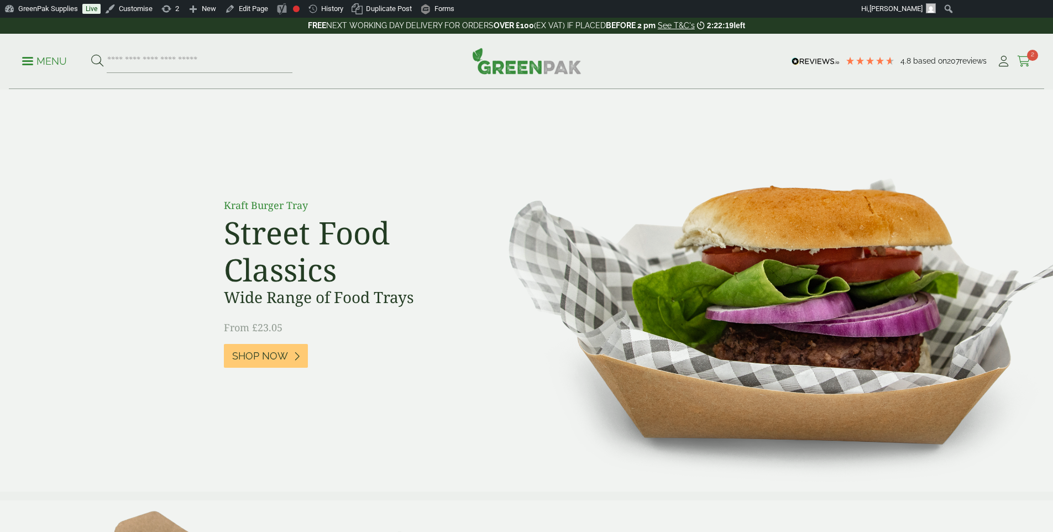
click at [1021, 64] on icon at bounding box center [1024, 61] width 14 height 11
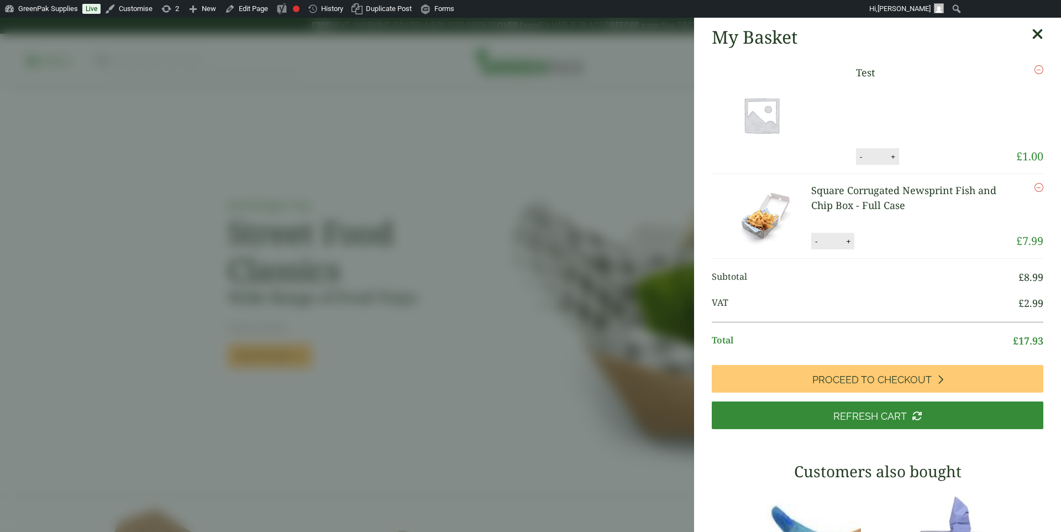
click at [1028, 187] on div "My Basket Test Test quantity - * + Update Remove £ 1.00" at bounding box center [877, 435] width 367 height 835
click at [1035, 189] on icon "Remove this item" at bounding box center [1039, 187] width 9 height 9
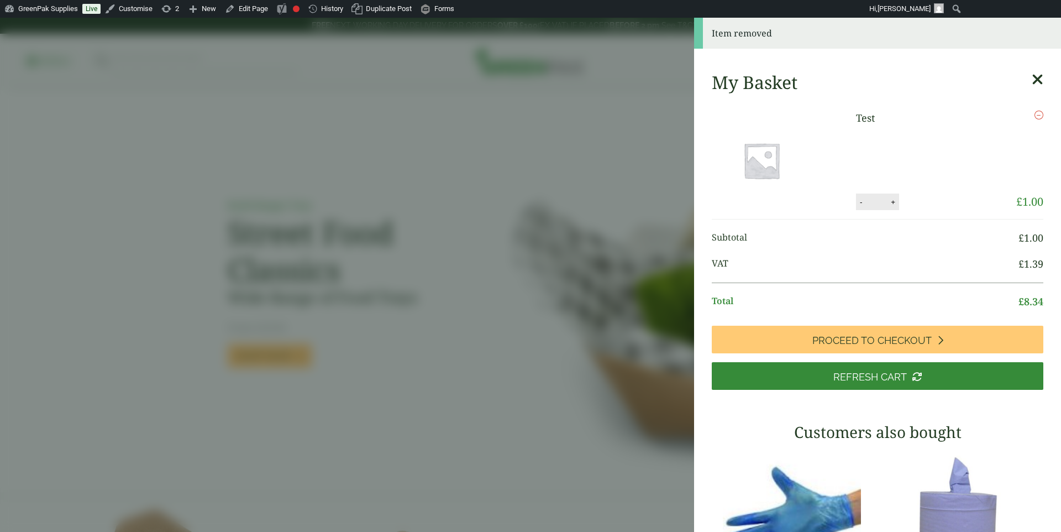
click at [591, 90] on aside "Item removed My Basket Test Test quantity - * + Update Remove £ 1.00 *" at bounding box center [530, 275] width 1061 height 514
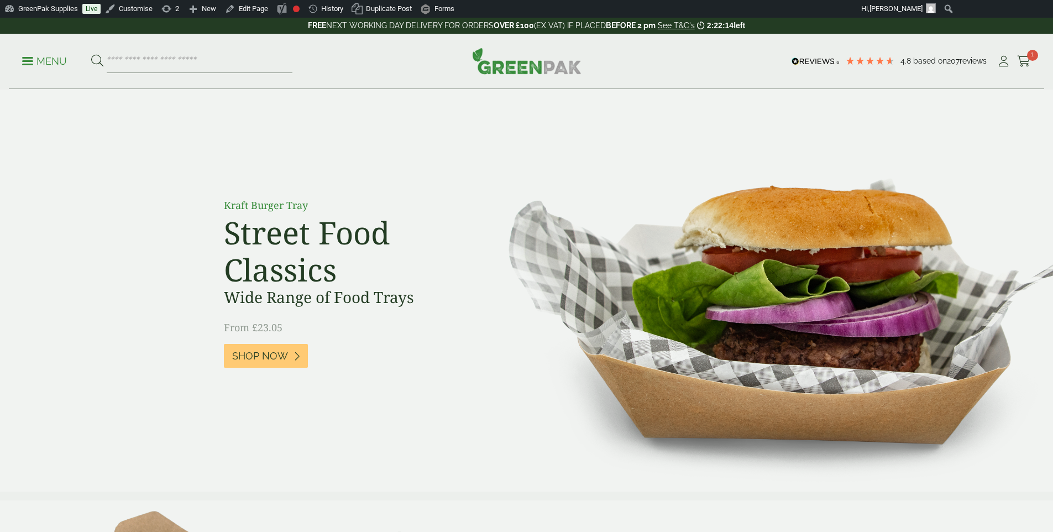
click at [49, 55] on p "Menu" at bounding box center [44, 61] width 45 height 13
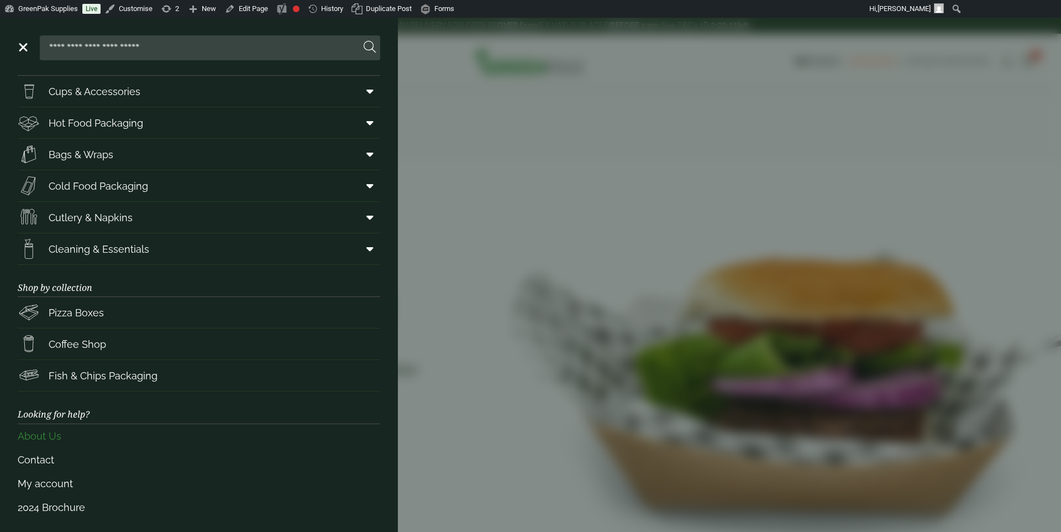
scroll to position [35, 0]
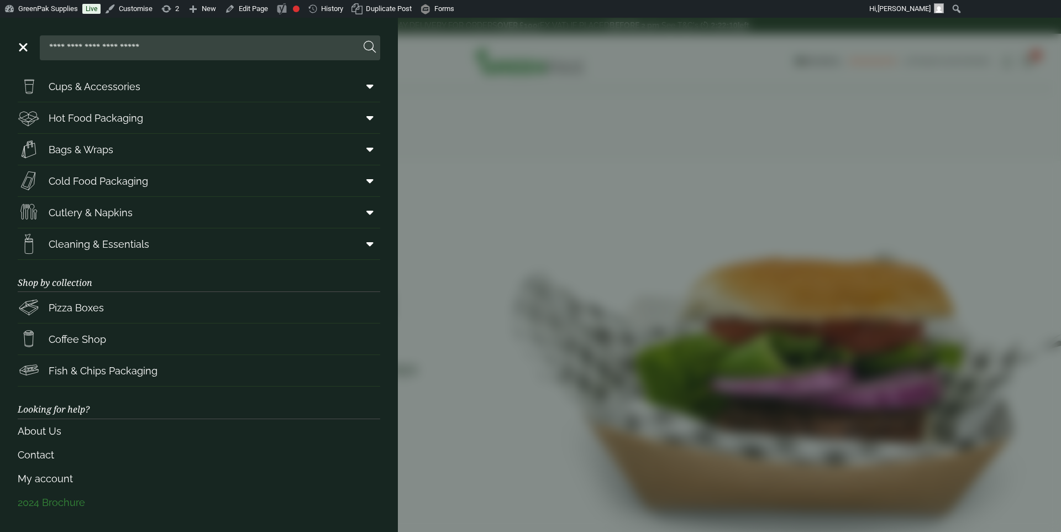
click at [67, 500] on link "2024 Brochure" at bounding box center [199, 502] width 363 height 24
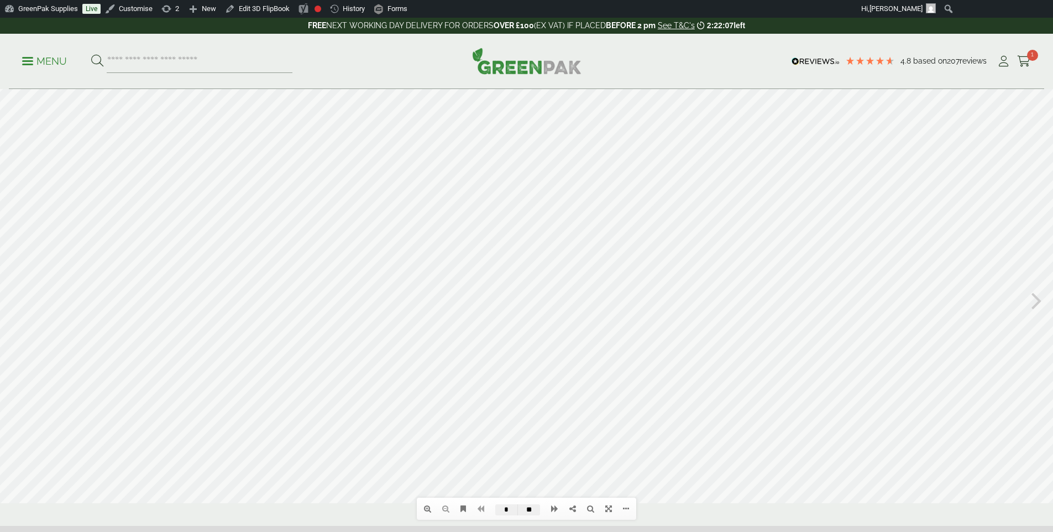
scroll to position [20, 0]
drag, startPoint x: 469, startPoint y: 327, endPoint x: 378, endPoint y: 320, distance: 91.5
click at [412, 321] on div at bounding box center [526, 284] width 1053 height 430
drag, startPoint x: 518, startPoint y: 326, endPoint x: 278, endPoint y: 320, distance: 240.0
click at [353, 326] on div at bounding box center [526, 284] width 1053 height 430
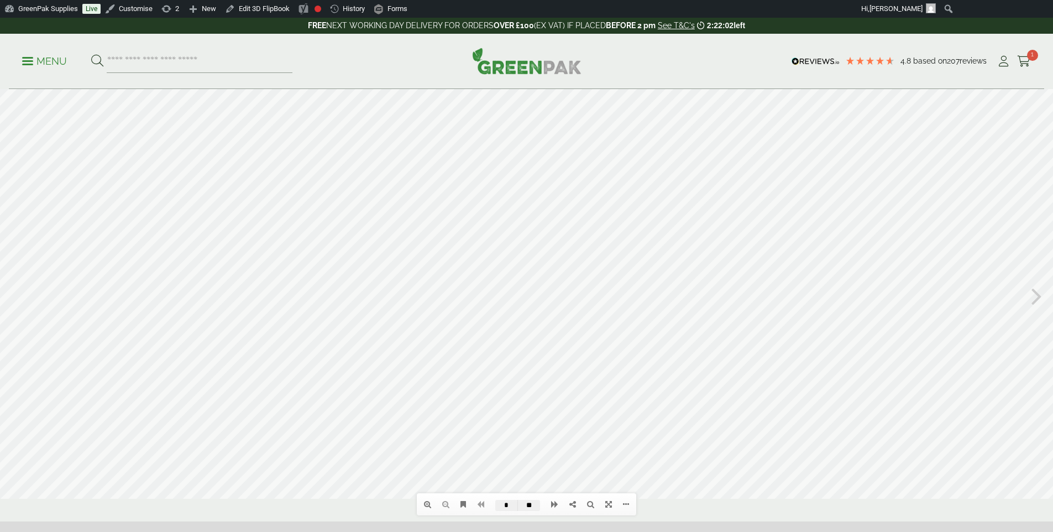
click at [636, 279] on div at bounding box center [526, 284] width 1053 height 430
click at [627, 277] on div at bounding box center [526, 284] width 1053 height 430
click at [551, 504] on icon at bounding box center [554, 504] width 7 height 8
click at [551, 503] on icon at bounding box center [554, 504] width 7 height 8
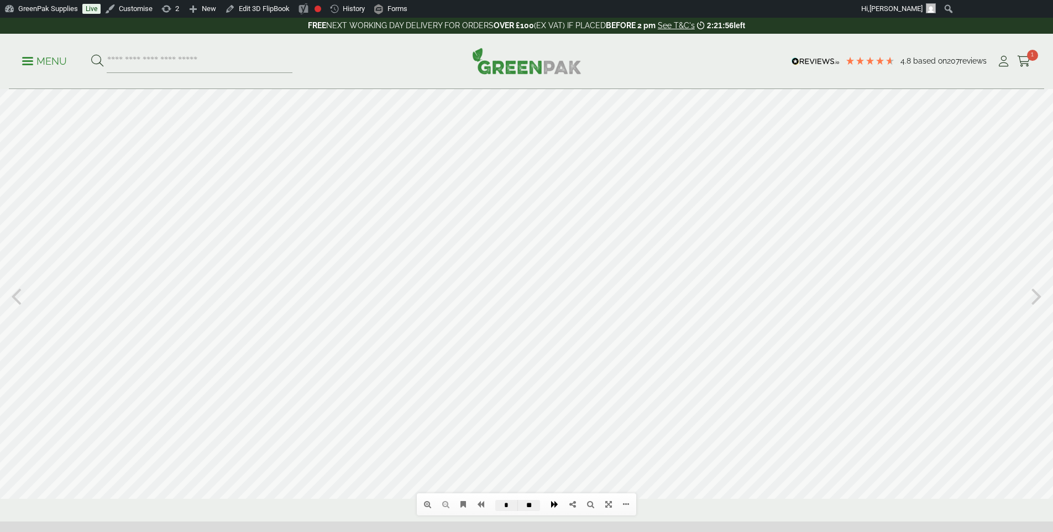
click at [551, 502] on icon at bounding box center [554, 504] width 7 height 8
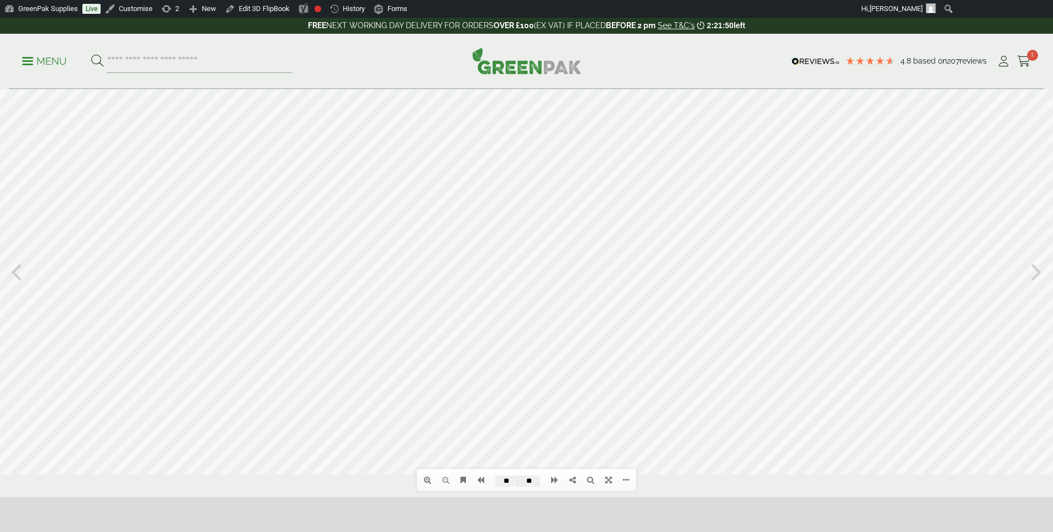
scroll to position [29, 0]
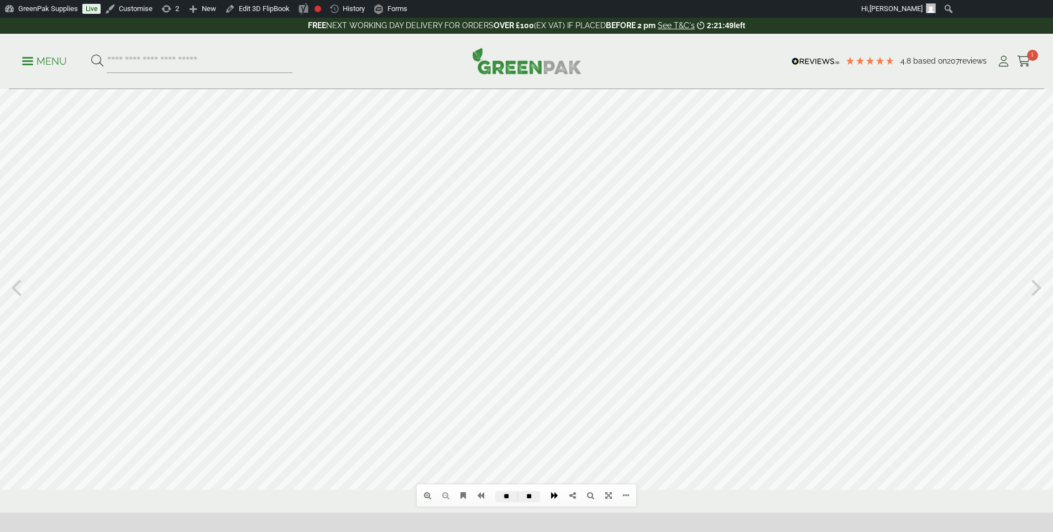
click at [549, 493] on link at bounding box center [555, 495] width 18 height 19
click at [552, 502] on link at bounding box center [555, 497] width 18 height 19
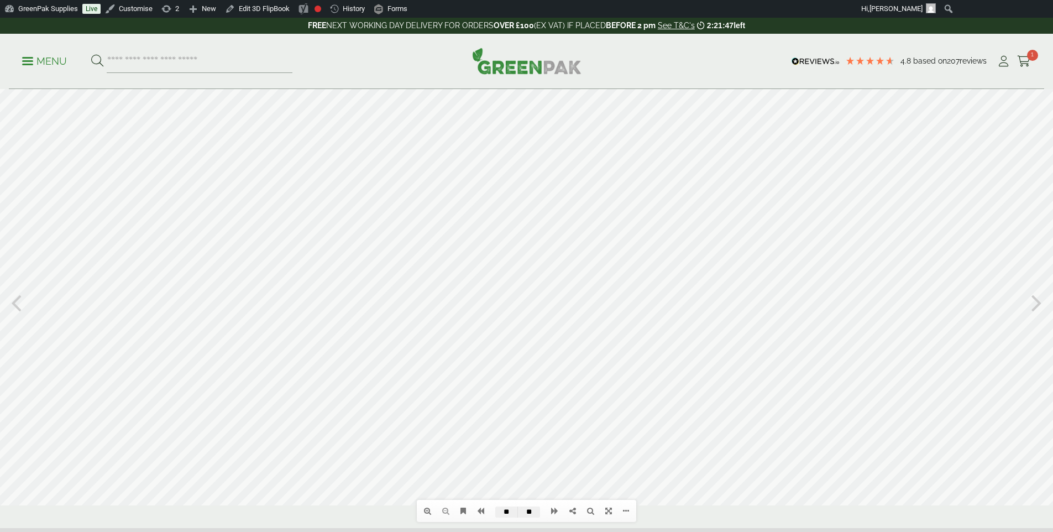
scroll to position [0, 0]
click at [1034, 311] on icon at bounding box center [1036, 315] width 11 height 29
type input "**"
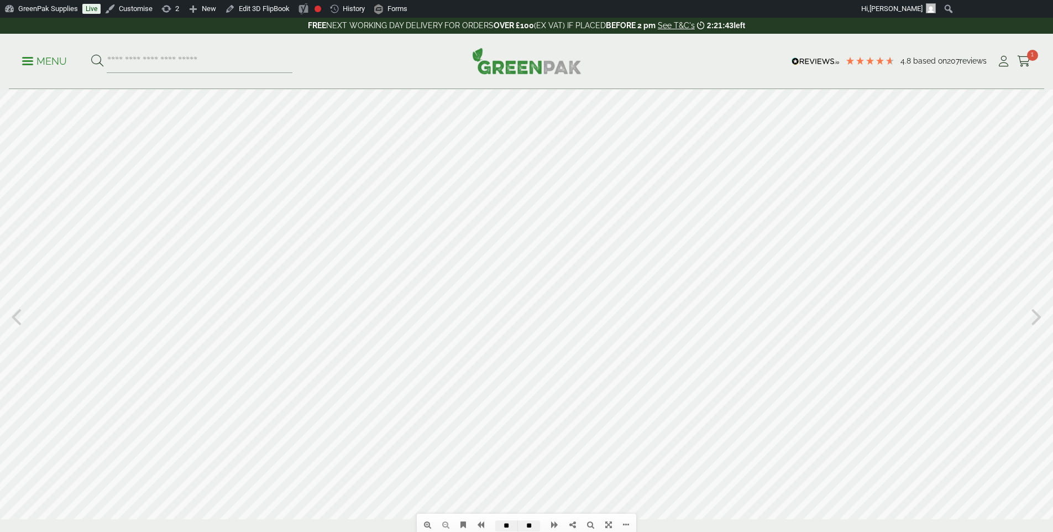
click at [512, 62] on img at bounding box center [526, 61] width 109 height 27
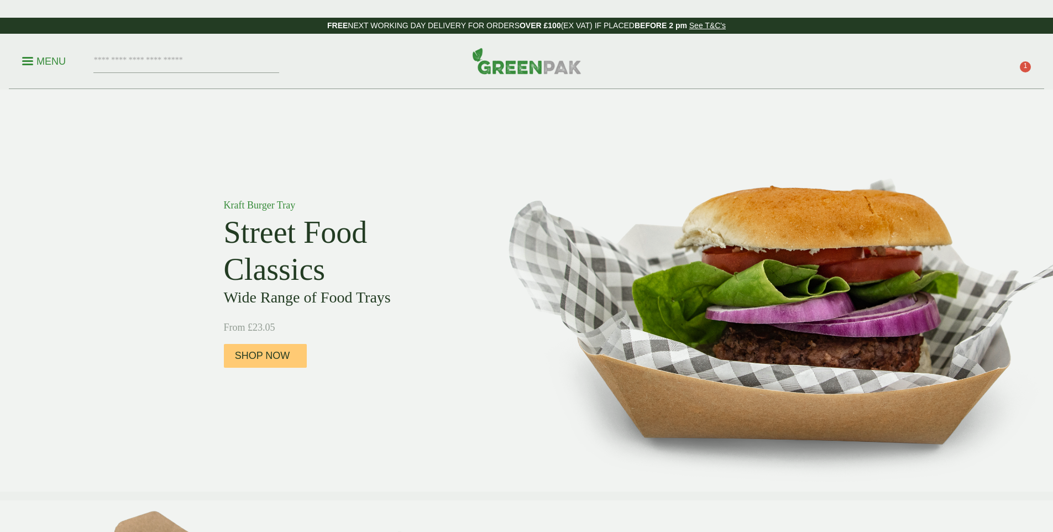
click at [235, 57] on input "search" at bounding box center [186, 61] width 186 height 23
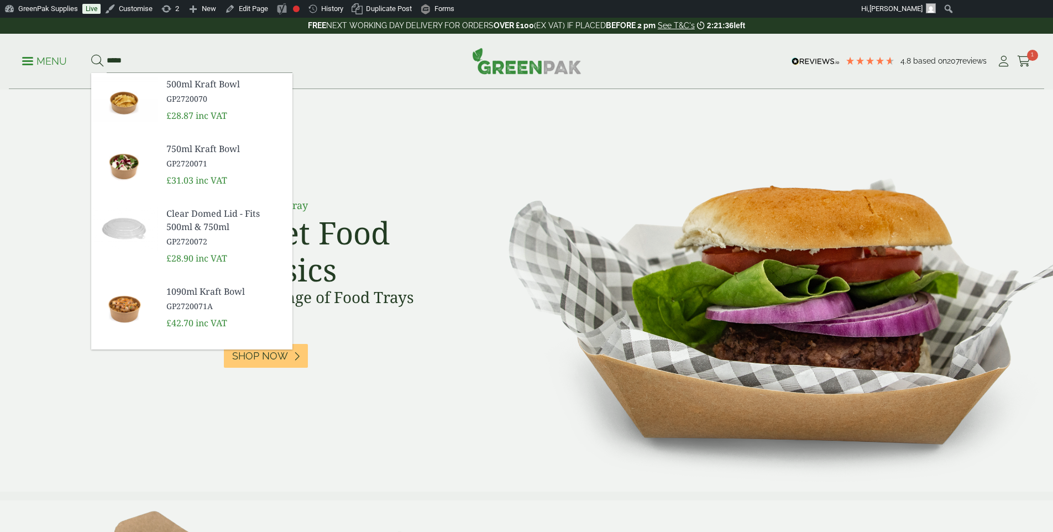
type input "*****"
click at [233, 91] on link "500ml Kraft Bowl GP2720070" at bounding box center [224, 90] width 117 height 27
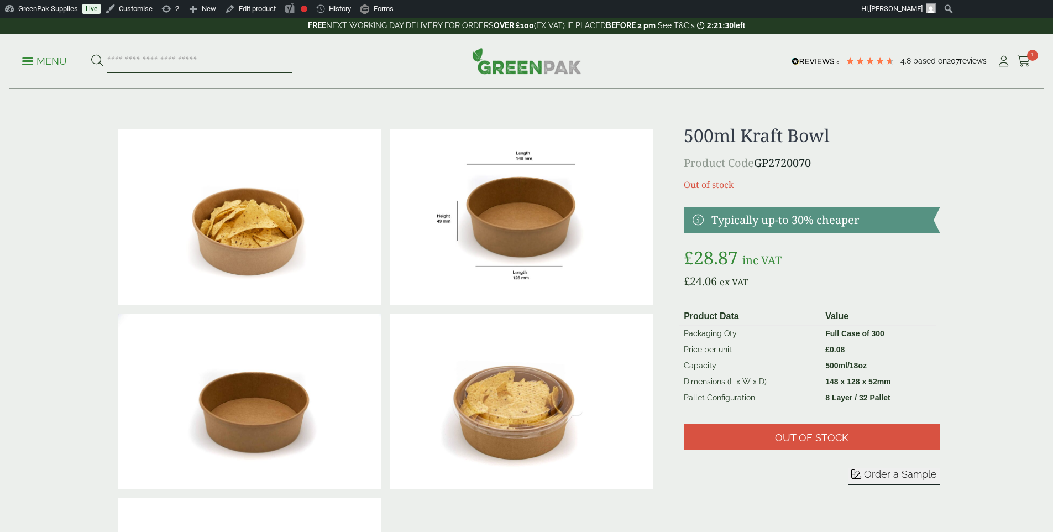
click at [159, 65] on input "search" at bounding box center [200, 61] width 186 height 23
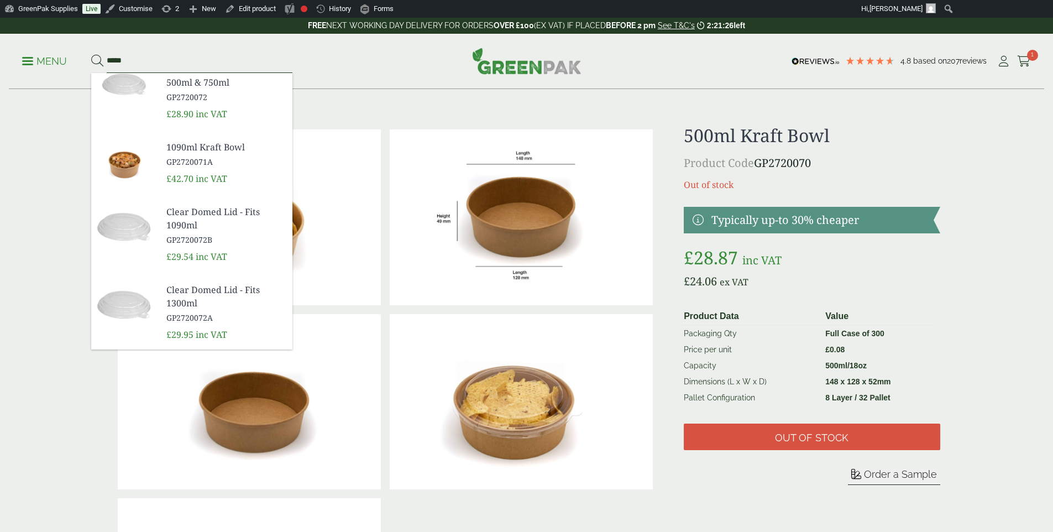
scroll to position [145, 0]
type input "*****"
click at [214, 209] on span "Clear Domed Lid - Fits 1090ml" at bounding box center [224, 217] width 117 height 27
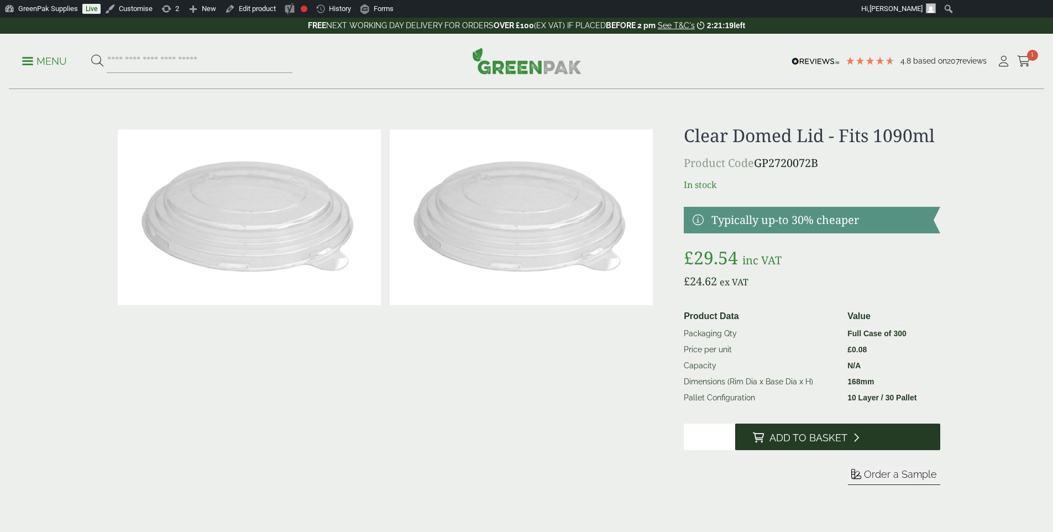
click at [819, 441] on span "Add to Basket" at bounding box center [808, 438] width 78 height 12
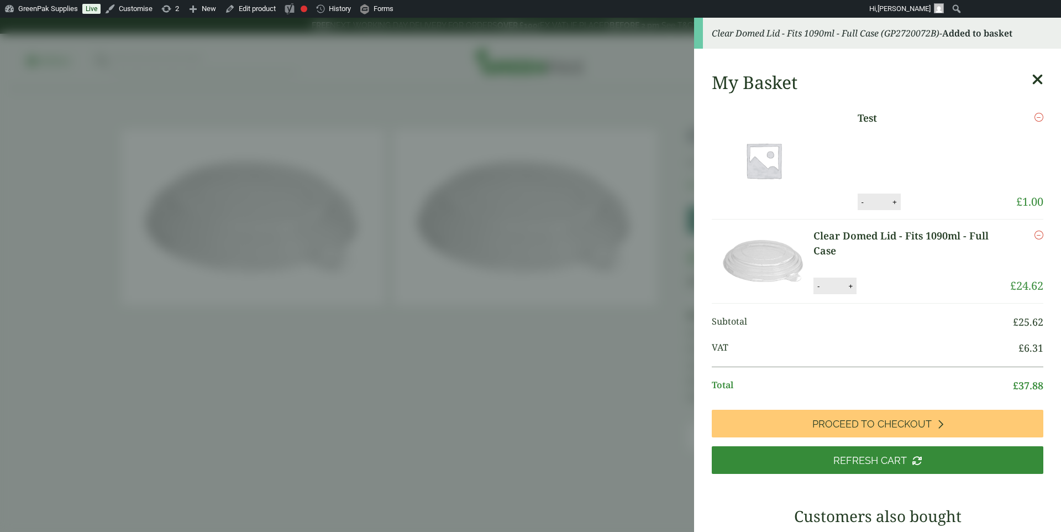
click at [601, 171] on aside "Clear Domed Lid - Fits 1090ml - Full Case (GP2720072B) - Added to basket My Bas…" at bounding box center [530, 275] width 1061 height 514
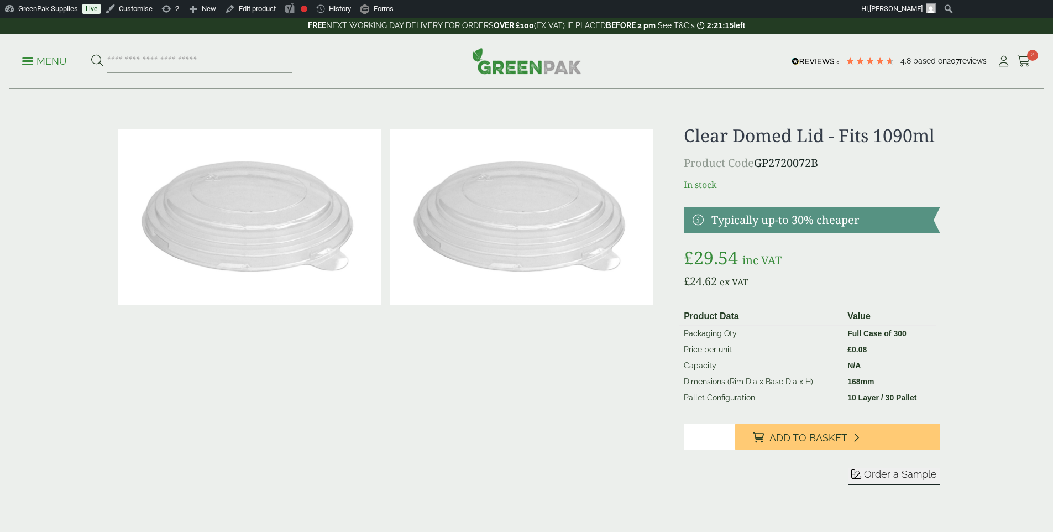
click at [537, 61] on img at bounding box center [526, 61] width 109 height 27
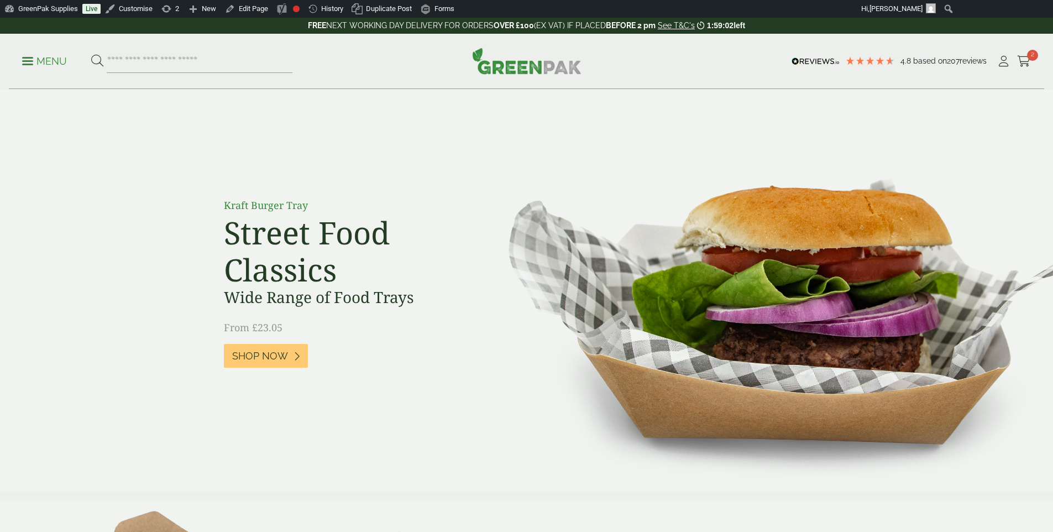
click at [470, 122] on section "Kraft Burger Tray Street Food Classics Wide Range of Food Trays From £23.05 Sho…" at bounding box center [526, 291] width 1053 height 402
click at [528, 114] on img at bounding box center [763, 291] width 579 height 402
click at [395, 65] on div "Menu" at bounding box center [224, 61] width 404 height 23
click at [635, 49] on div "Menu 4.8 Based on 207 reviews My Account" at bounding box center [526, 61] width 1035 height 55
drag, startPoint x: 535, startPoint y: 61, endPoint x: 501, endPoint y: 57, distance: 34.4
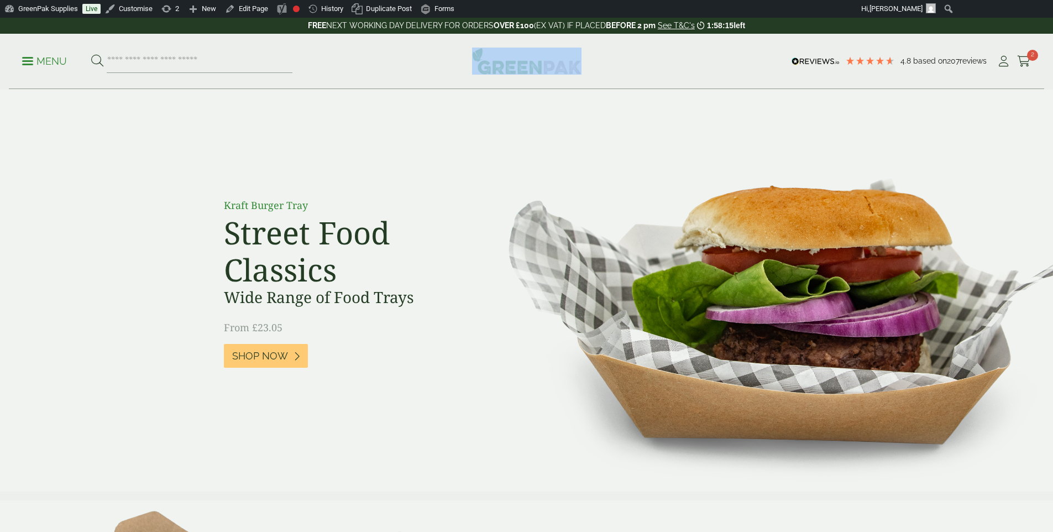
click at [500, 57] on div "Menu 4.8 Based on 207 reviews My Account" at bounding box center [526, 61] width 1035 height 55
click at [610, 54] on div "Menu 4.8 Based on 207 reviews My Account" at bounding box center [526, 61] width 1035 height 55
click at [536, 59] on img at bounding box center [526, 61] width 109 height 27
